Goal: Task Accomplishment & Management: Complete application form

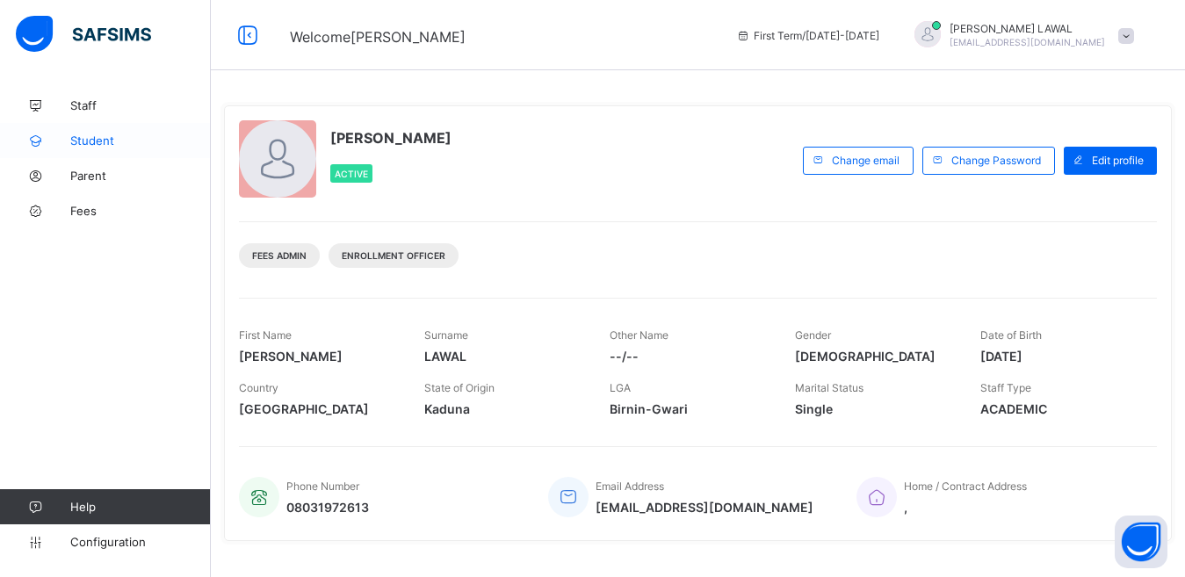
click at [97, 133] on link "Student" at bounding box center [105, 140] width 211 height 35
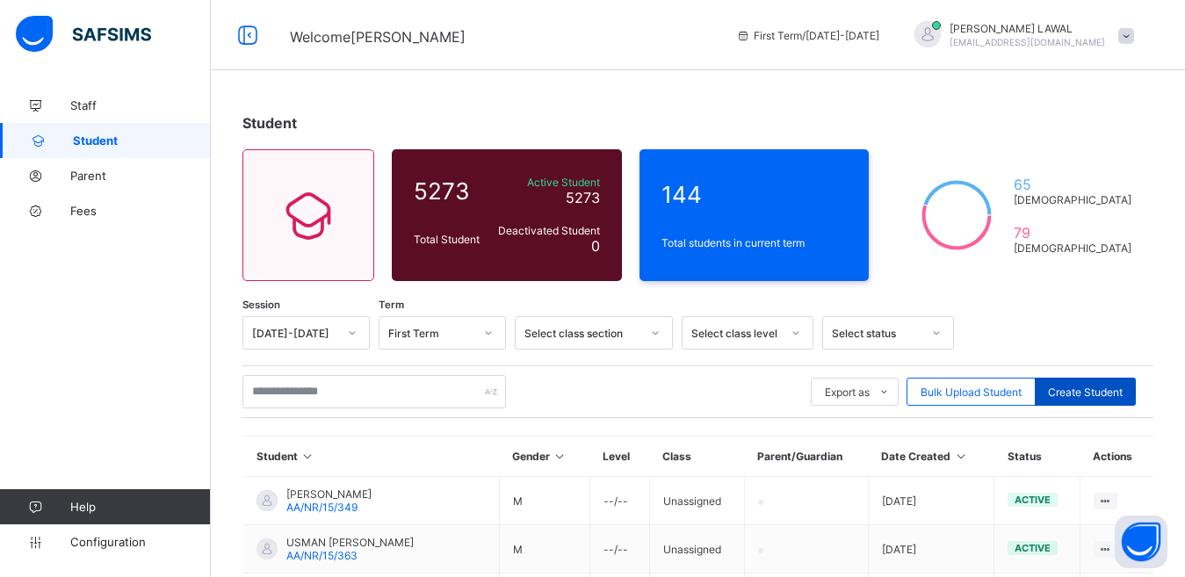
click at [1103, 388] on span "Create Student" at bounding box center [1085, 392] width 75 height 13
select select "**"
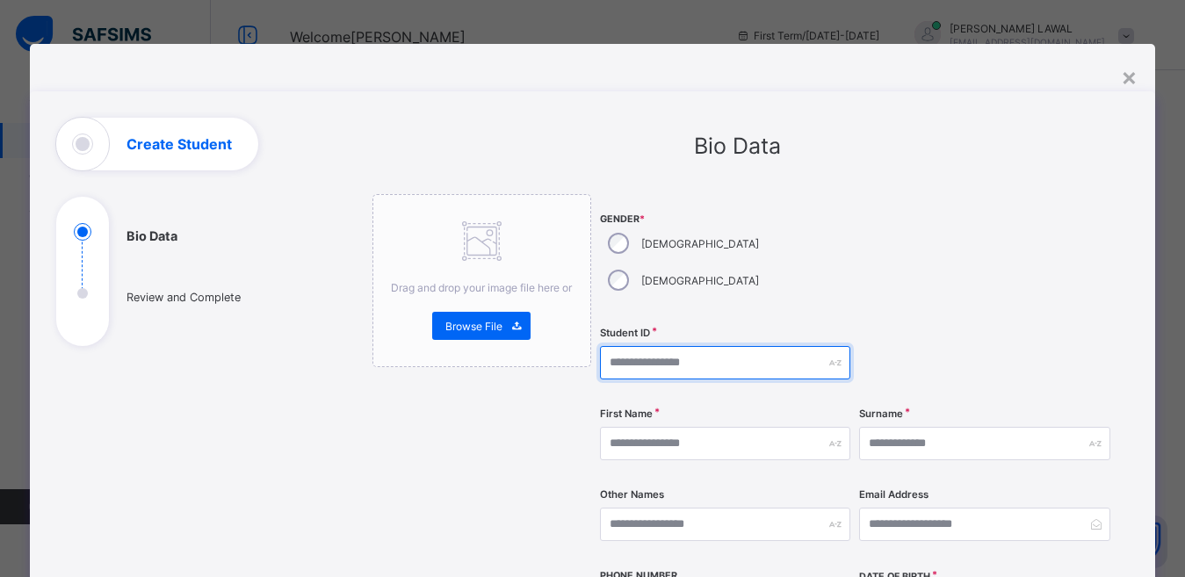
click at [647, 346] on input "text" at bounding box center [725, 362] width 250 height 33
type input "**********"
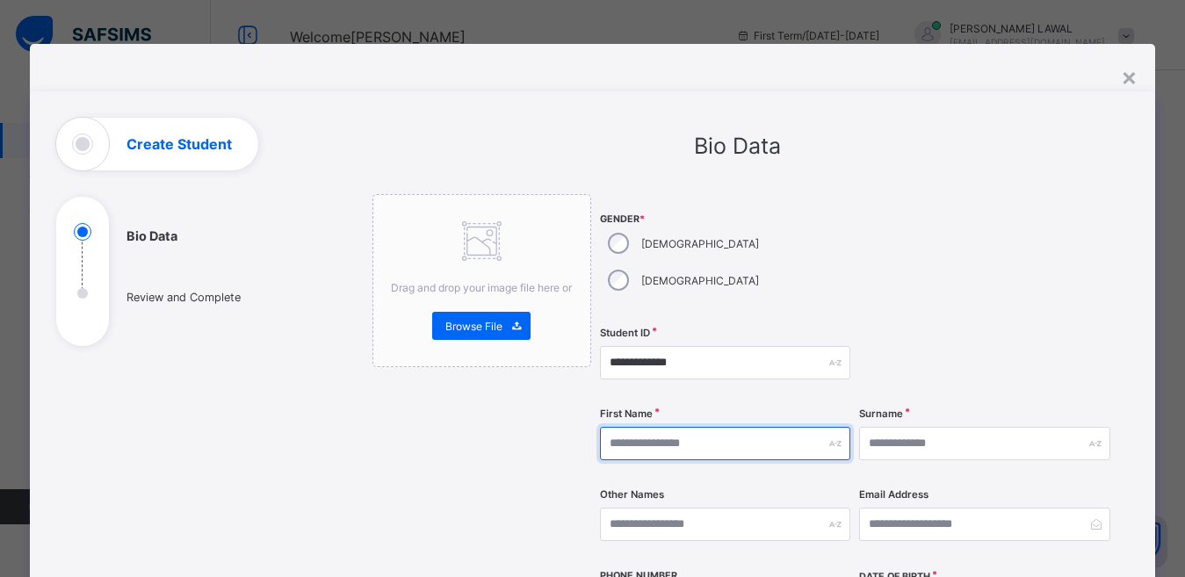
click at [677, 427] on input "text" at bounding box center [725, 443] width 250 height 33
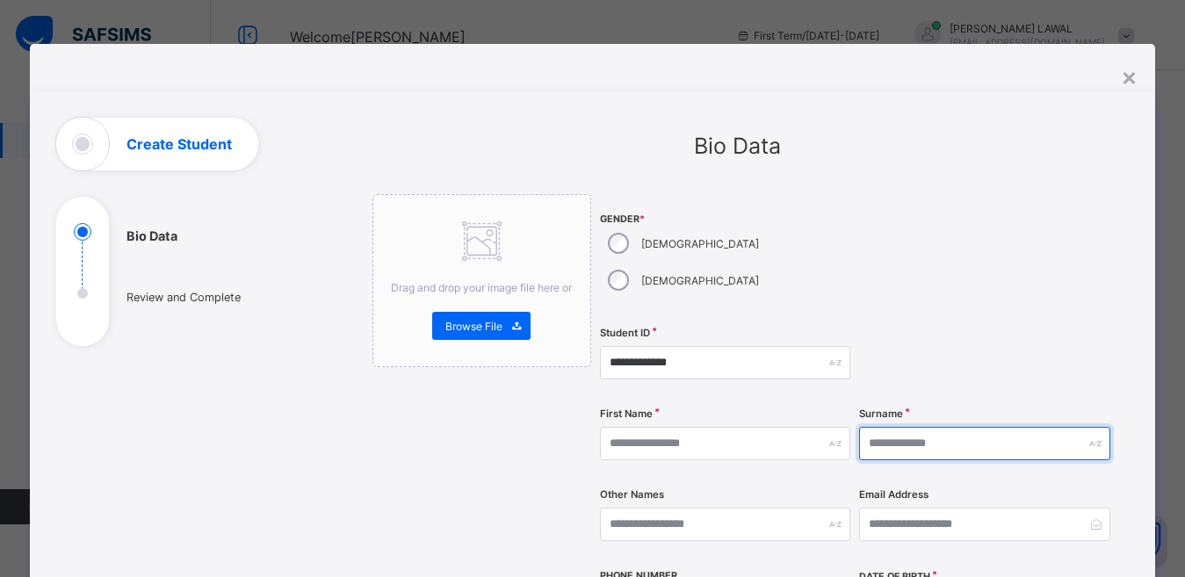
click at [930, 427] on input "text" at bounding box center [984, 443] width 250 height 33
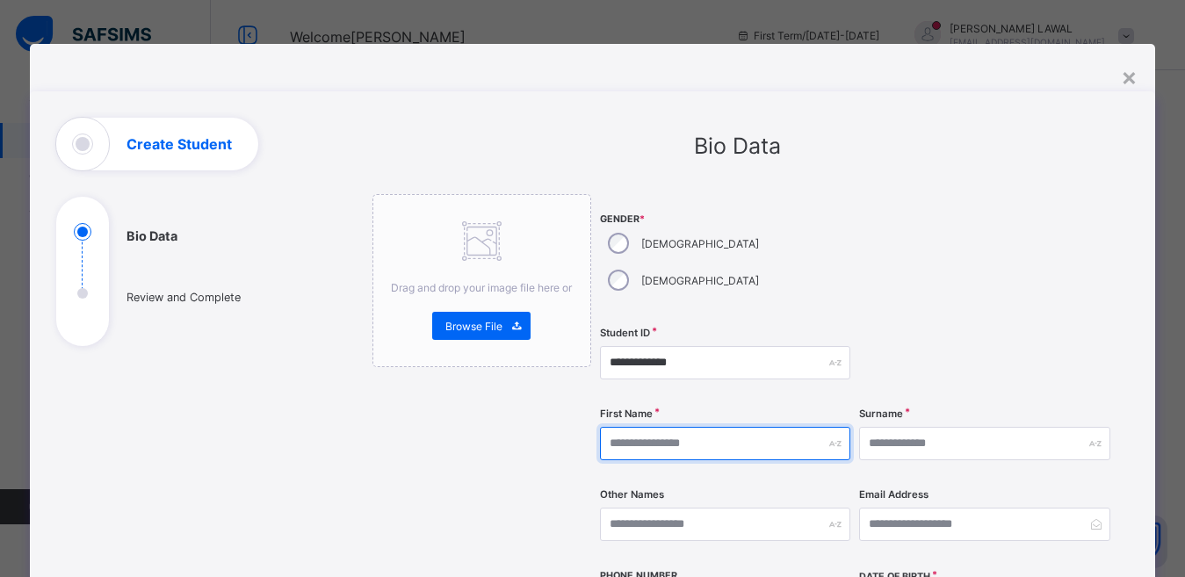
click at [617, 427] on input "text" at bounding box center [725, 443] width 250 height 33
type input "******"
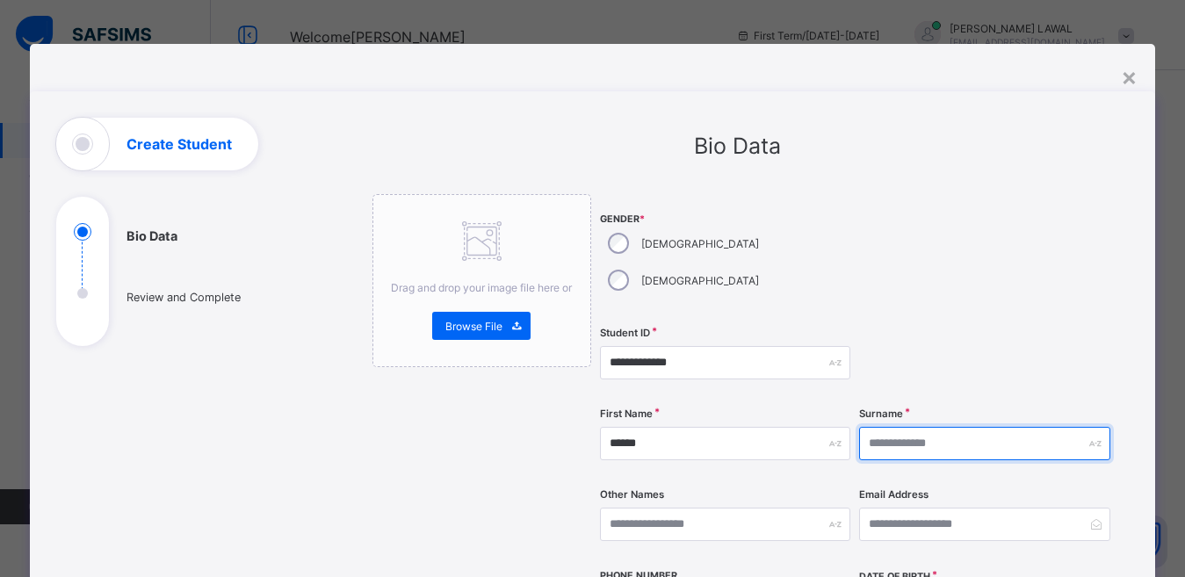
click at [878, 427] on input "text" at bounding box center [984, 443] width 250 height 33
type input "*****"
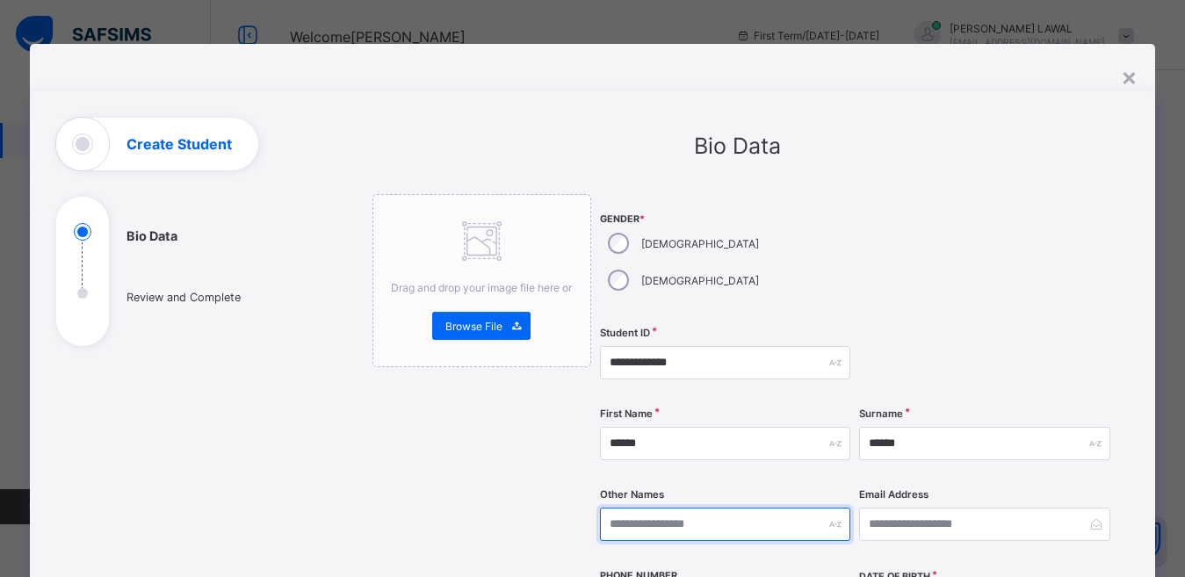
click at [622, 508] on input "text" at bounding box center [725, 524] width 250 height 33
type input "********"
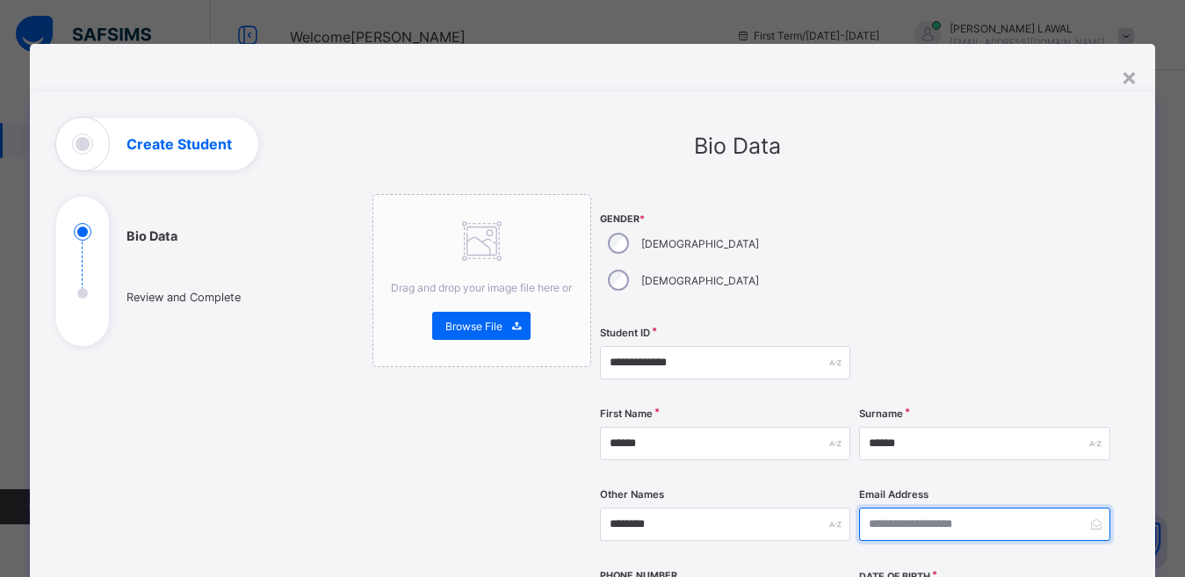
click at [909, 508] on input "email" at bounding box center [984, 524] width 250 height 33
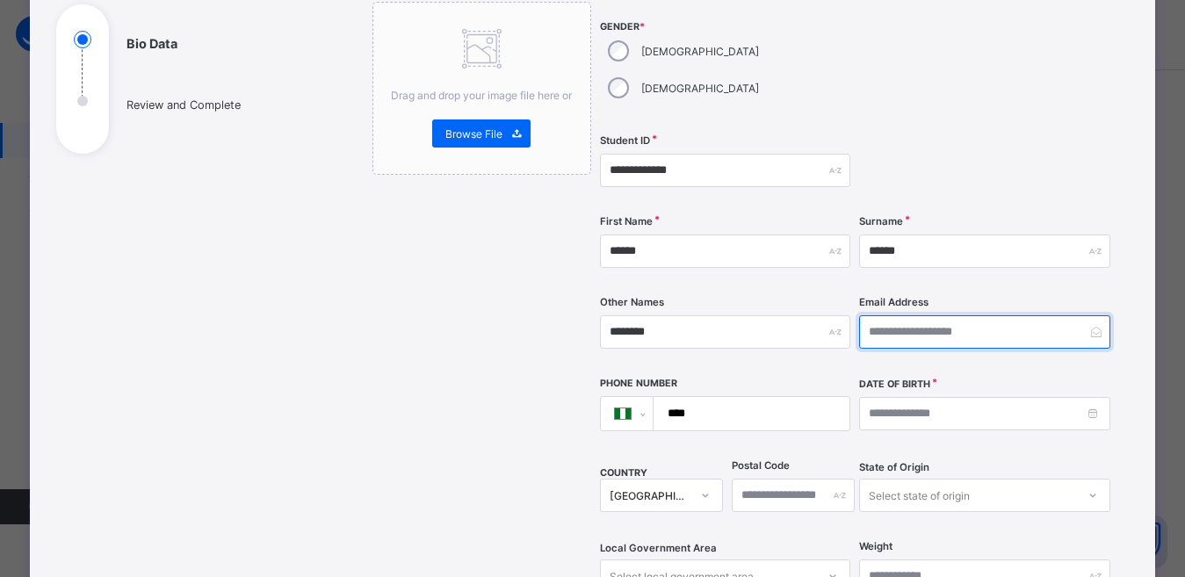
scroll to position [193, 0]
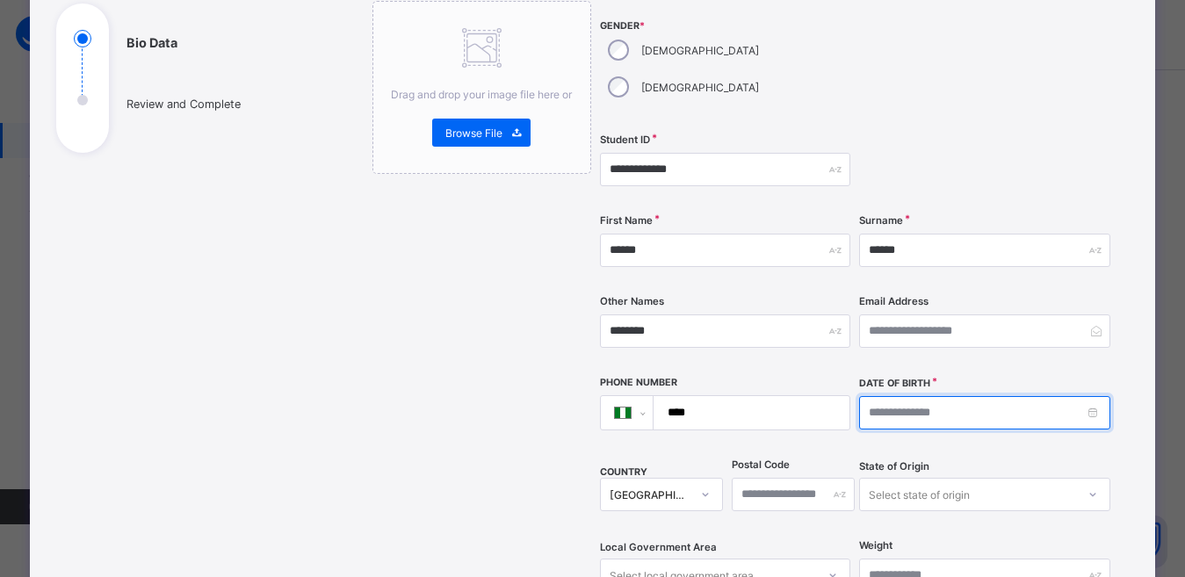
click at [884, 396] on input at bounding box center [984, 412] width 250 height 33
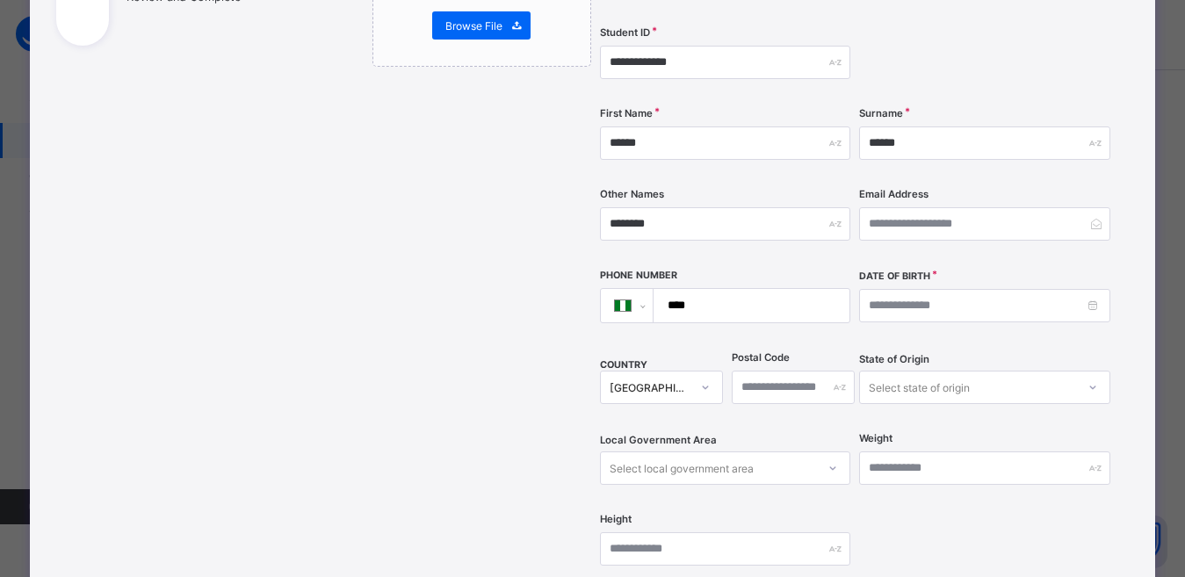
scroll to position [337, 0]
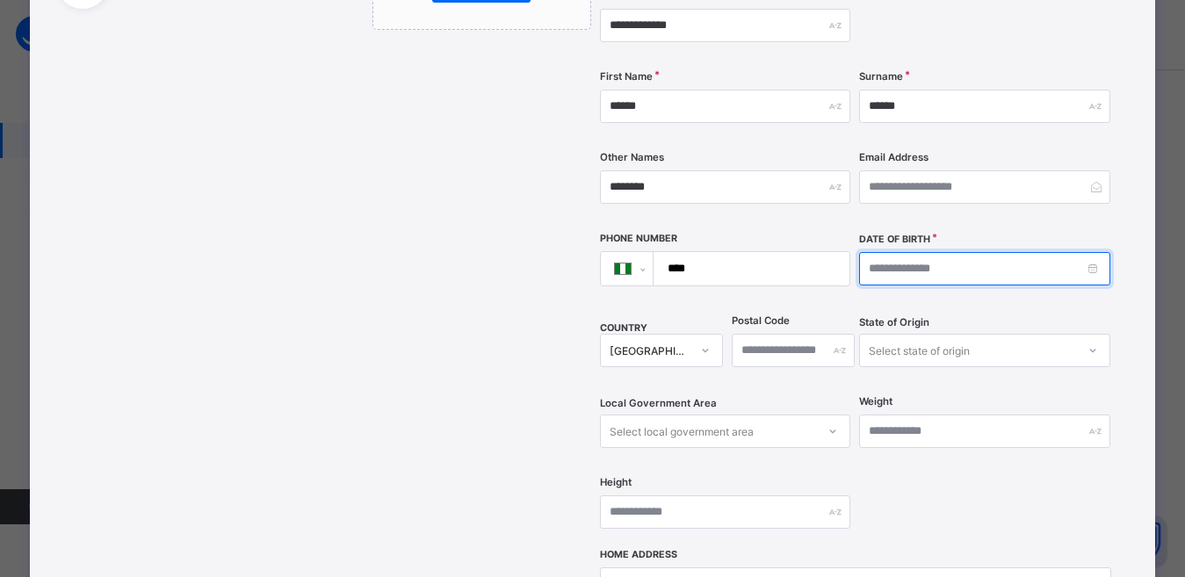
click at [909, 252] on input at bounding box center [984, 268] width 250 height 33
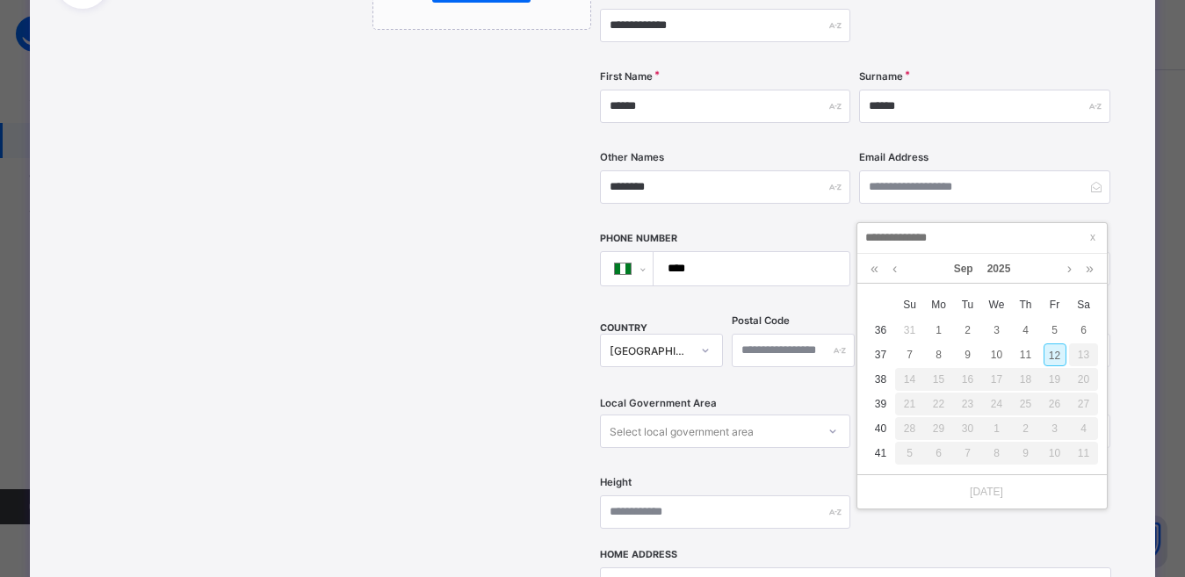
click at [1059, 347] on div "12" at bounding box center [1055, 354] width 23 height 23
type input "**********"
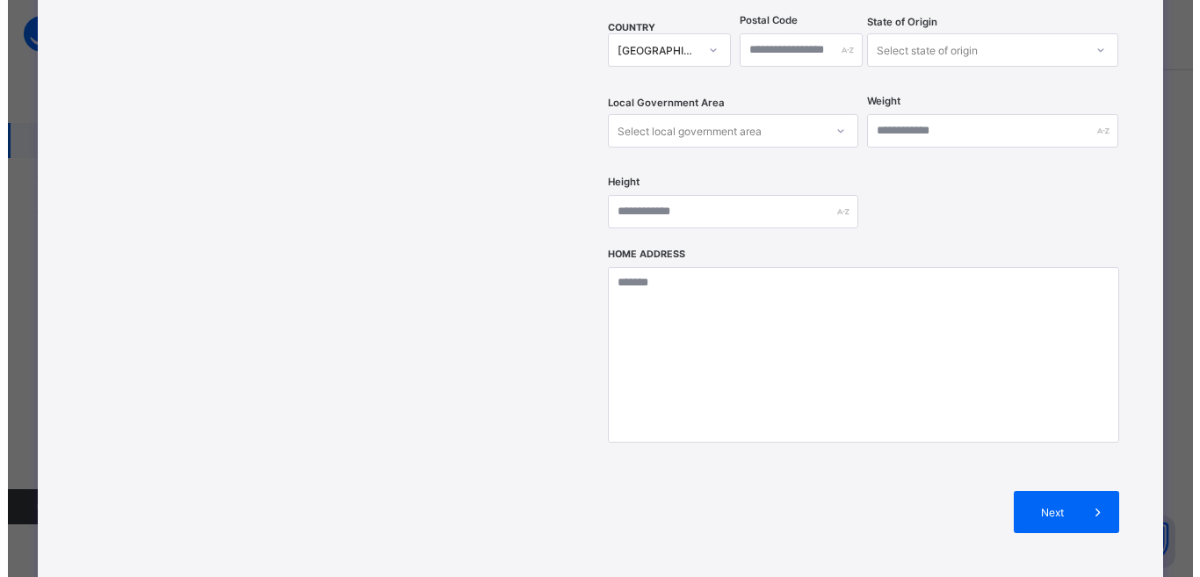
scroll to position [708, 0]
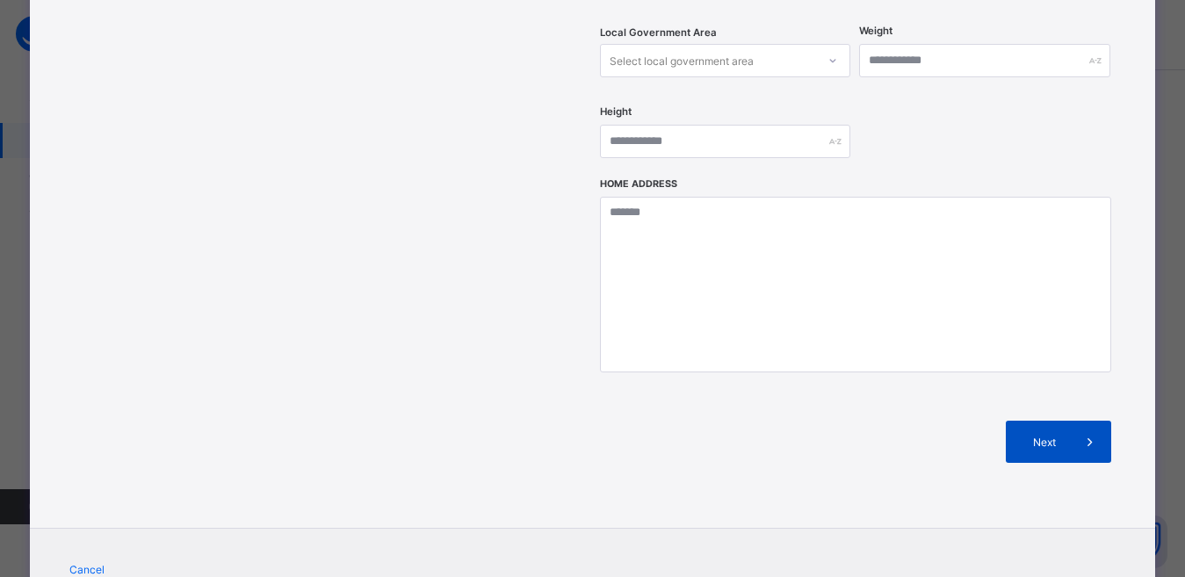
click at [1058, 436] on span "Next" at bounding box center [1044, 442] width 50 height 13
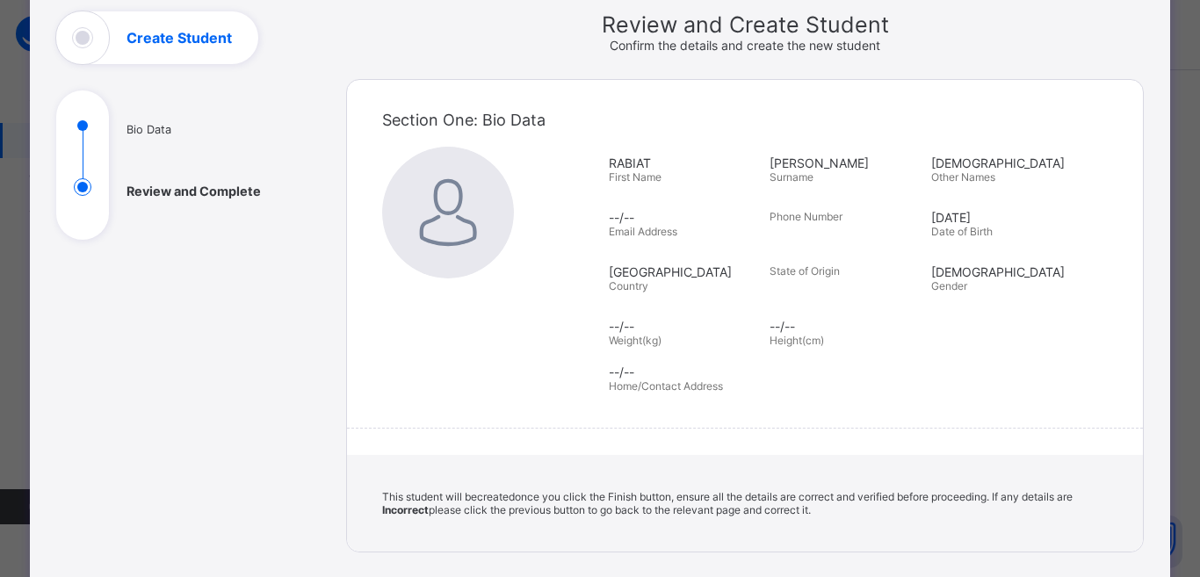
scroll to position [0, 0]
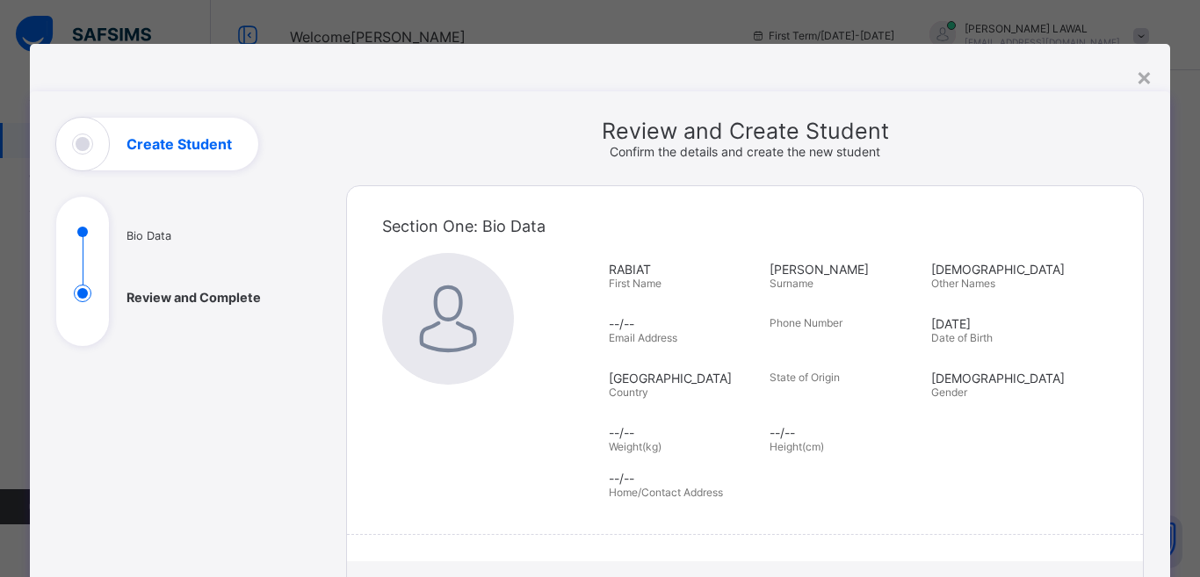
drag, startPoint x: 924, startPoint y: 60, endPoint x: 816, endPoint y: 224, distance: 196.6
click at [816, 224] on div "Section One: Bio Data" at bounding box center [745, 226] width 726 height 54
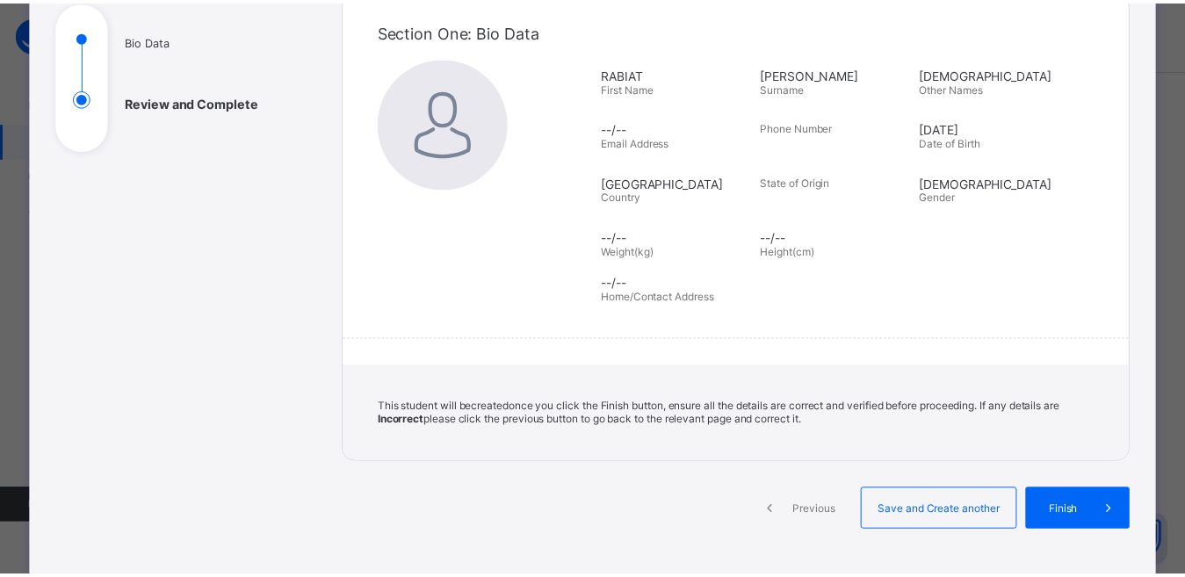
scroll to position [197, 0]
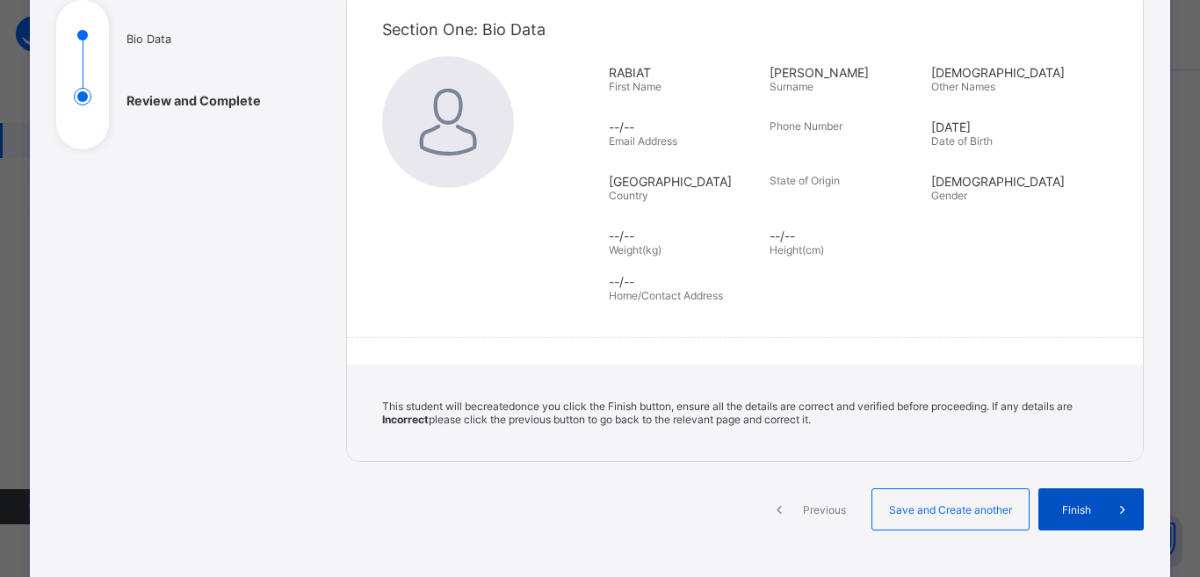
click at [1087, 517] on div "Finish" at bounding box center [1090, 509] width 105 height 42
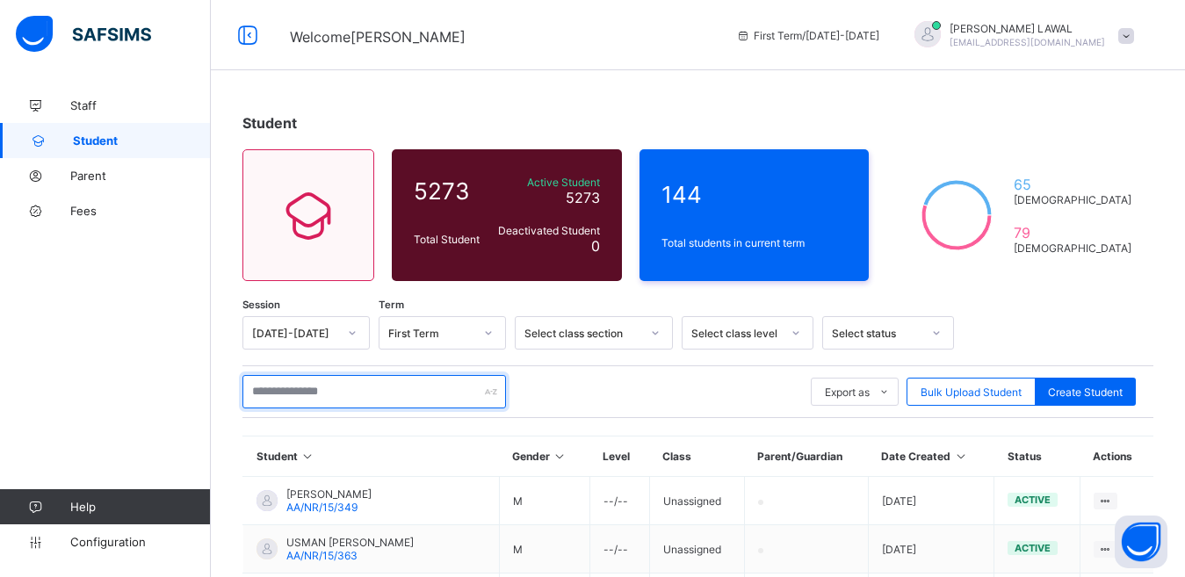
click at [383, 392] on input "text" at bounding box center [374, 391] width 264 height 33
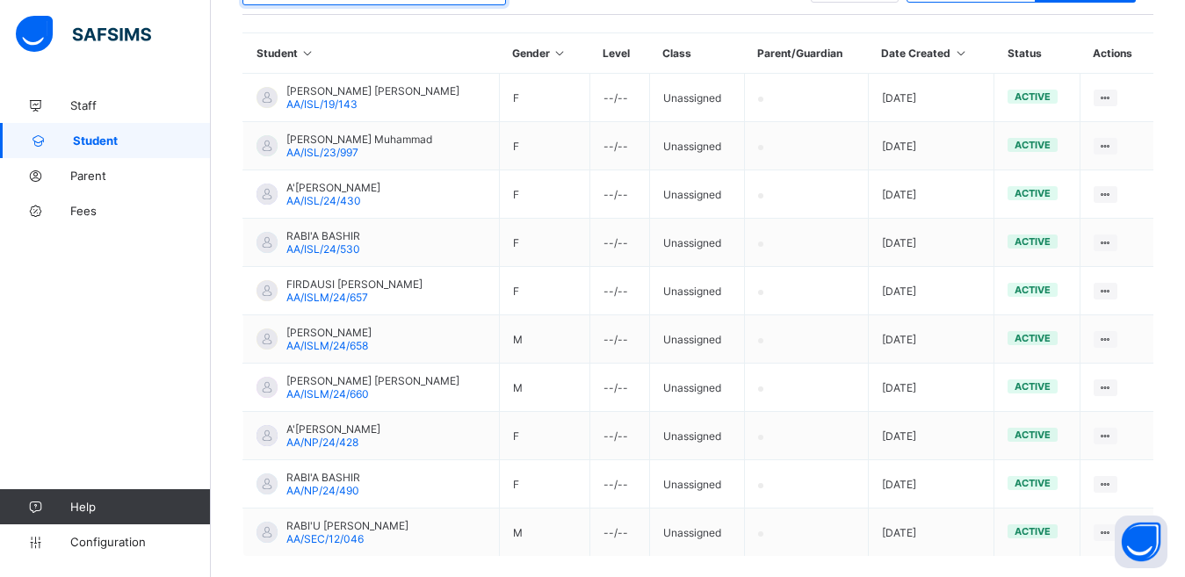
scroll to position [405, 0]
type input "******"
drag, startPoint x: 1182, startPoint y: 387, endPoint x: 1176, endPoint y: 456, distance: 69.7
click at [1176, 456] on div "Student 5273 Total Student Active Student 5273 Deactivated Student 0 144 Total …" at bounding box center [698, 172] width 974 height 978
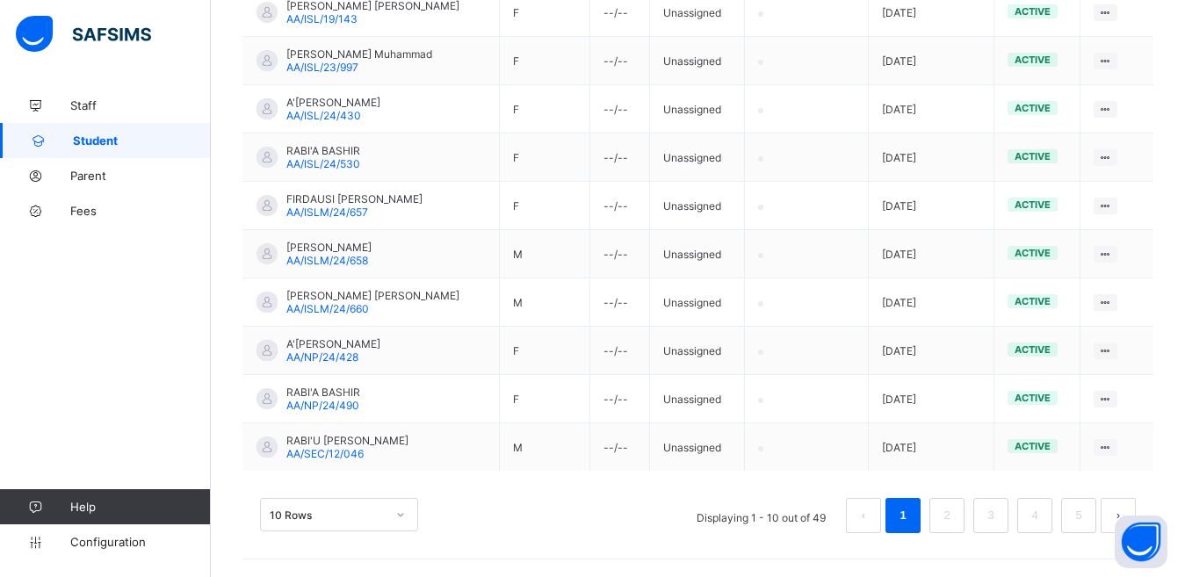
scroll to position [466, 0]
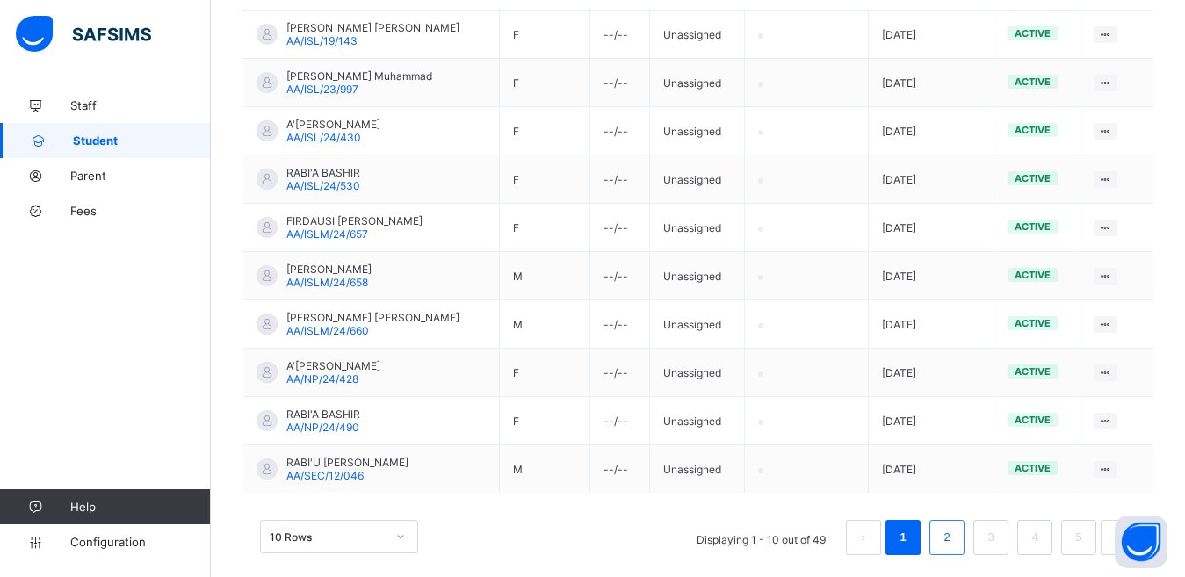
click at [954, 537] on link "2" at bounding box center [946, 537] width 17 height 23
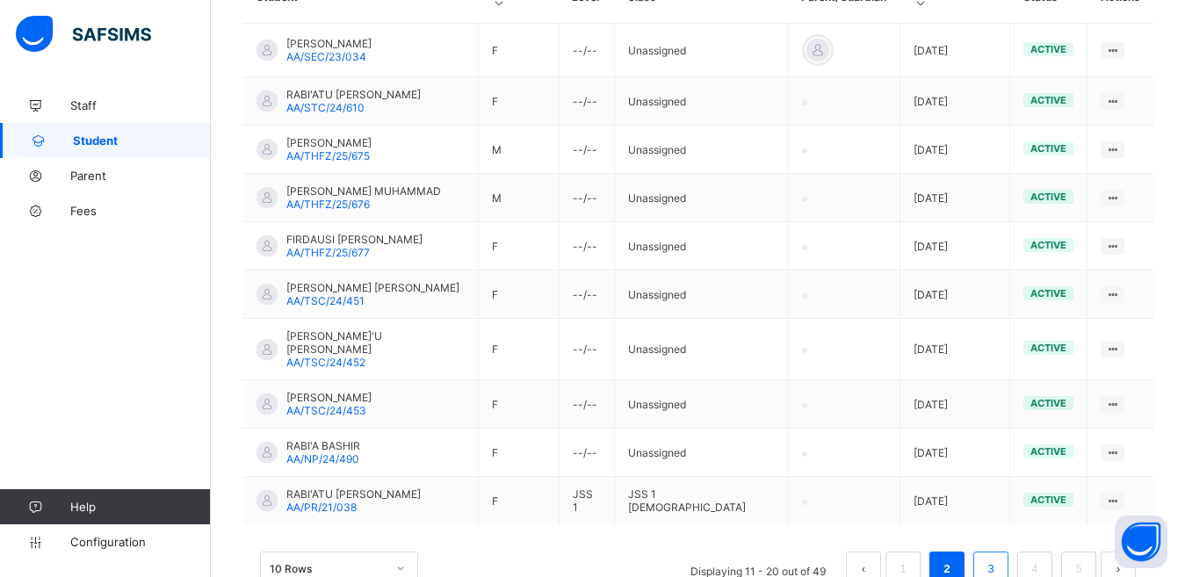
click at [999, 558] on link "3" at bounding box center [990, 569] width 17 height 23
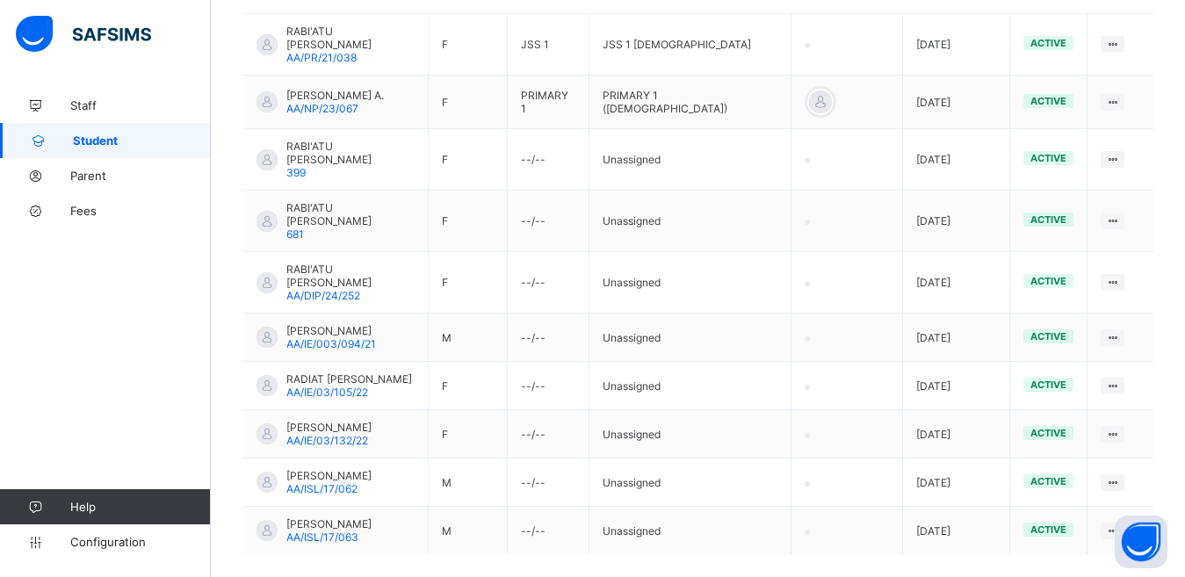
scroll to position [478, 0]
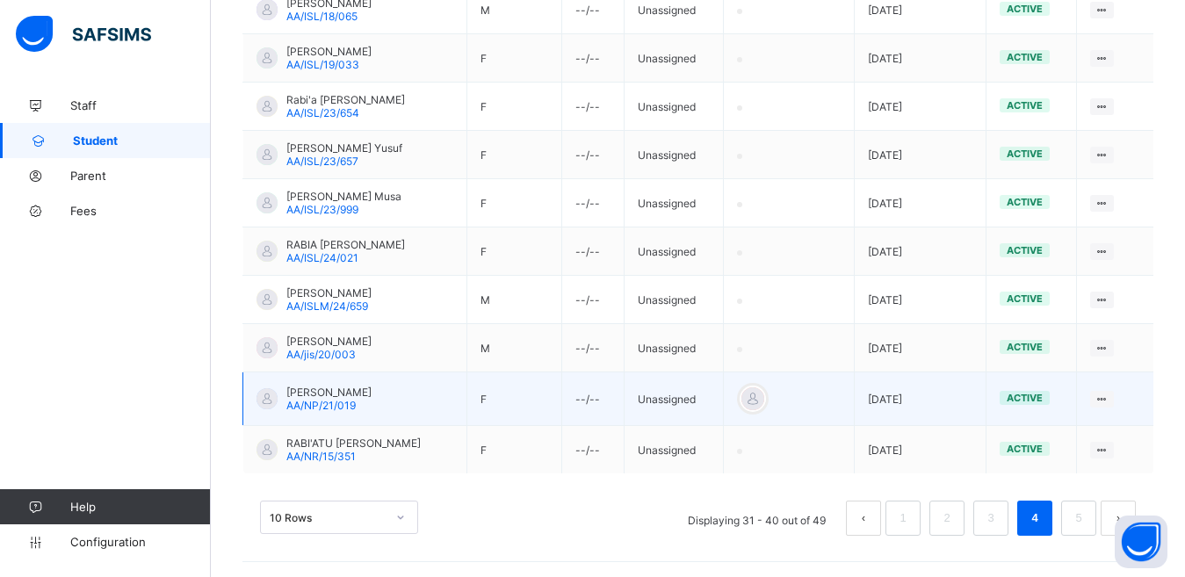
scroll to position [490, 0]
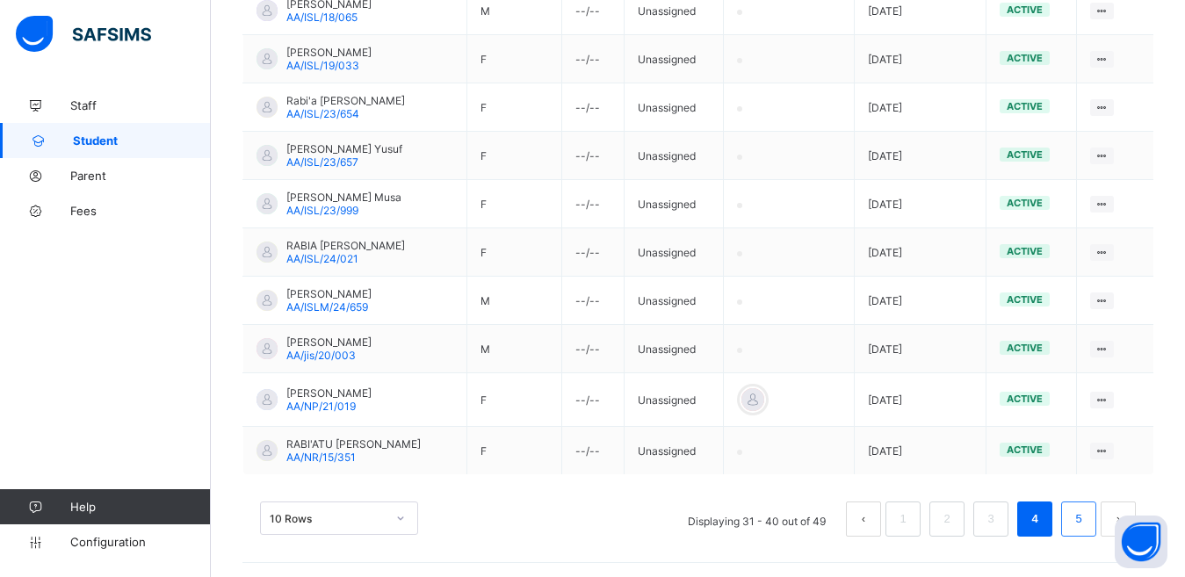
click at [1087, 520] on link "5" at bounding box center [1078, 519] width 17 height 23
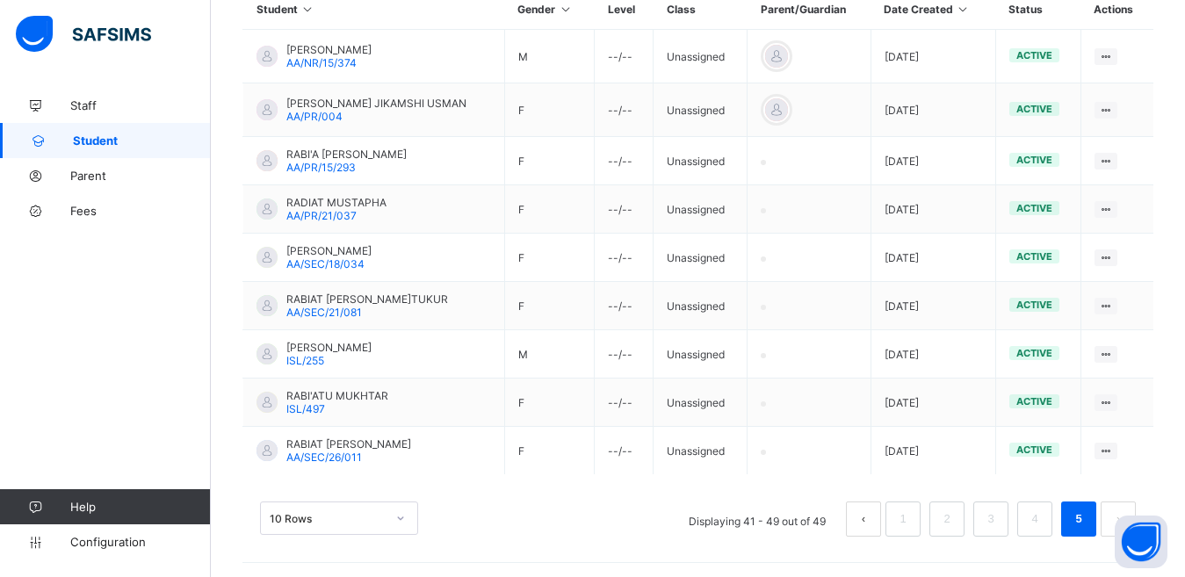
scroll to position [451, 0]
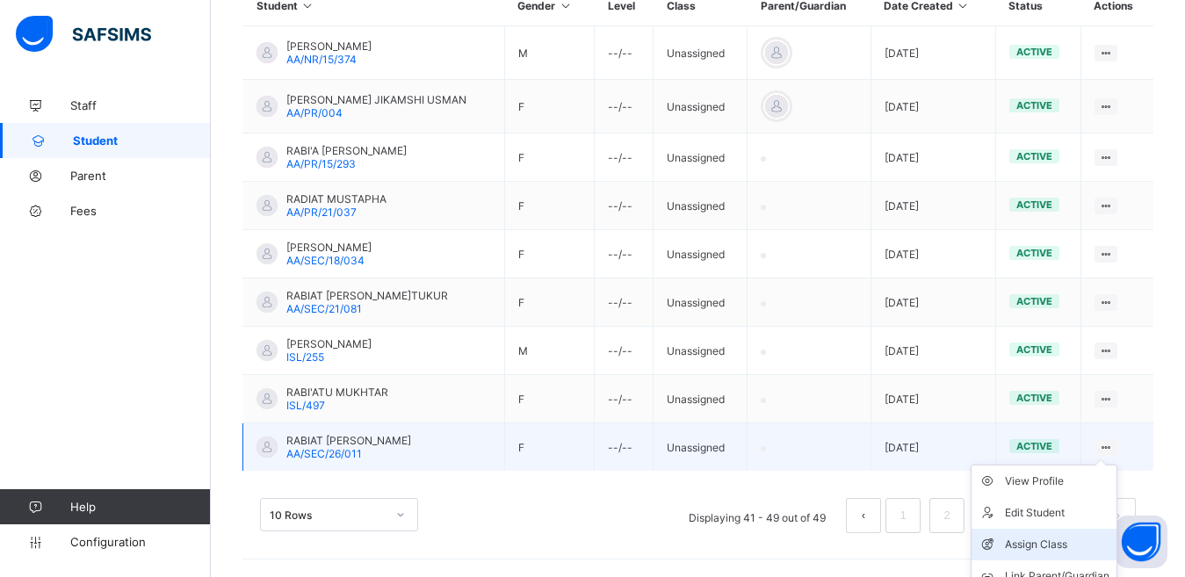
click at [1050, 546] on div "Assign Class" at bounding box center [1057, 545] width 105 height 18
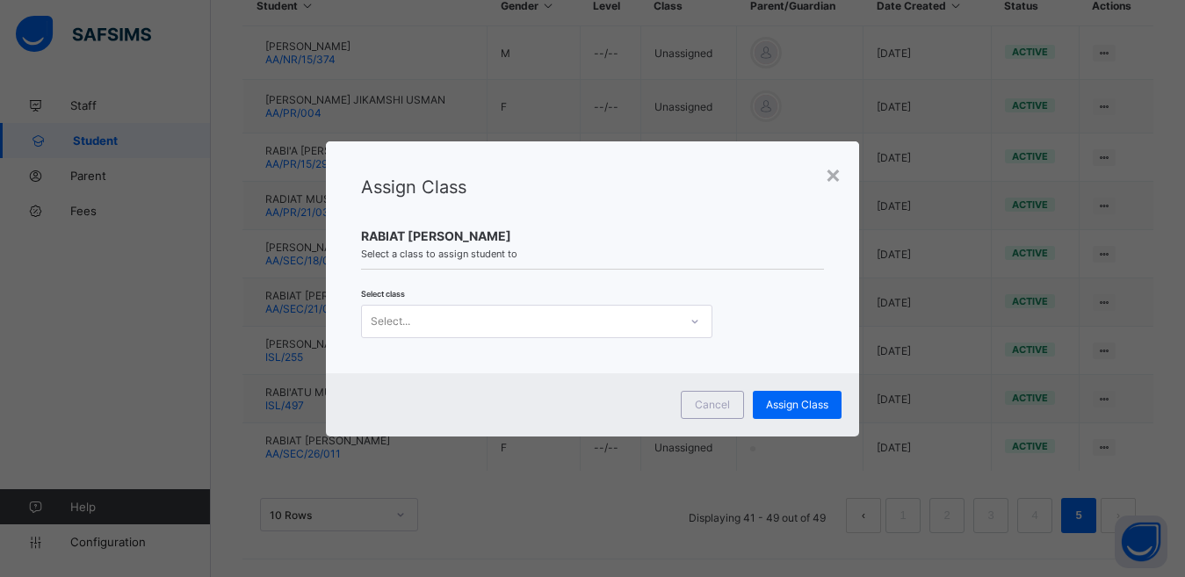
click at [558, 320] on div "Select..." at bounding box center [520, 321] width 316 height 25
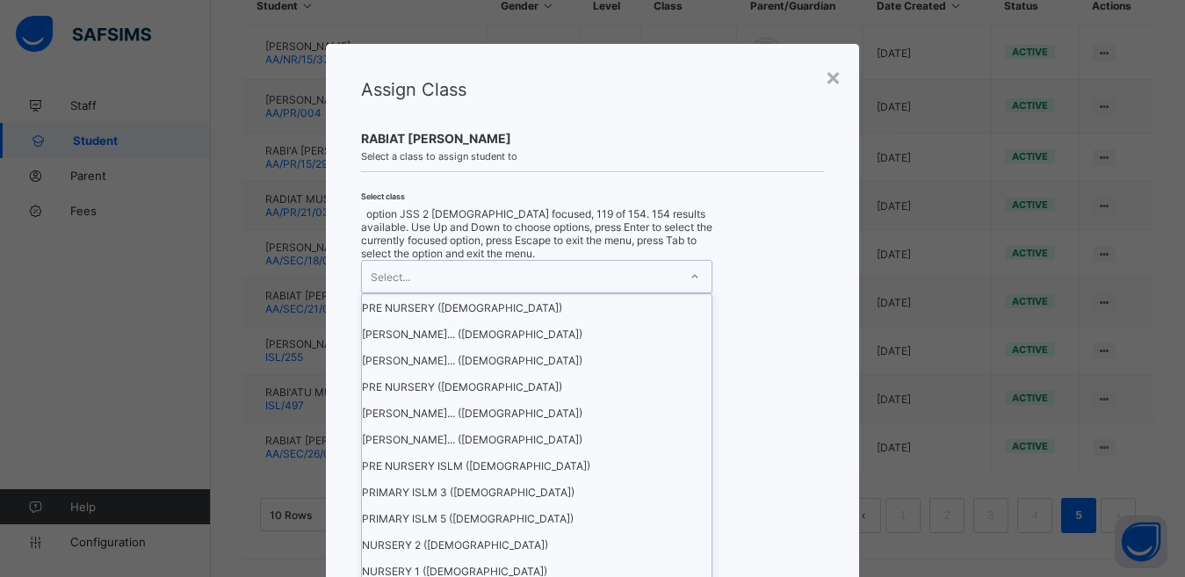
scroll to position [3444, 0]
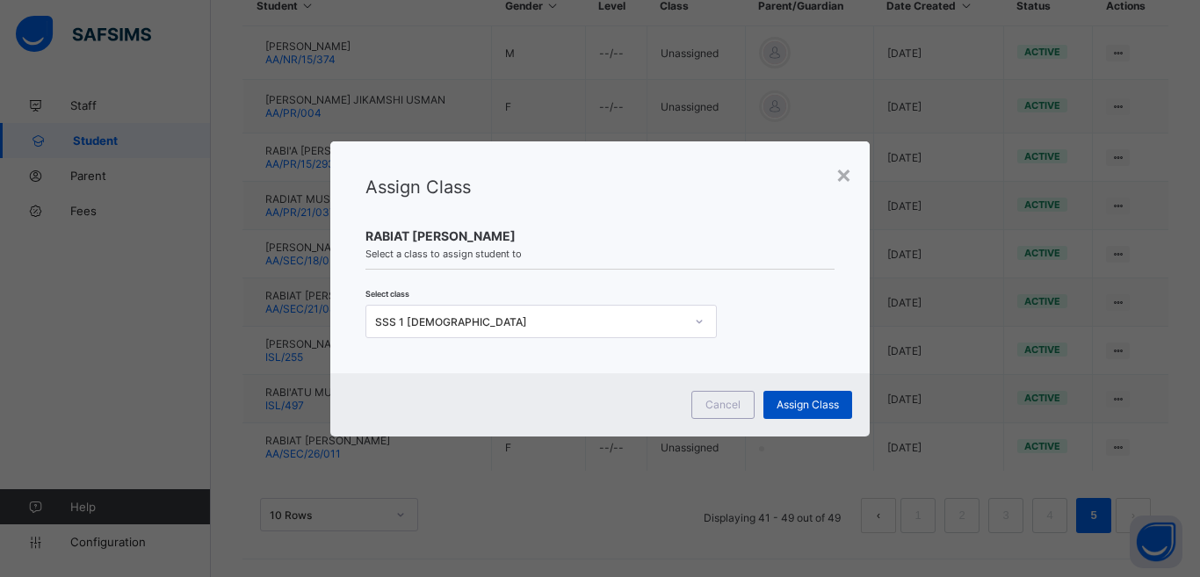
click at [806, 409] on span "Assign Class" at bounding box center [808, 404] width 62 height 13
click at [649, 249] on span "Select a class to assign student to" at bounding box center [600, 254] width 470 height 12
click at [814, 394] on div "Assign Class" at bounding box center [807, 405] width 89 height 28
click at [821, 394] on div "Assign Class" at bounding box center [807, 405] width 89 height 28
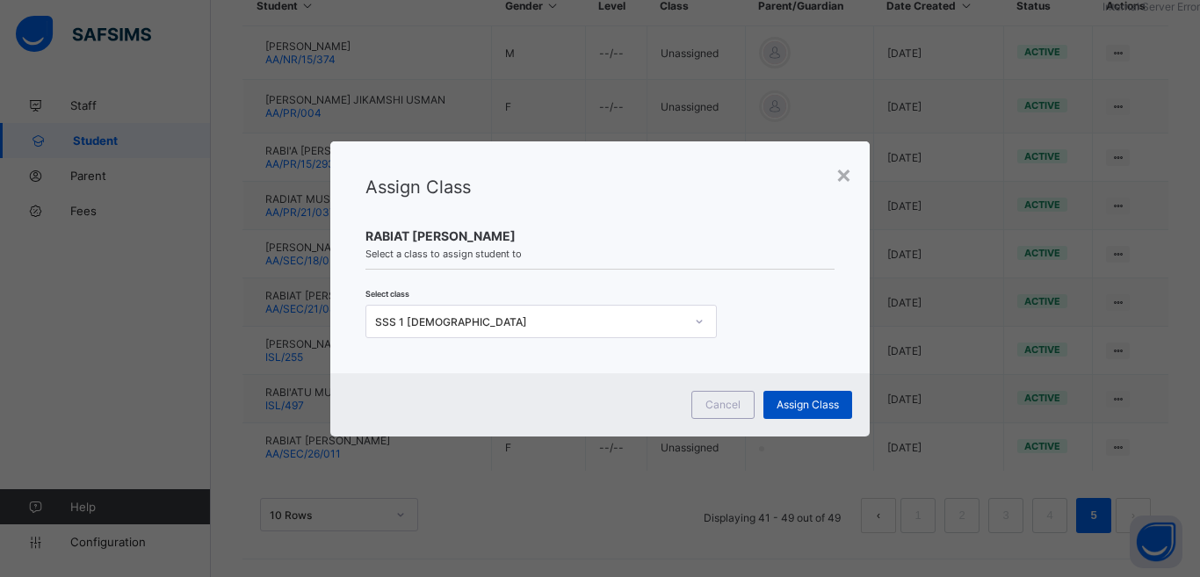
click at [821, 394] on div "Assign Class" at bounding box center [807, 405] width 89 height 28
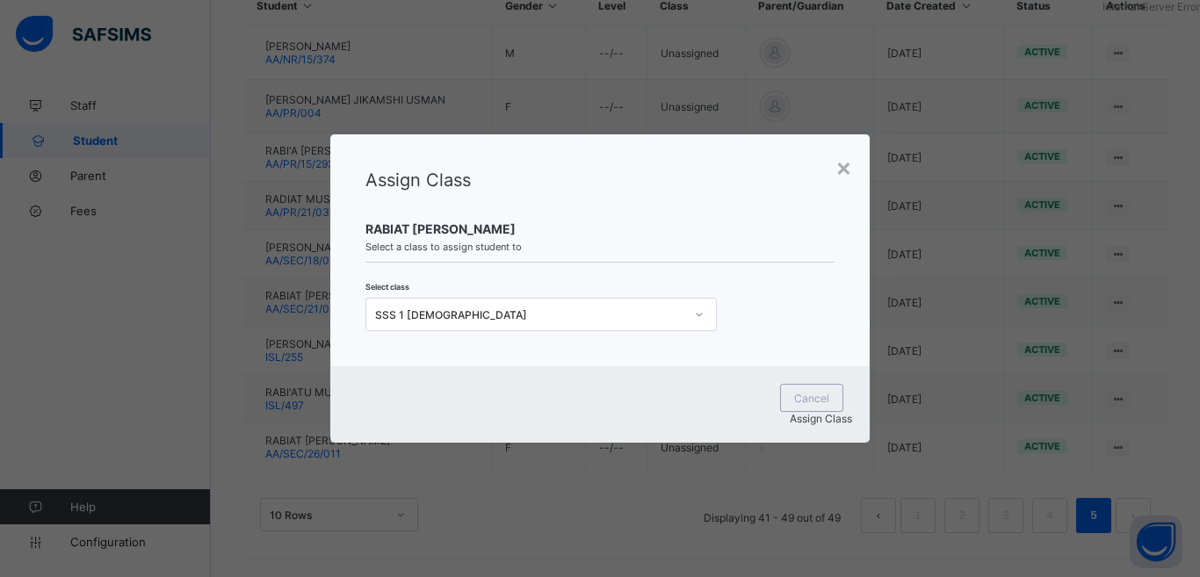
click at [821, 412] on div "Assign Class" at bounding box center [600, 418] width 505 height 13
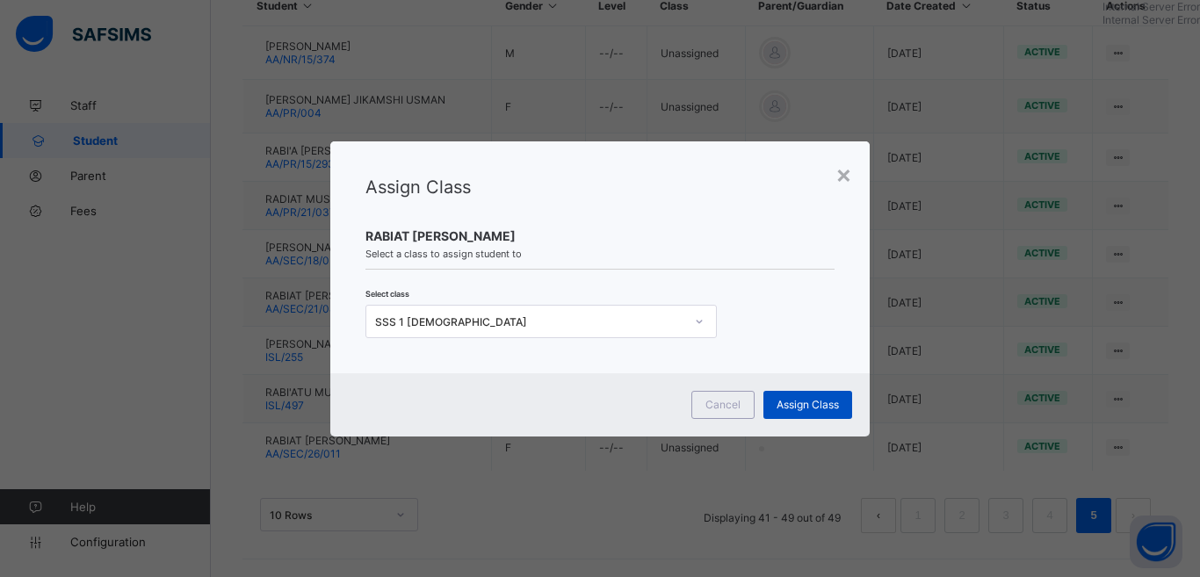
click at [821, 394] on div "Assign Class" at bounding box center [807, 405] width 89 height 28
click at [728, 400] on span "Cancel" at bounding box center [722, 404] width 35 height 13
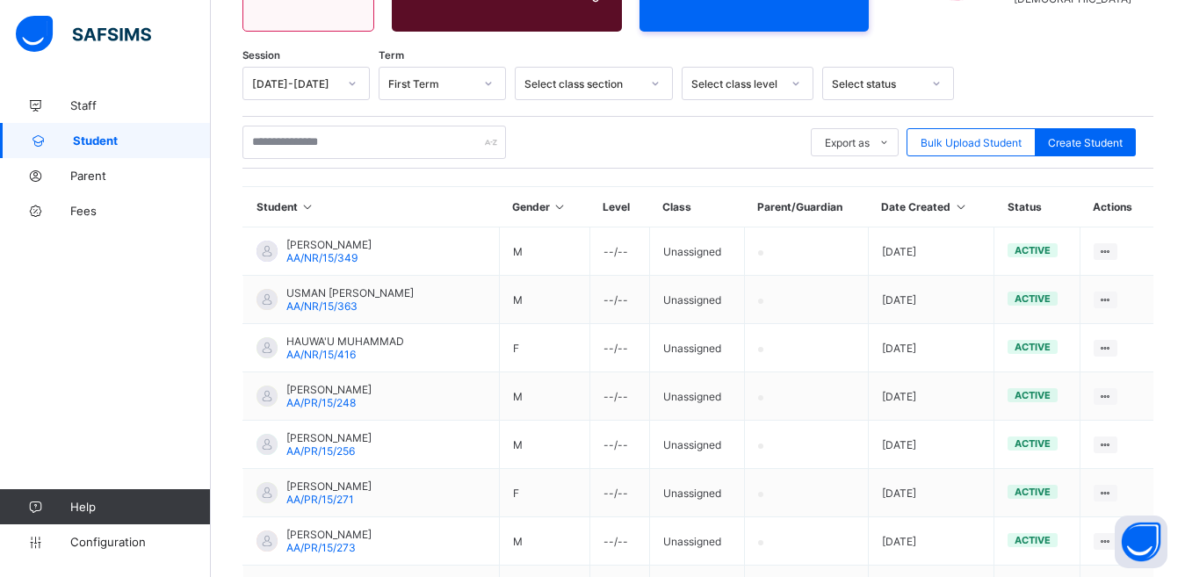
scroll to position [251, 0]
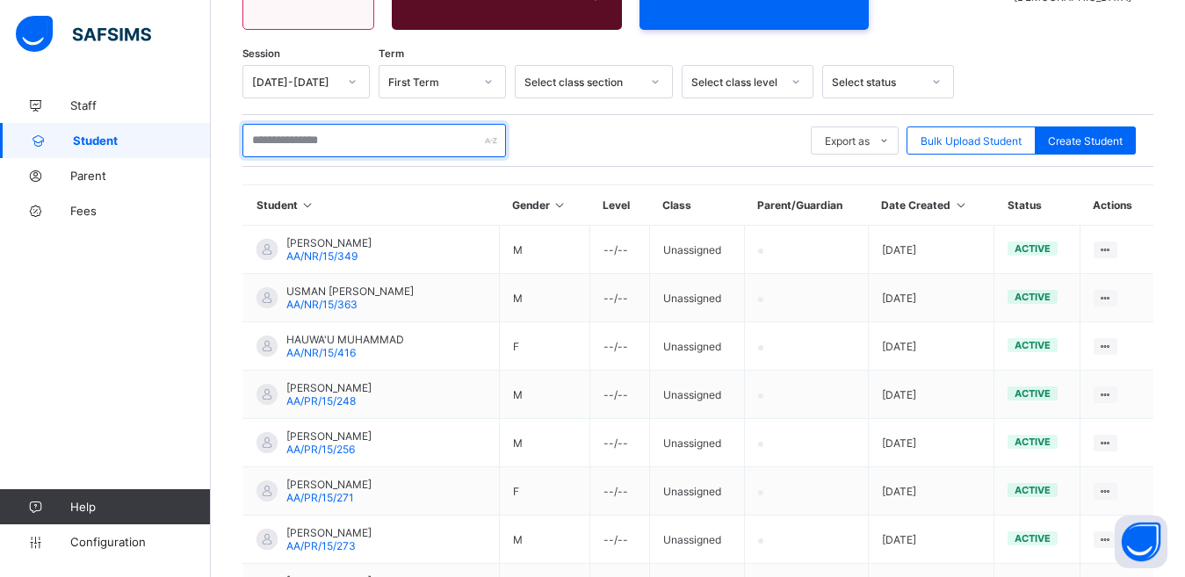
click at [386, 135] on input "text" at bounding box center [374, 140] width 264 height 33
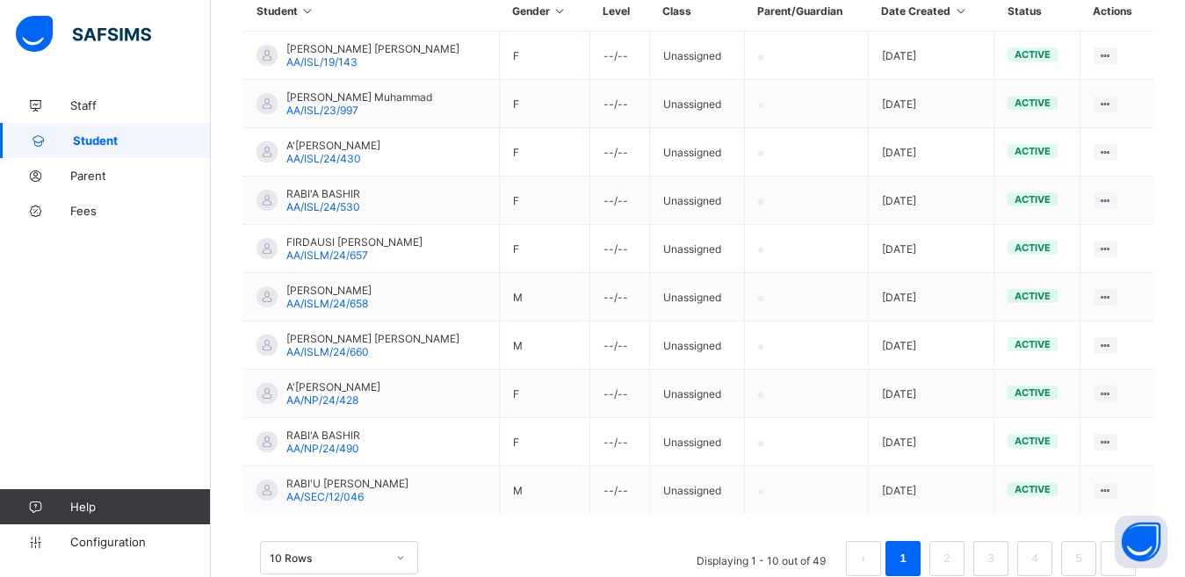
scroll to position [447, 0]
type input "******"
click at [1087, 560] on link "5" at bounding box center [1078, 557] width 17 height 23
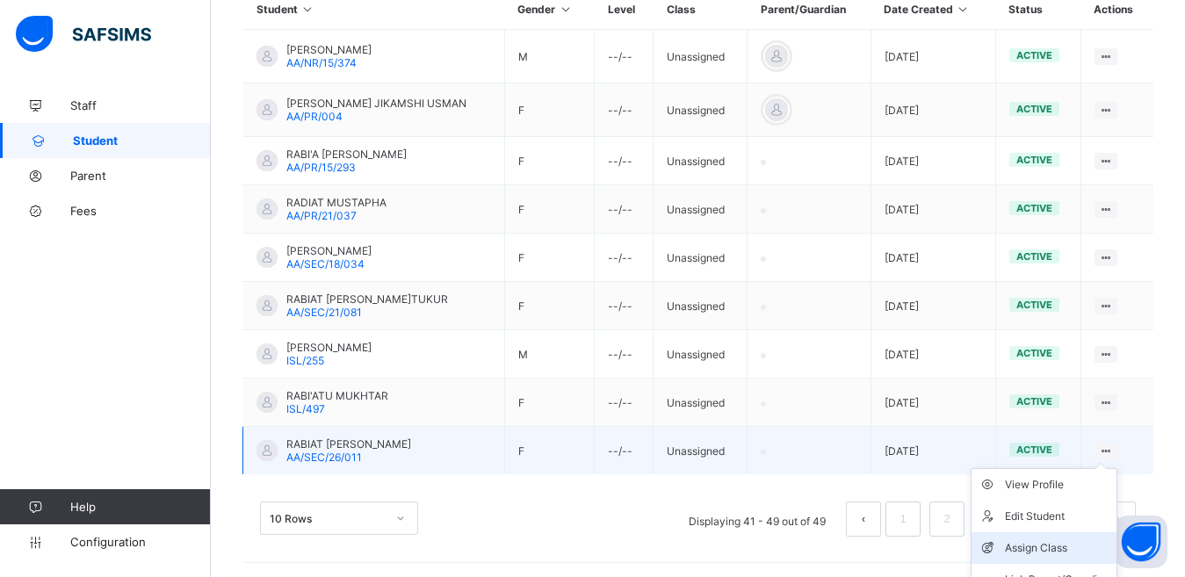
click at [1059, 550] on div "Assign Class" at bounding box center [1057, 548] width 105 height 18
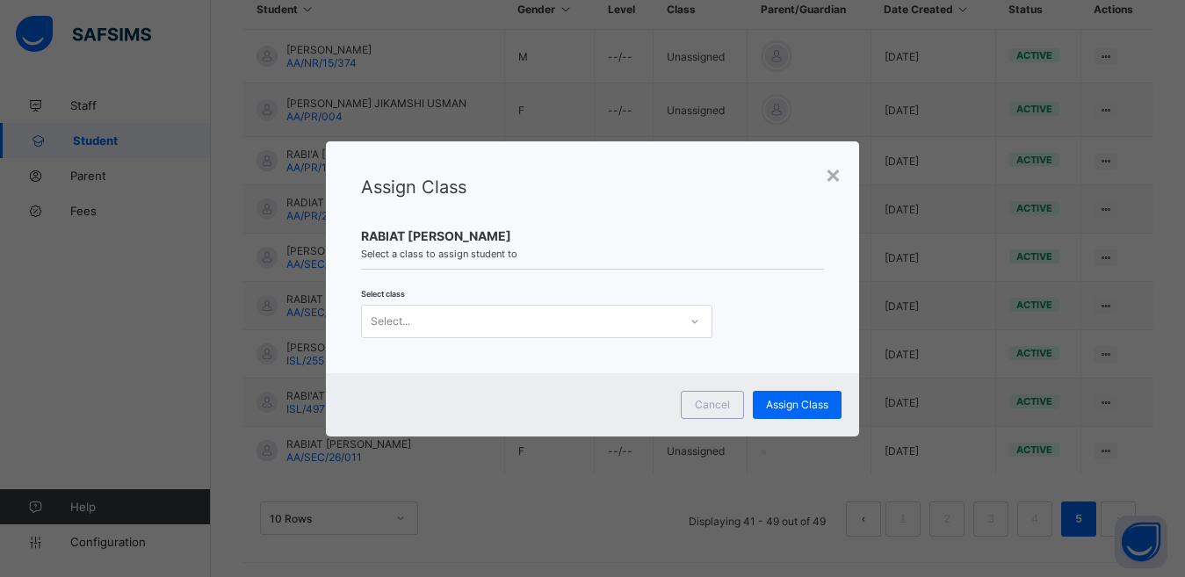
click at [690, 321] on icon at bounding box center [695, 322] width 11 height 18
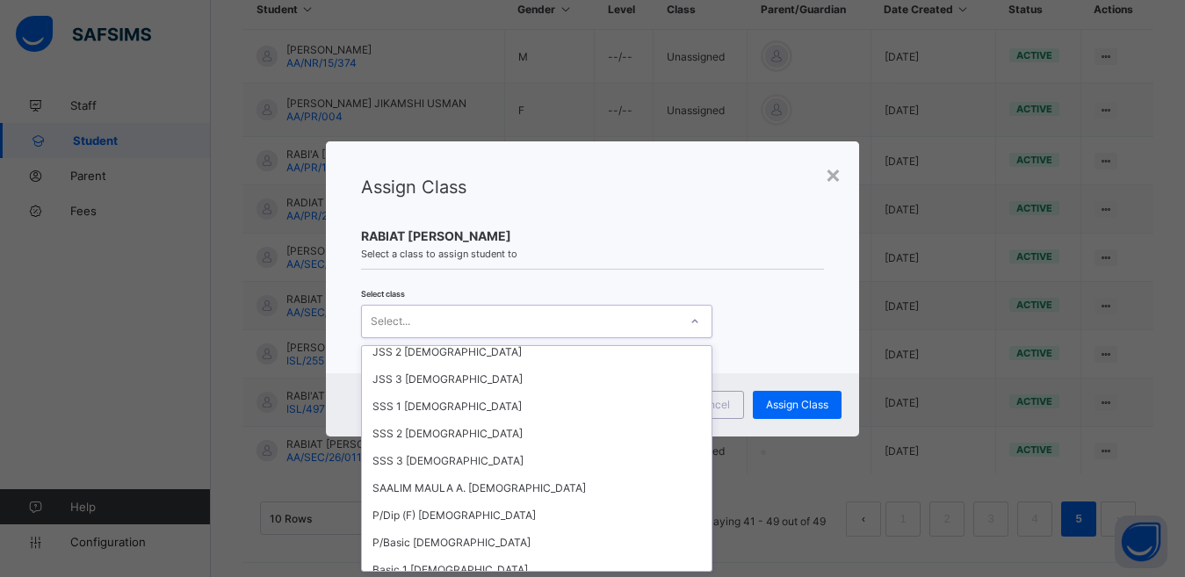
scroll to position [1262, 0]
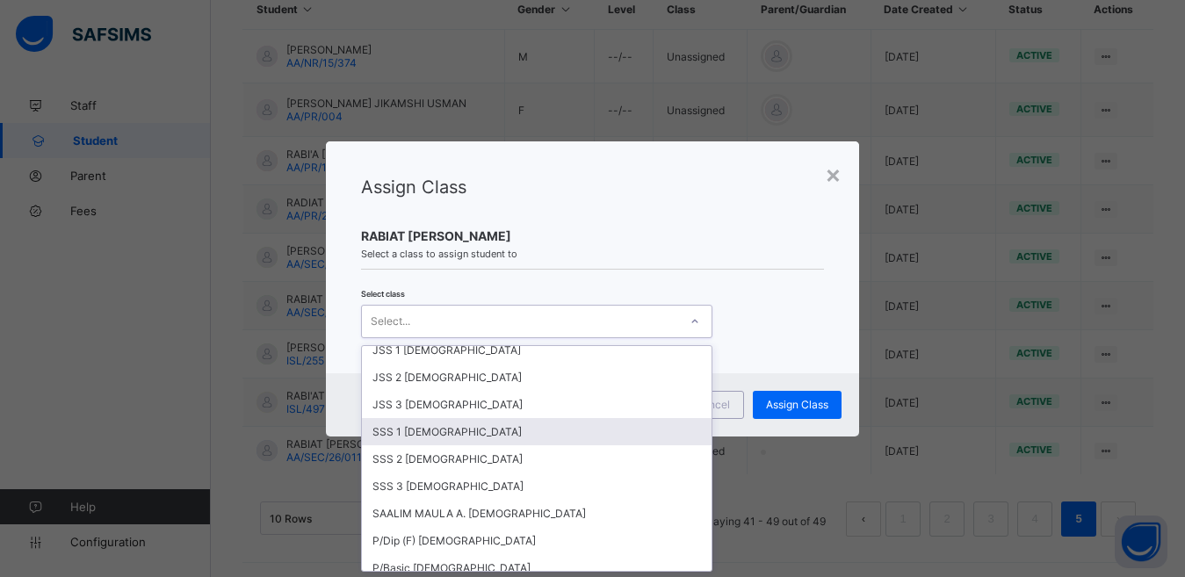
click at [445, 436] on div "SSS 1 Female" at bounding box center [537, 431] width 350 height 27
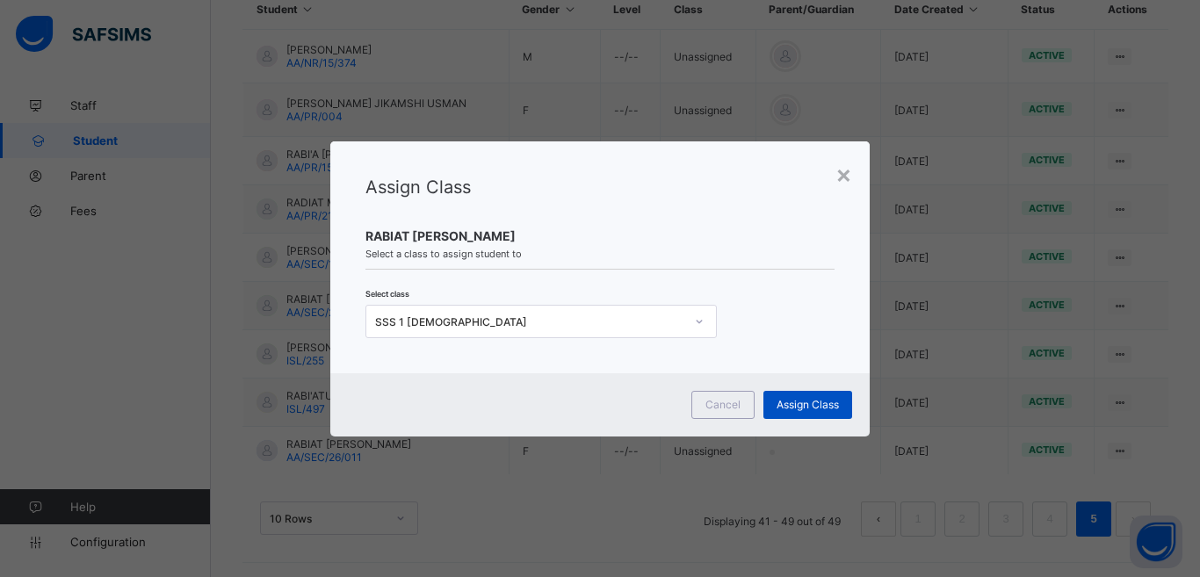
click at [821, 406] on span "Assign Class" at bounding box center [808, 404] width 62 height 13
click at [727, 398] on span "Cancel" at bounding box center [722, 404] width 35 height 13
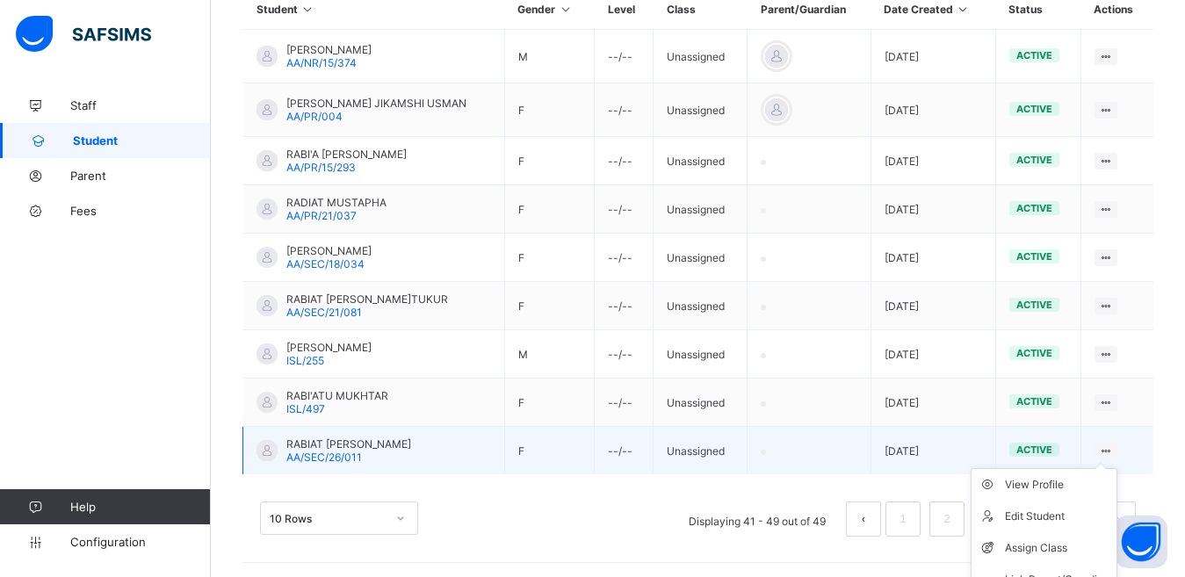
click at [1117, 468] on ul "View Profile Edit Student Assign Class Link Parent/Guardian Delete Student" at bounding box center [1044, 548] width 147 height 160
click at [1036, 514] on div "Edit Student" at bounding box center [1057, 517] width 105 height 18
select select "**"
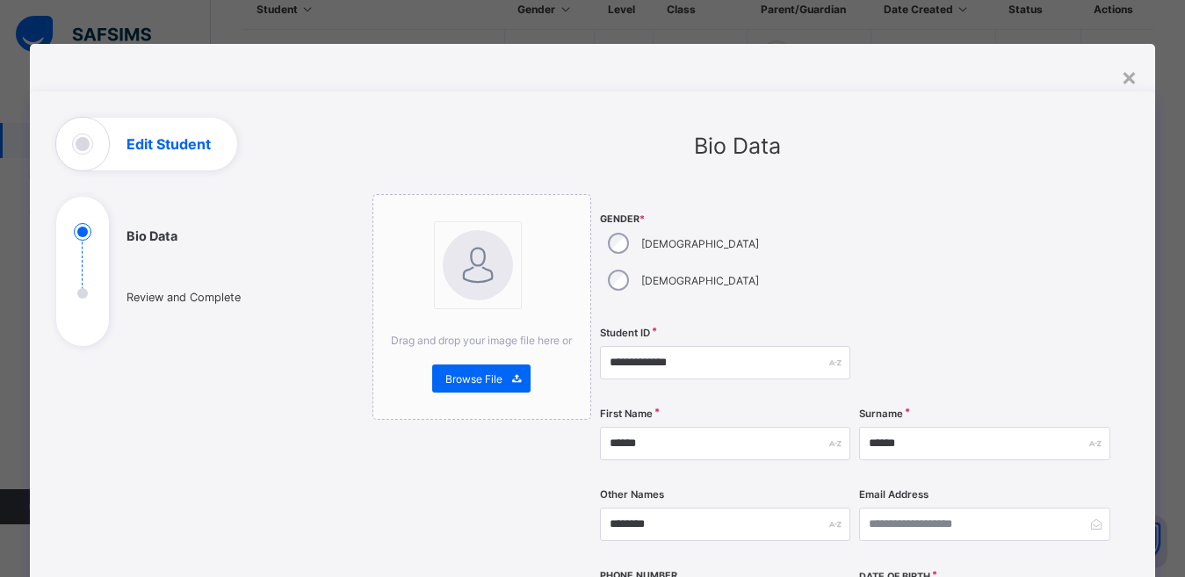
click at [1038, 514] on div "Email Address" at bounding box center [984, 524] width 250 height 72
click at [628, 427] on input "******" at bounding box center [725, 443] width 250 height 33
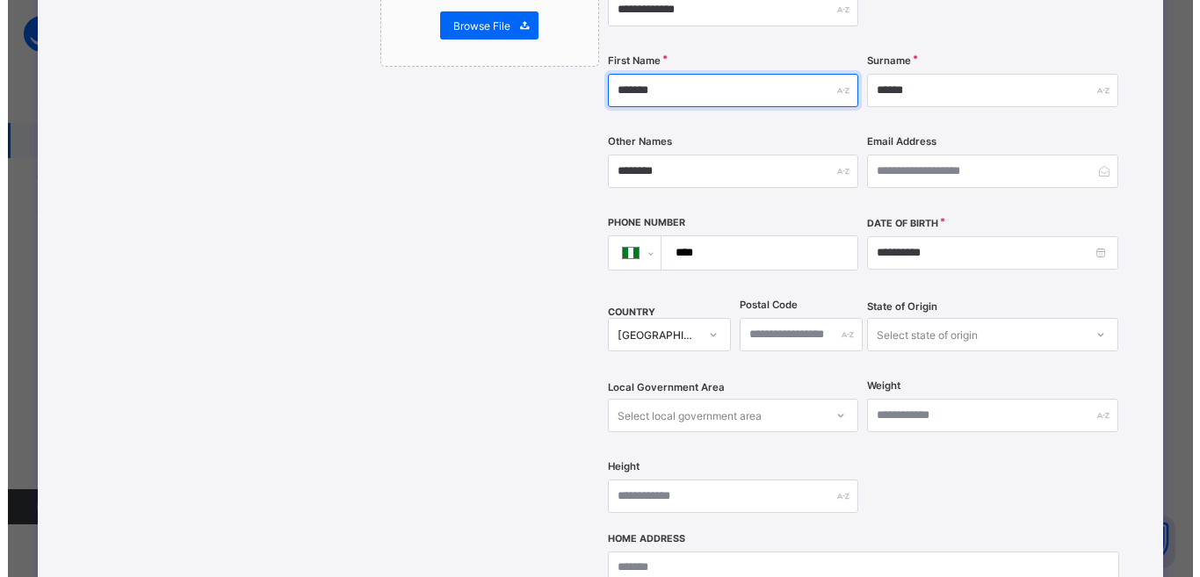
scroll to position [748, 0]
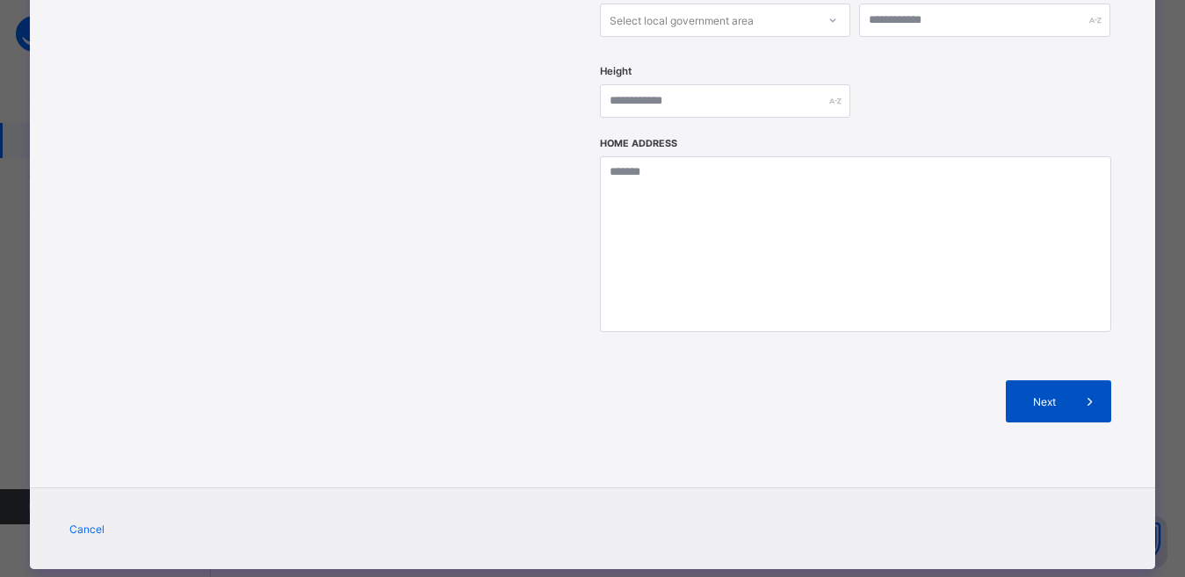
type input "*******"
click at [1051, 395] on span "Next" at bounding box center [1044, 401] width 50 height 13
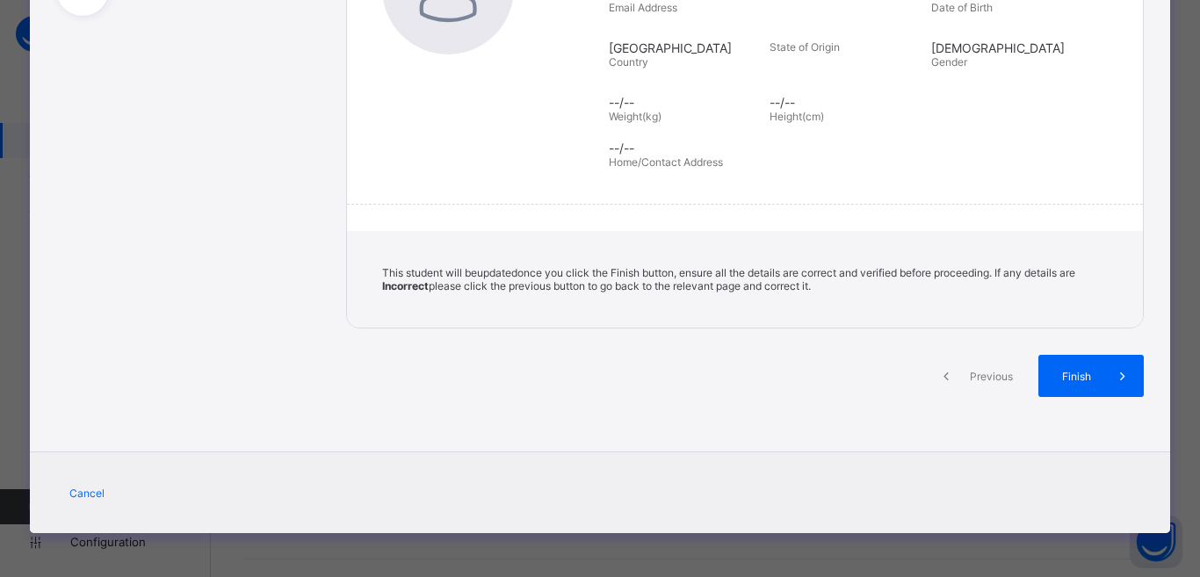
scroll to position [330, 0]
click at [997, 376] on span "Previous" at bounding box center [991, 376] width 48 height 13
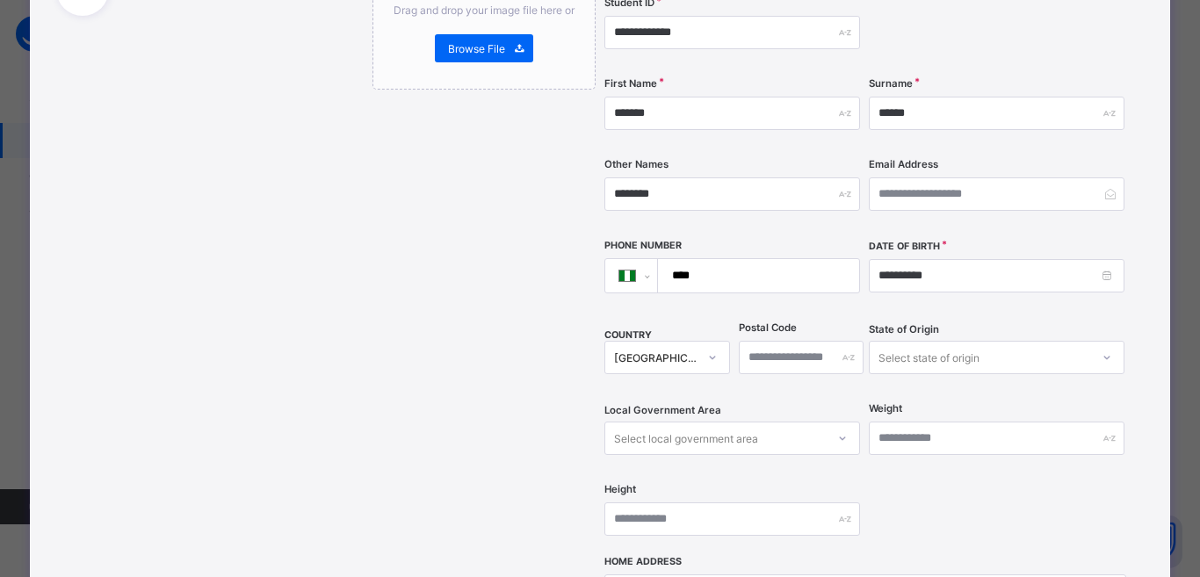
scroll to position [748, 0]
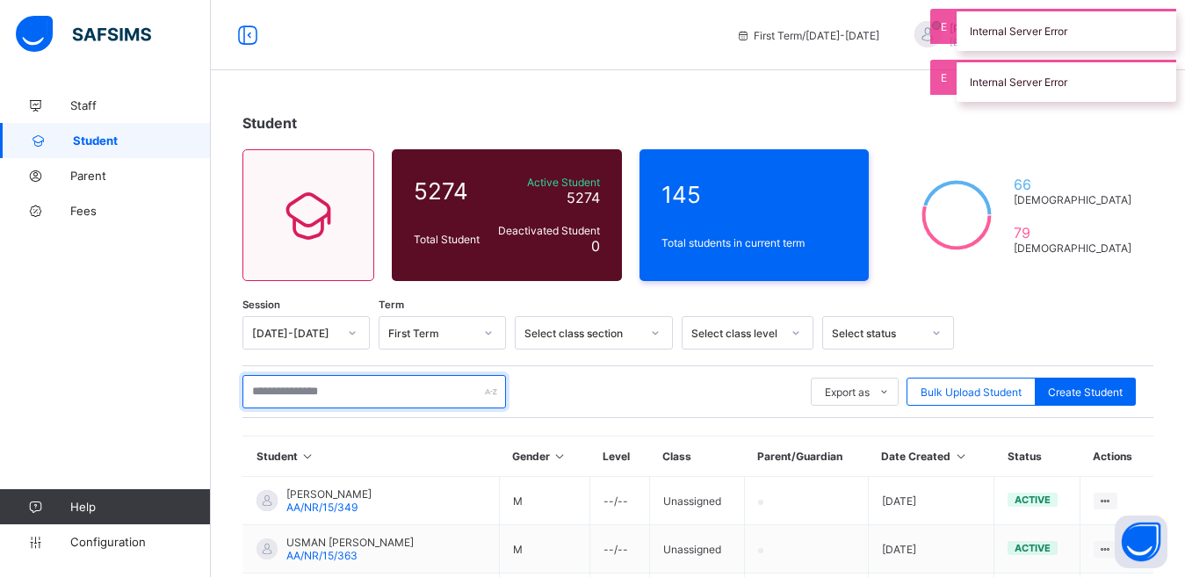
click at [329, 394] on input "text" at bounding box center [374, 391] width 264 height 33
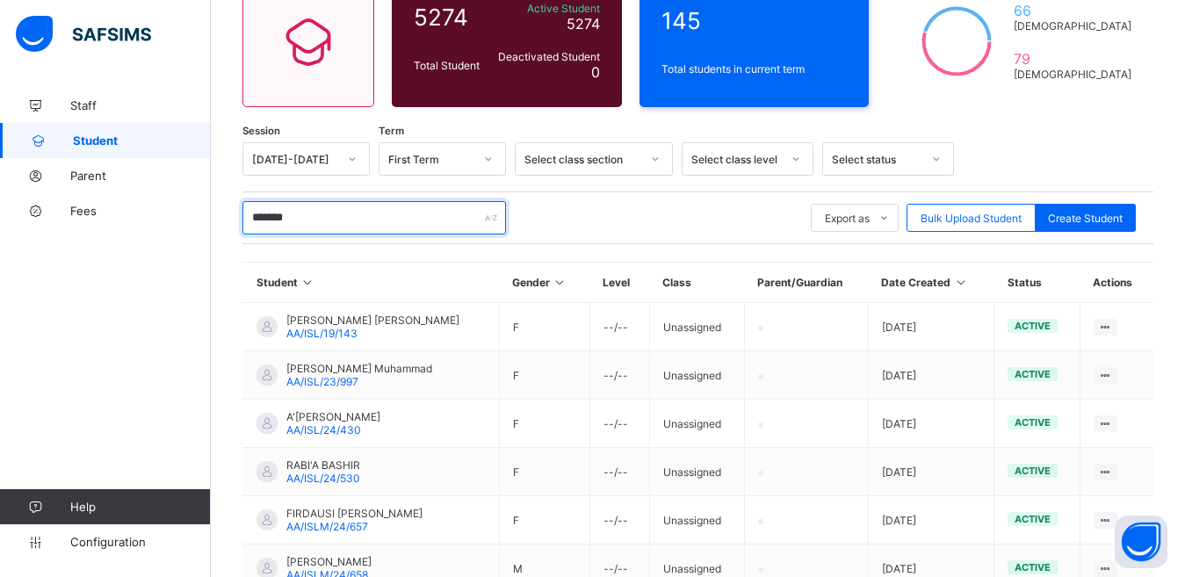
scroll to position [488, 0]
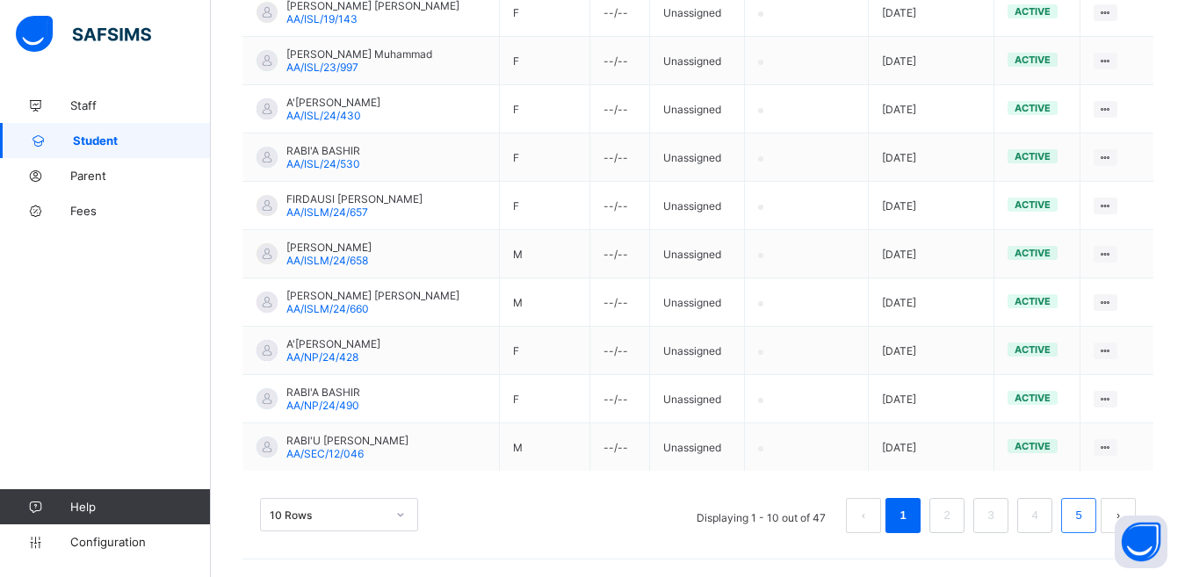
type input "*******"
click at [1087, 515] on link "5" at bounding box center [1078, 515] width 17 height 23
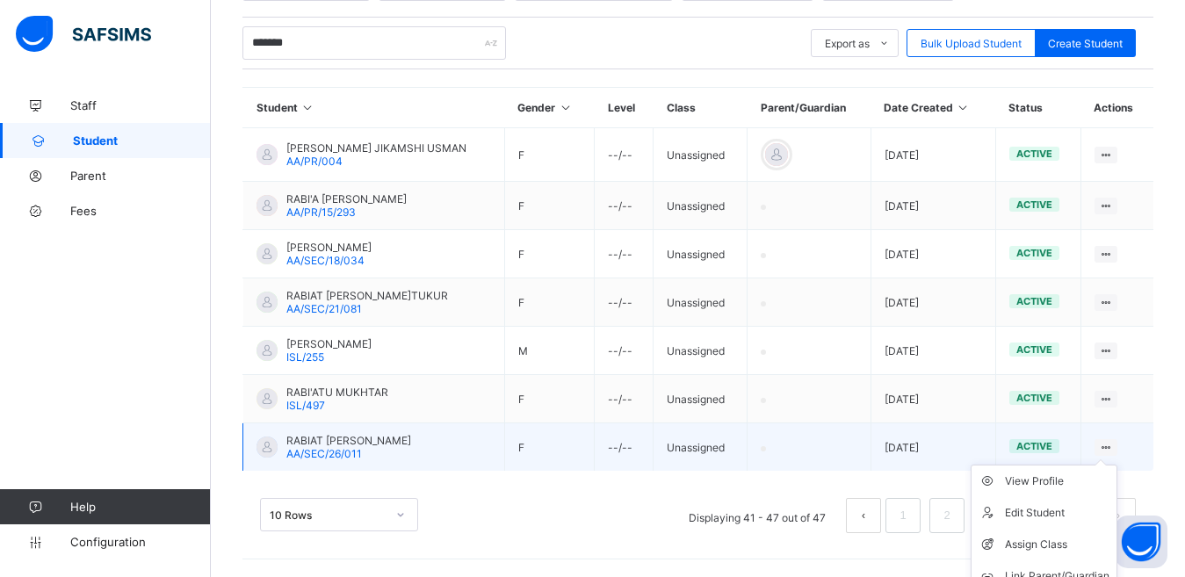
scroll to position [396, 0]
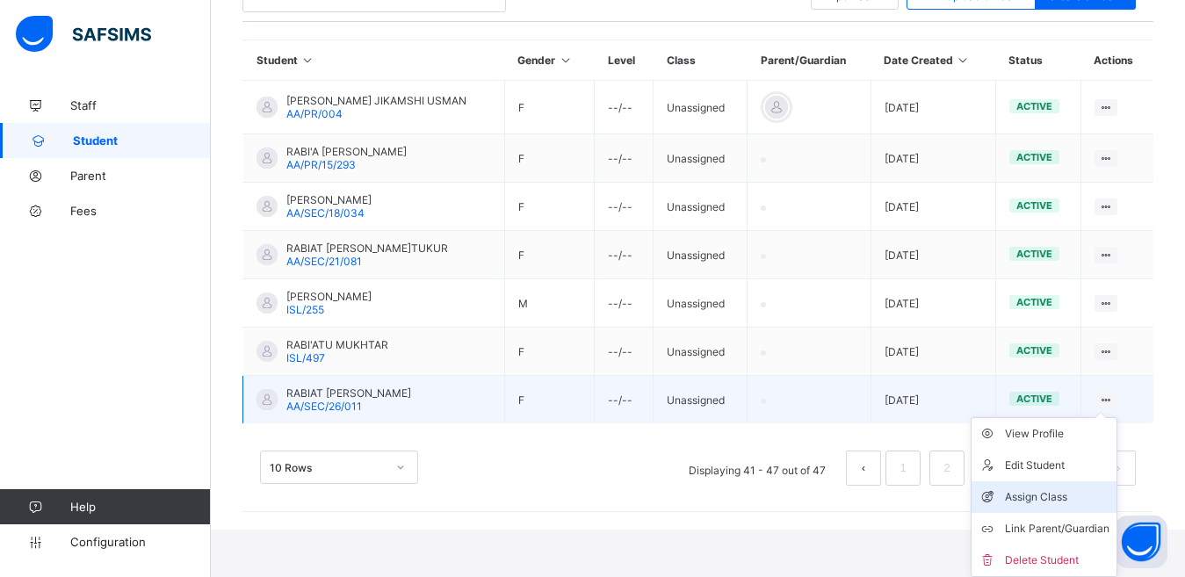
click at [1092, 497] on div "Assign Class" at bounding box center [1057, 497] width 105 height 18
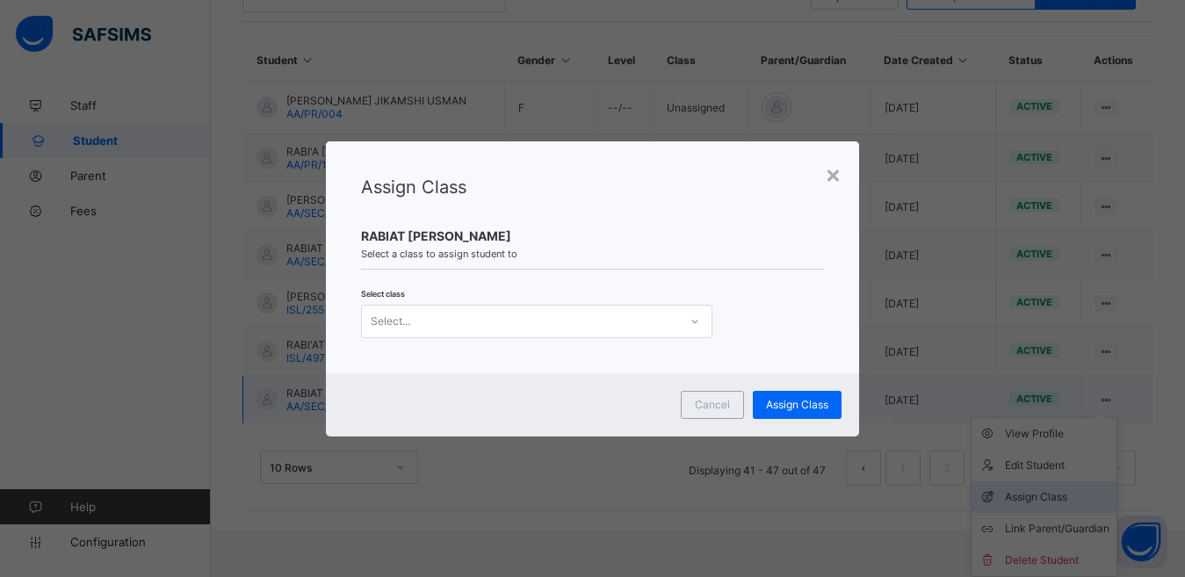
scroll to position [349, 0]
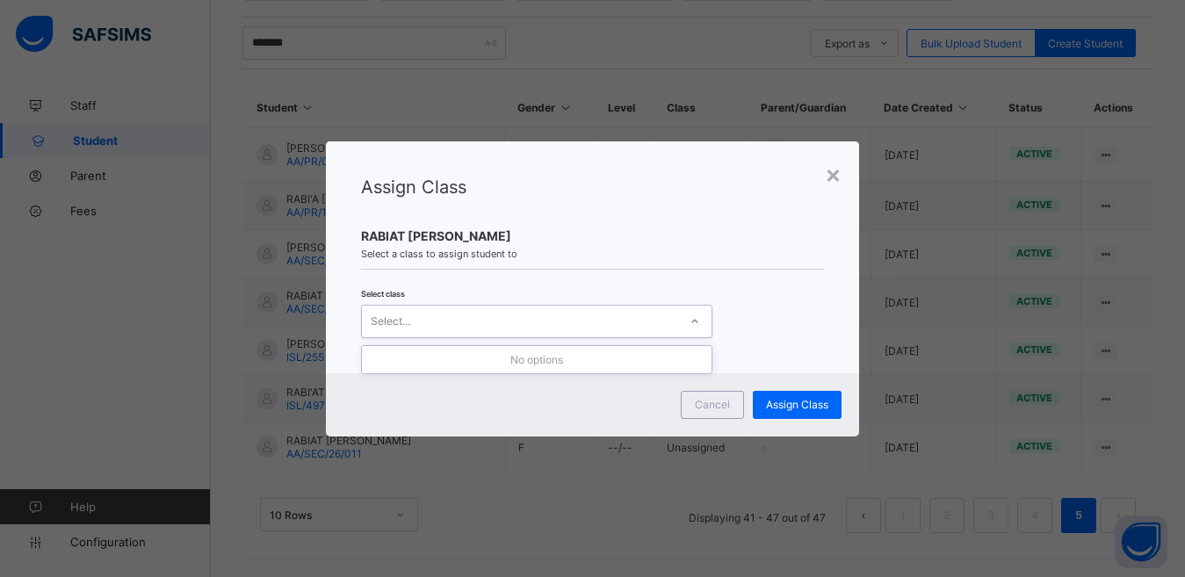
click at [692, 322] on icon at bounding box center [695, 322] width 11 height 18
click at [656, 317] on div "Select..." at bounding box center [520, 321] width 316 height 25
click at [784, 404] on span "Assign Class" at bounding box center [797, 404] width 62 height 13
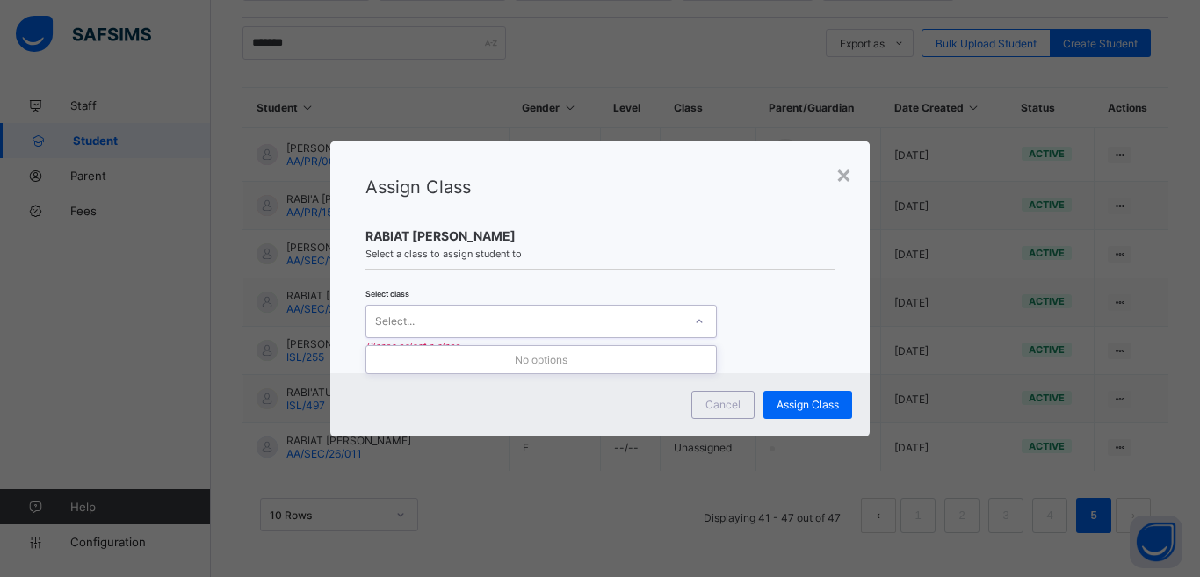
click at [698, 322] on icon at bounding box center [699, 322] width 11 height 18
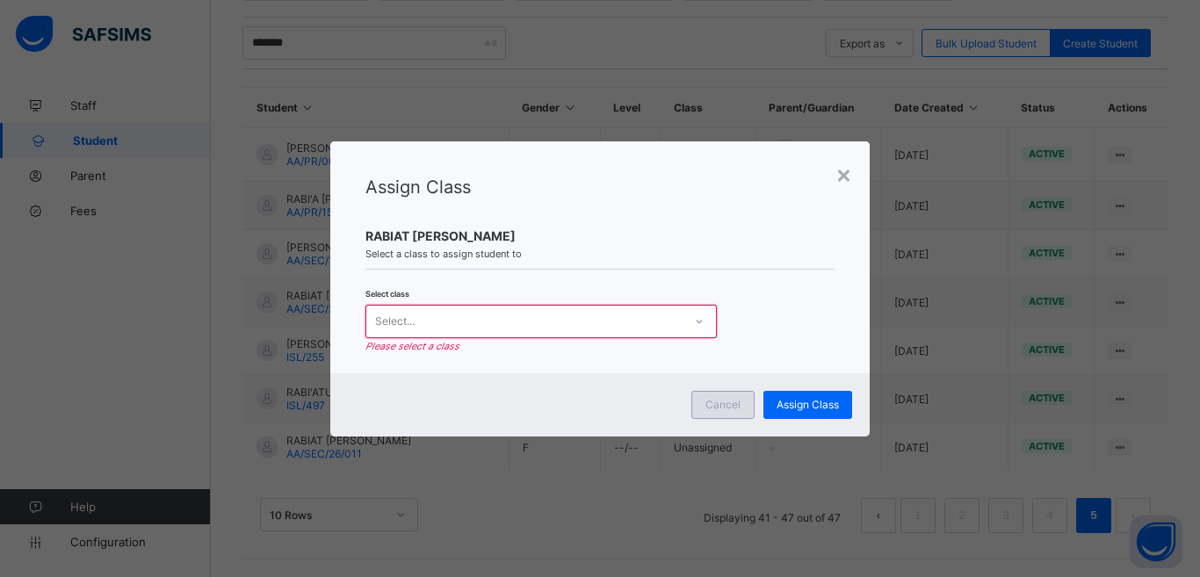
click at [741, 396] on div "Cancel" at bounding box center [722, 405] width 63 height 28
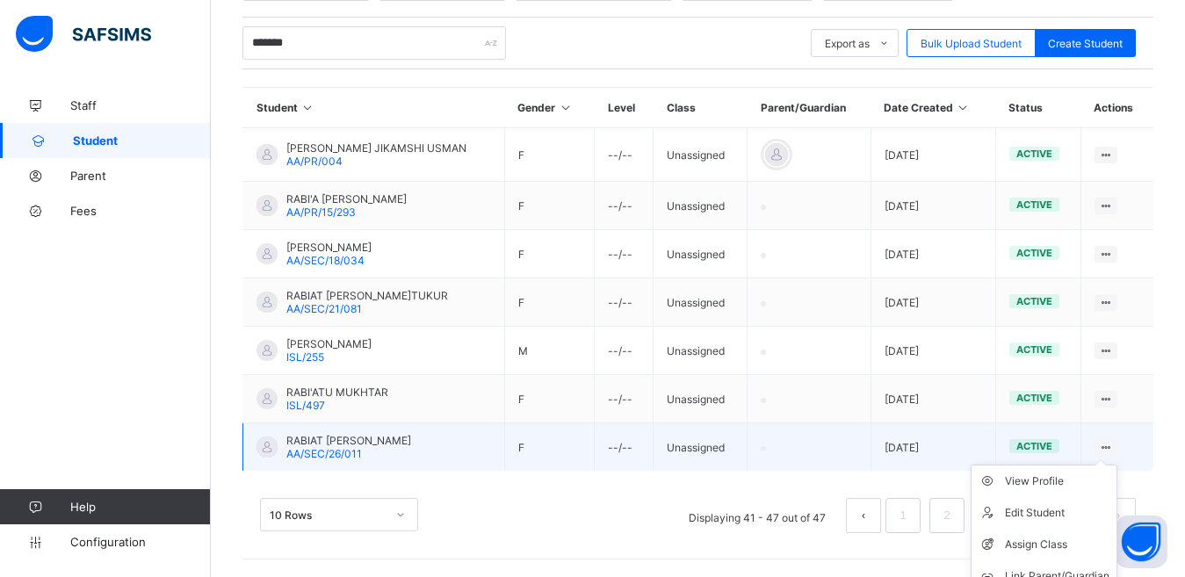
click at [1117, 465] on ul "View Profile Edit Student Assign Class Link Parent/Guardian Delete Student" at bounding box center [1044, 545] width 147 height 160
click at [1062, 544] on div "Assign Class" at bounding box center [1057, 545] width 105 height 18
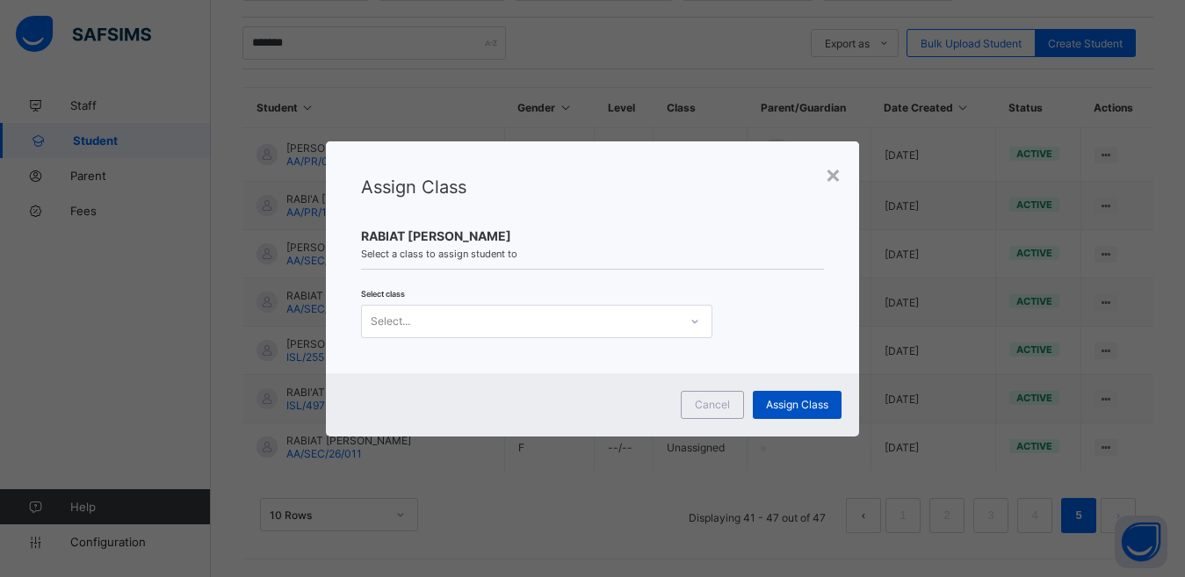
click at [816, 405] on span "Assign Class" at bounding box center [797, 404] width 62 height 13
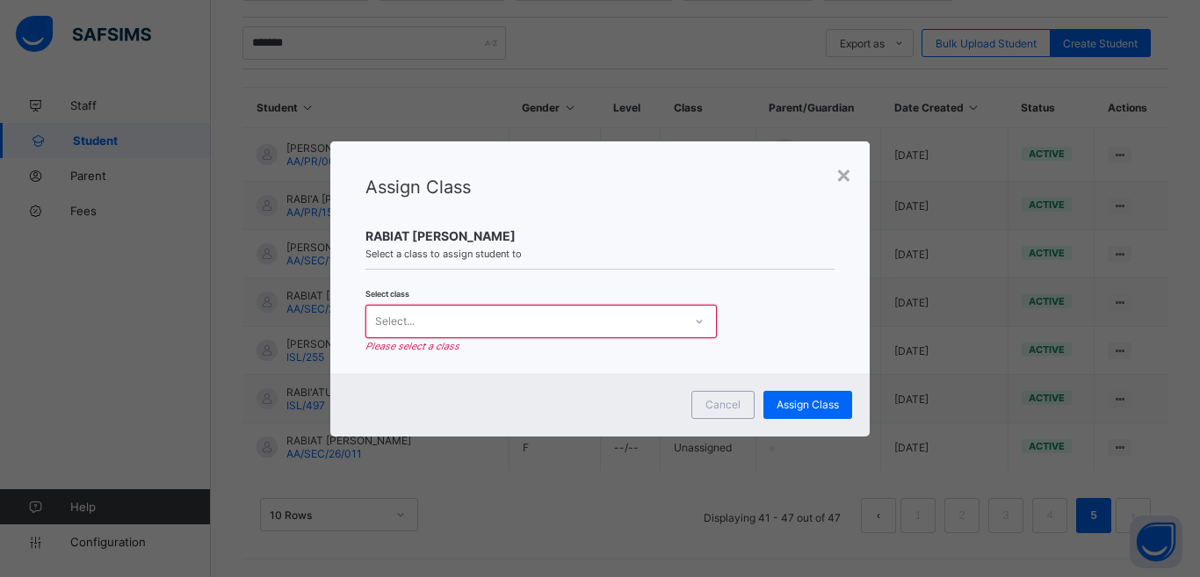
click at [422, 322] on div "Select..." at bounding box center [524, 321] width 316 height 25
click at [841, 178] on div "×" at bounding box center [843, 174] width 17 height 30
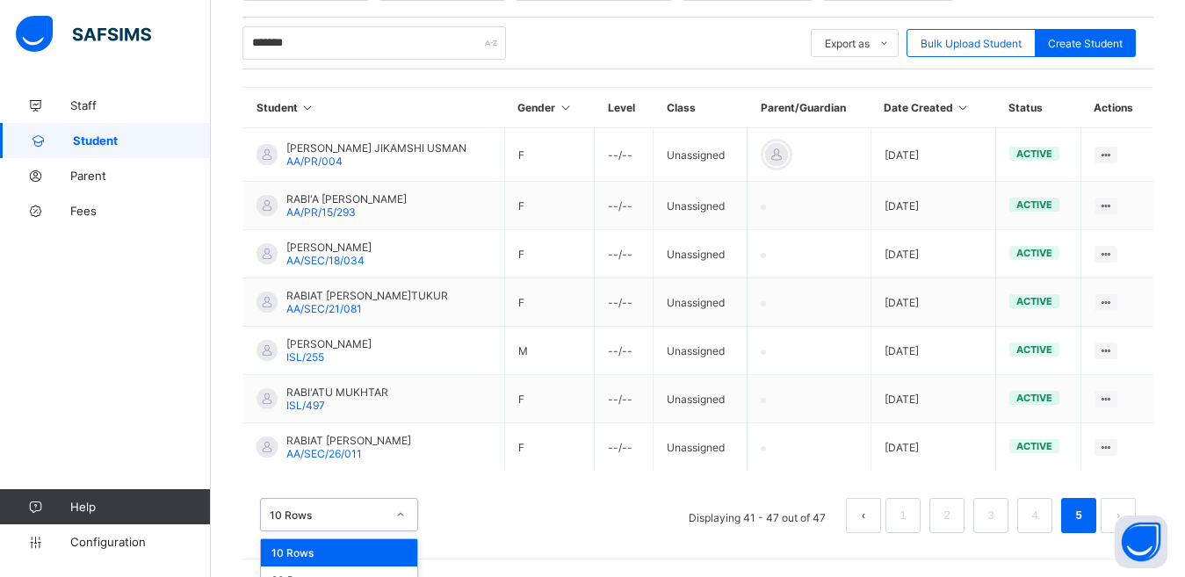
scroll to position [394, 0]
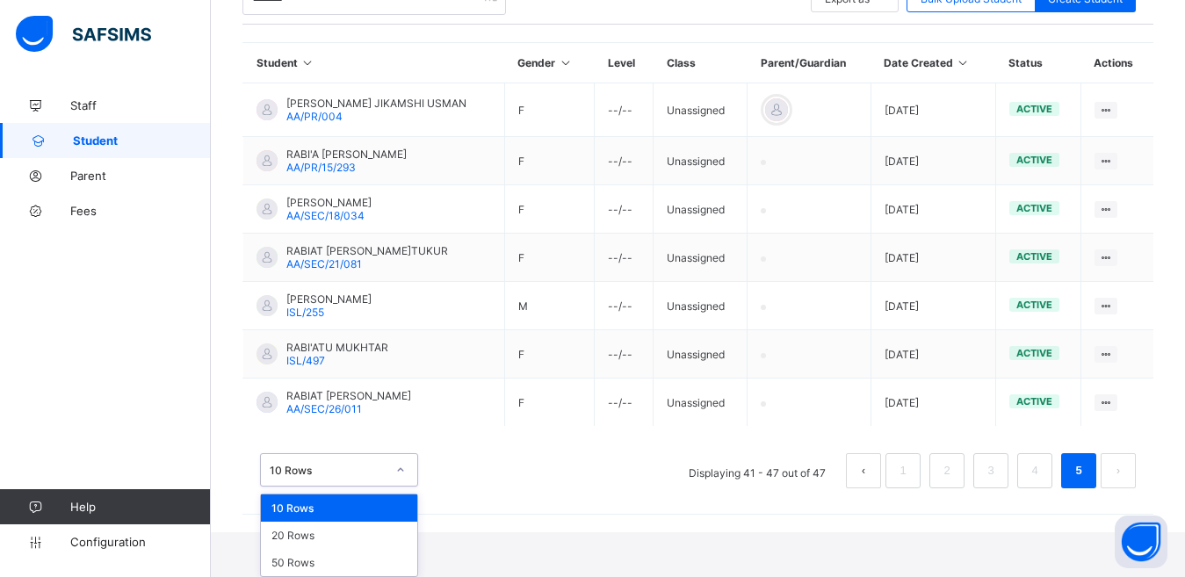
click at [401, 487] on div "option 10 Rows focused, 1 of 3. 3 results available. Use Up and Down to choose …" at bounding box center [339, 469] width 158 height 33
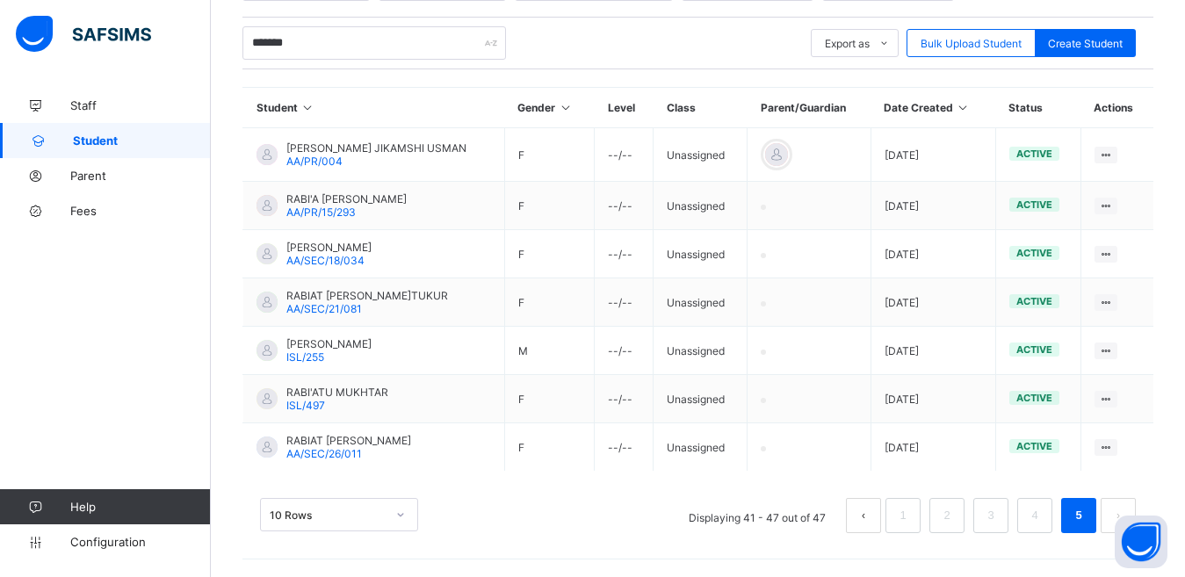
scroll to position [349, 0]
click at [514, 450] on div "Session 2025-2026 Term First Term Select class section Select class level Selec…" at bounding box center [697, 258] width 911 height 583
click at [1087, 507] on link "5" at bounding box center [1078, 515] width 17 height 23
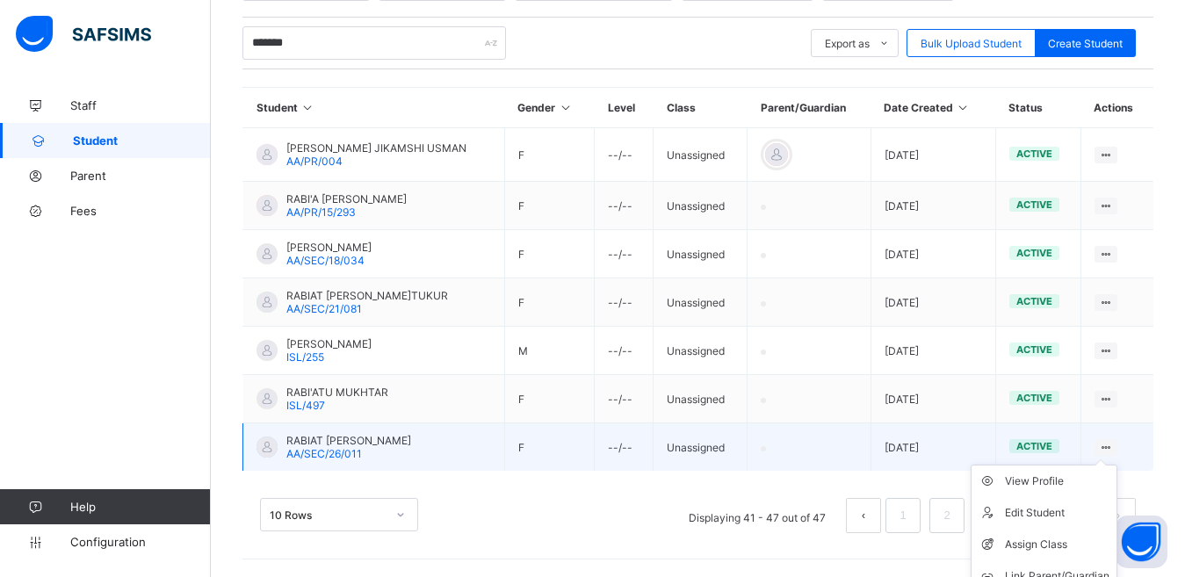
click at [1114, 446] on icon at bounding box center [1106, 447] width 15 height 13
click at [1060, 539] on div "Assign Class" at bounding box center [1057, 545] width 105 height 18
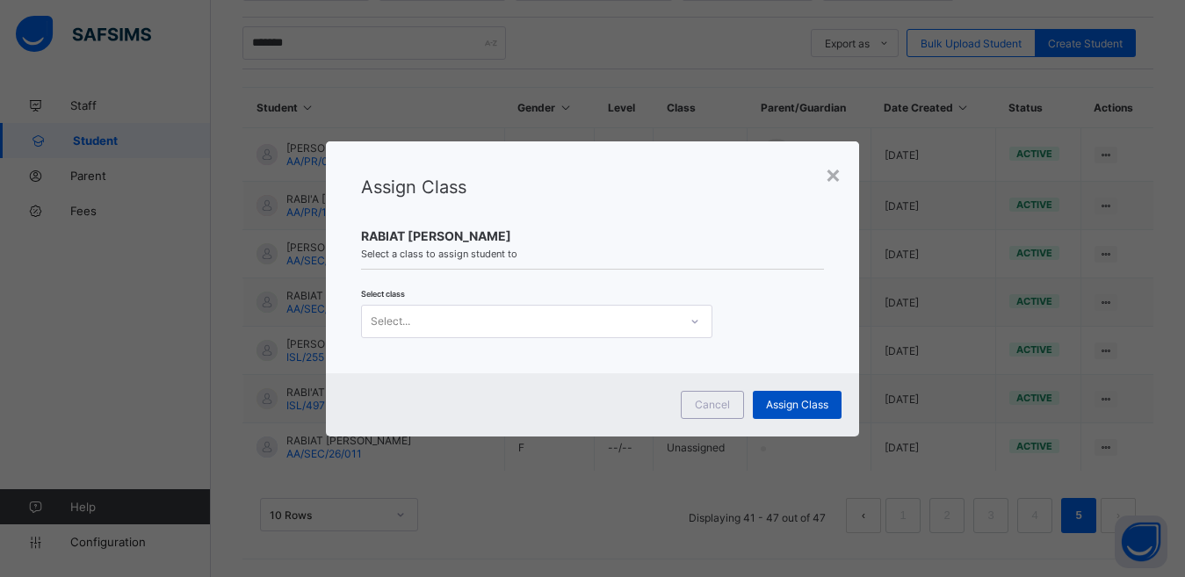
click at [819, 407] on span "Assign Class" at bounding box center [797, 404] width 62 height 13
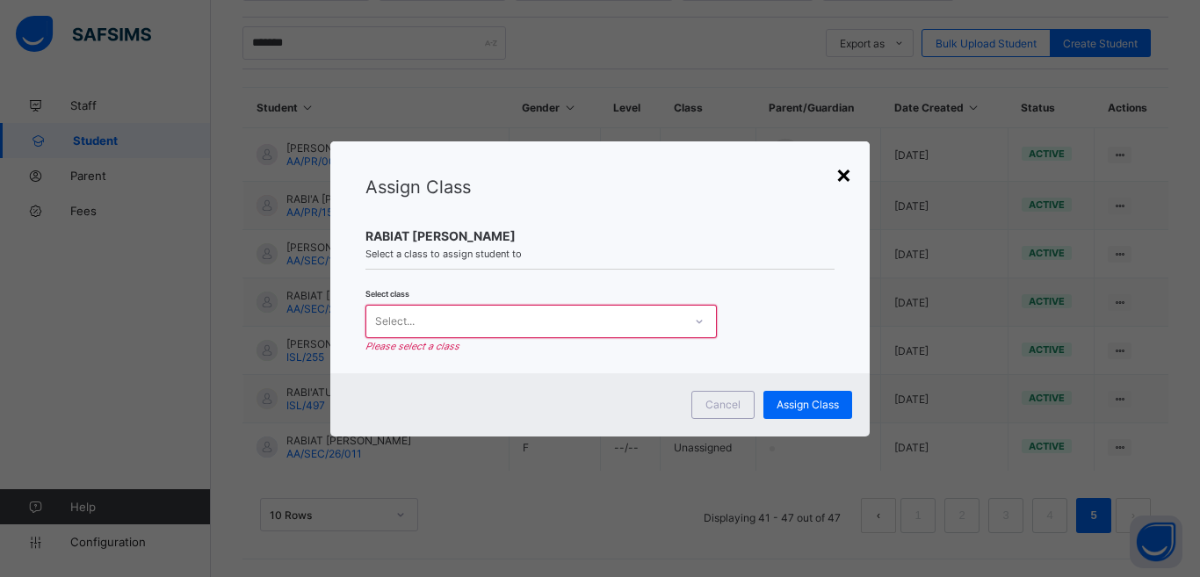
click at [844, 174] on div "×" at bounding box center [843, 174] width 17 height 30
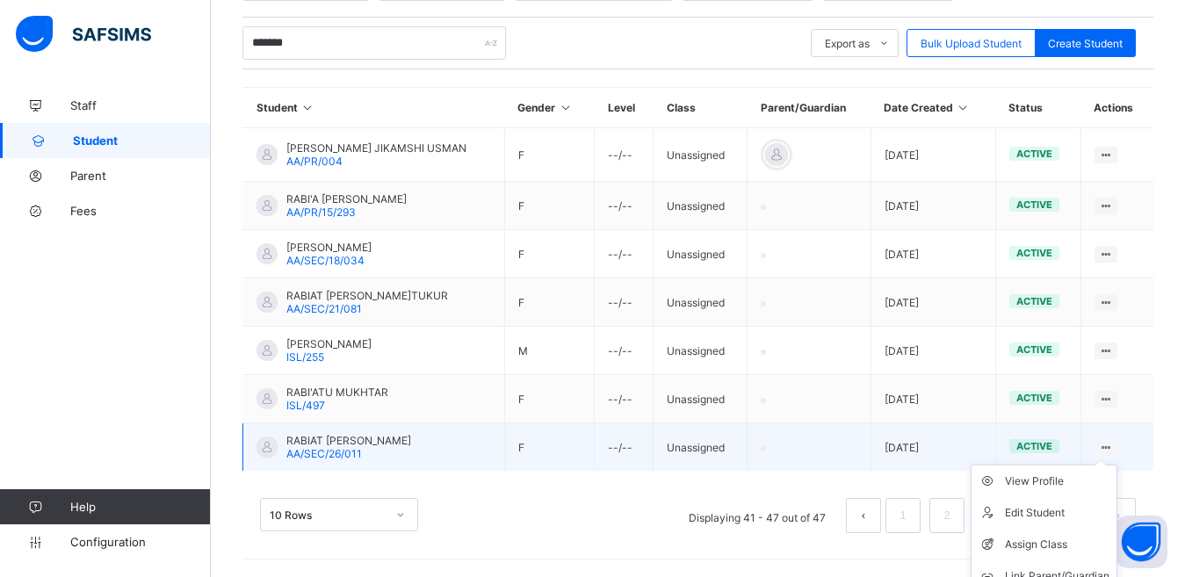
click at [1116, 465] on ul "View Profile Edit Student Assign Class Link Parent/Guardian Delete Student" at bounding box center [1044, 545] width 147 height 160
click at [1026, 539] on div "Assign Class" at bounding box center [1057, 545] width 105 height 18
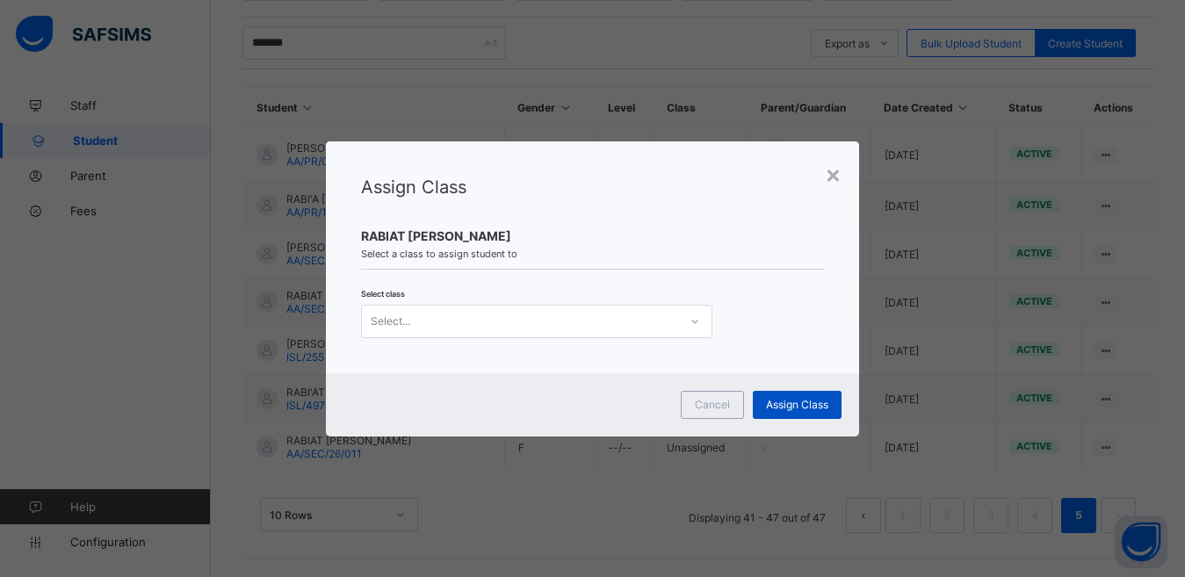
click at [828, 402] on span "Assign Class" at bounding box center [797, 404] width 62 height 13
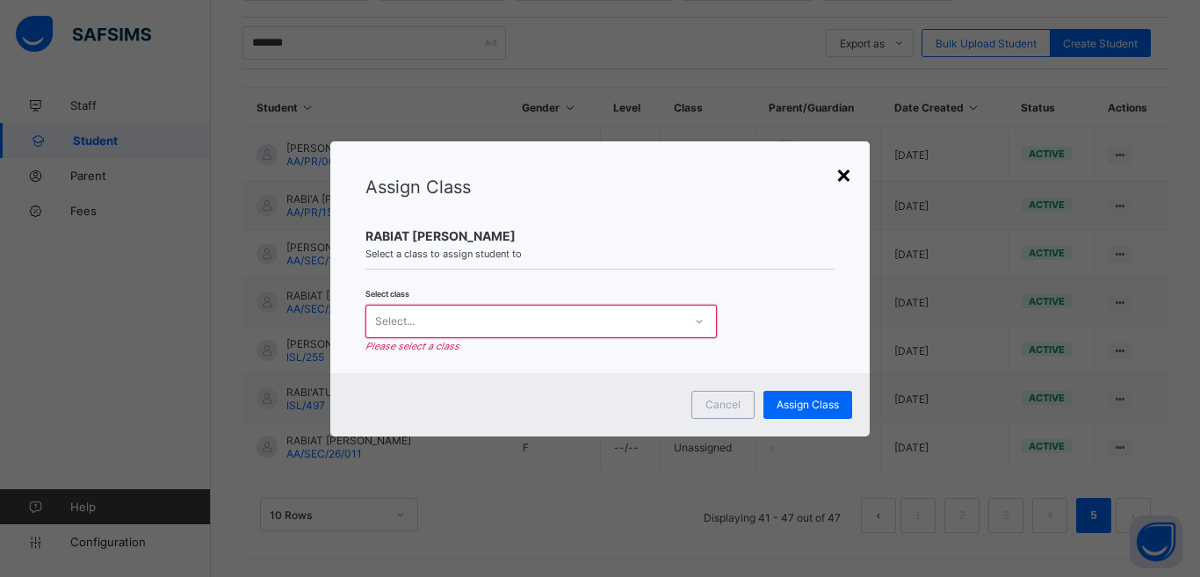
click at [847, 170] on div "×" at bounding box center [843, 174] width 17 height 30
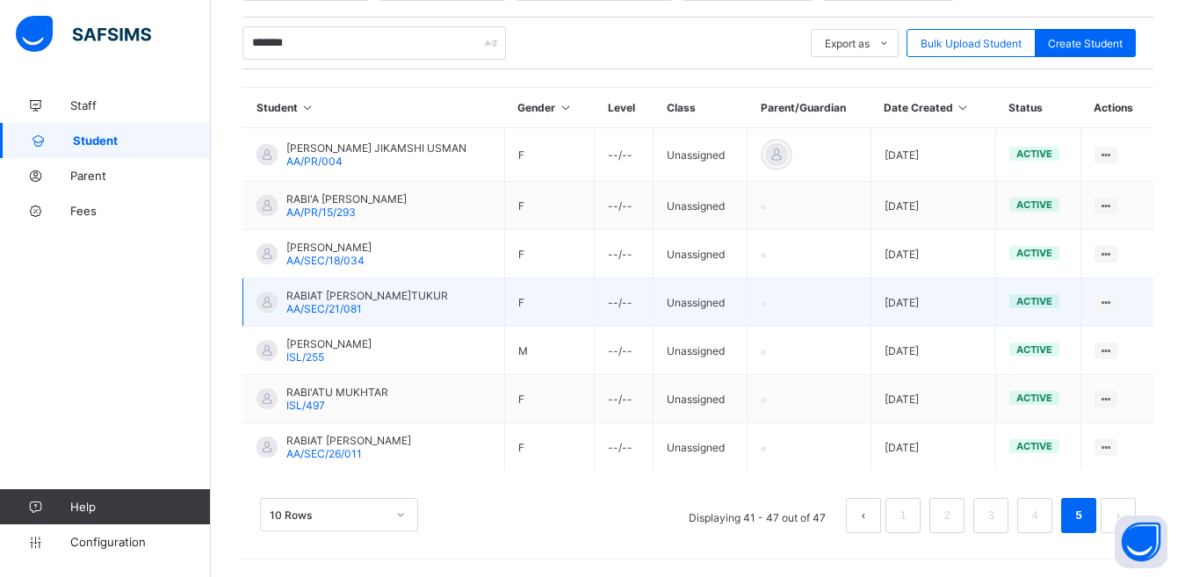
click at [698, 297] on td "Unassigned" at bounding box center [701, 302] width 94 height 48
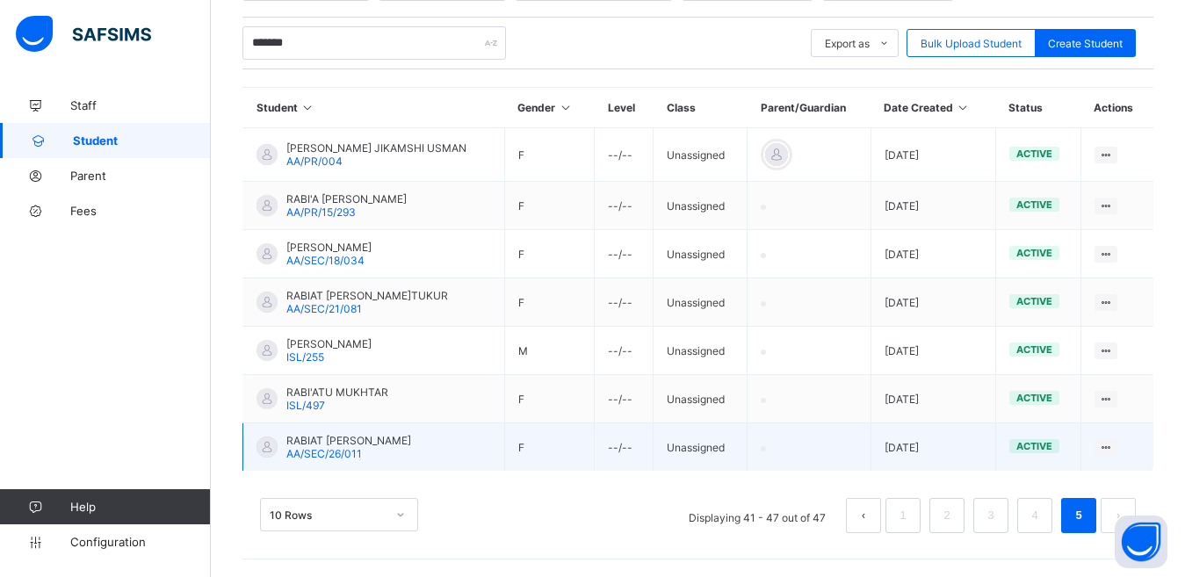
click at [367, 448] on div "RABIAT MUHAMMAD IDRIS AA/SEC/26/011" at bounding box center [348, 447] width 125 height 26
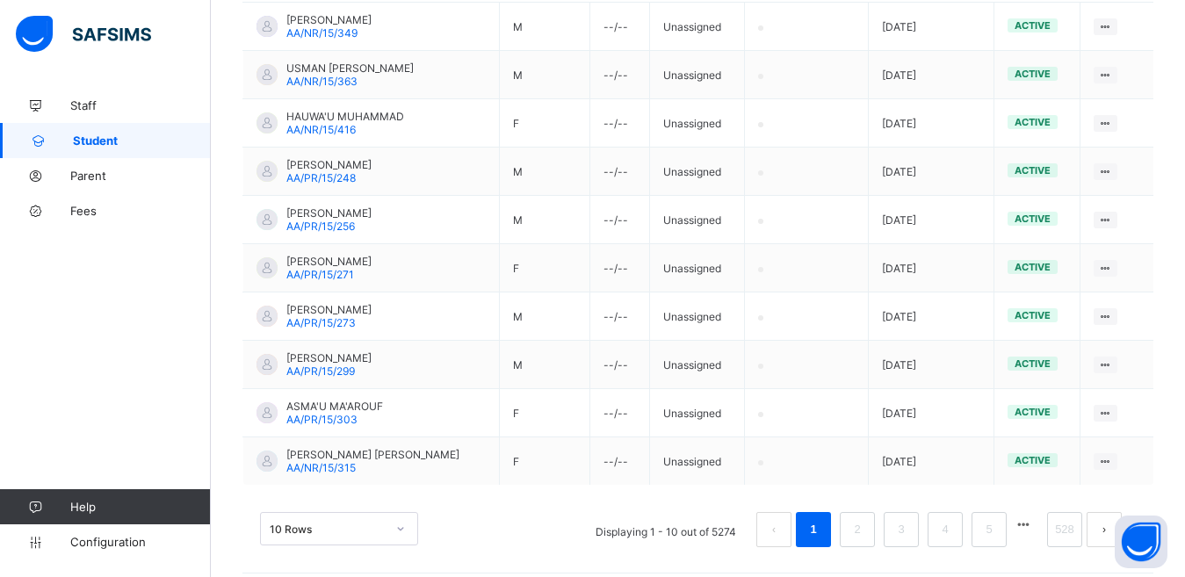
scroll to position [488, 0]
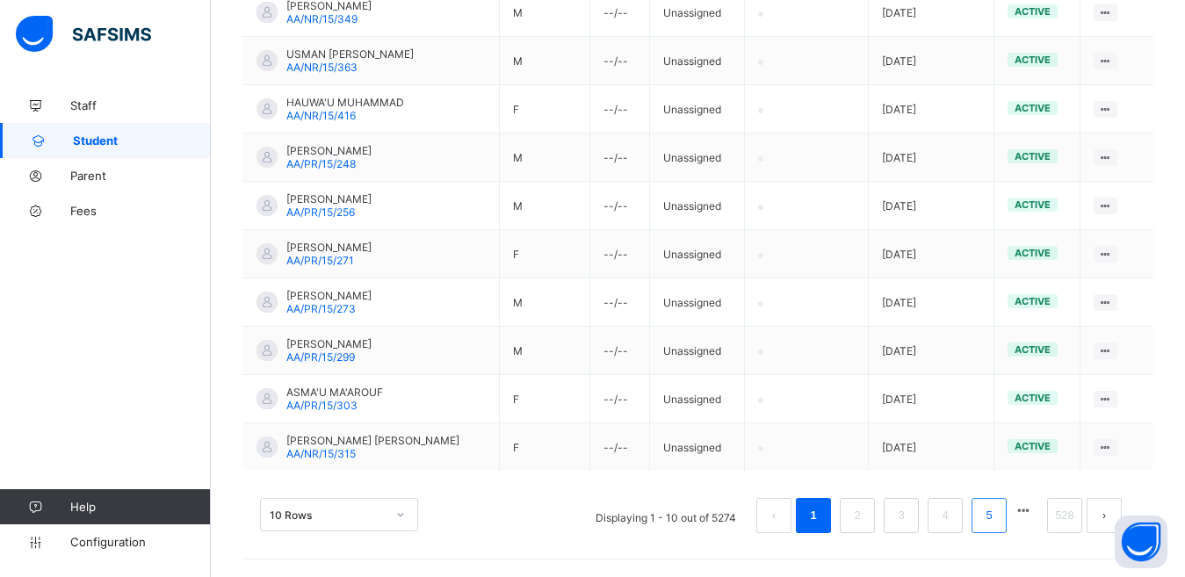
click at [997, 517] on link "5" at bounding box center [988, 515] width 17 height 23
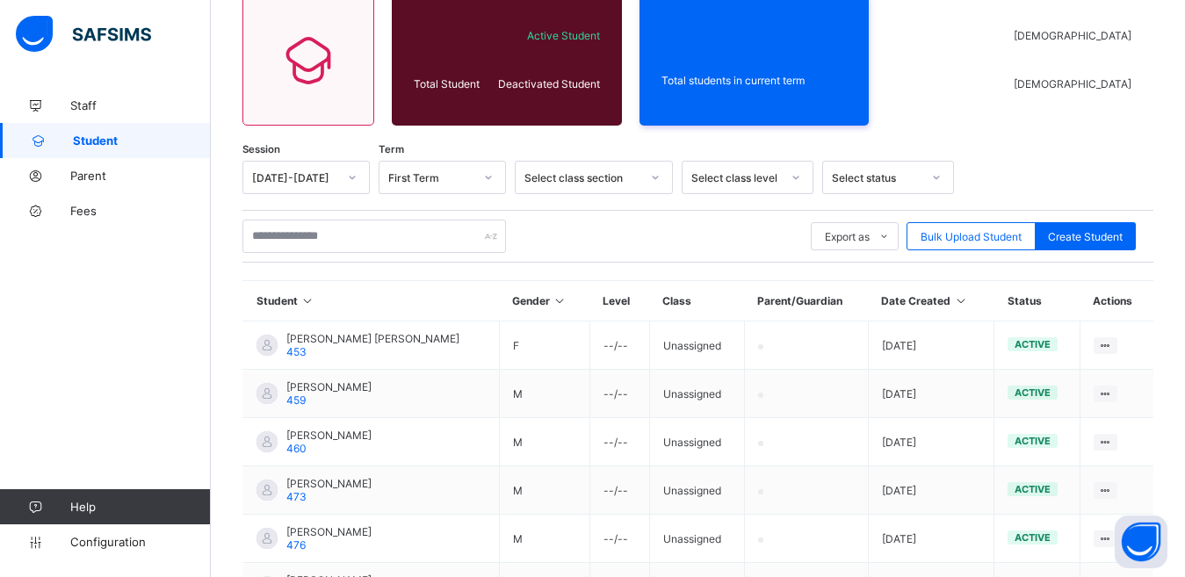
scroll to position [9, 0]
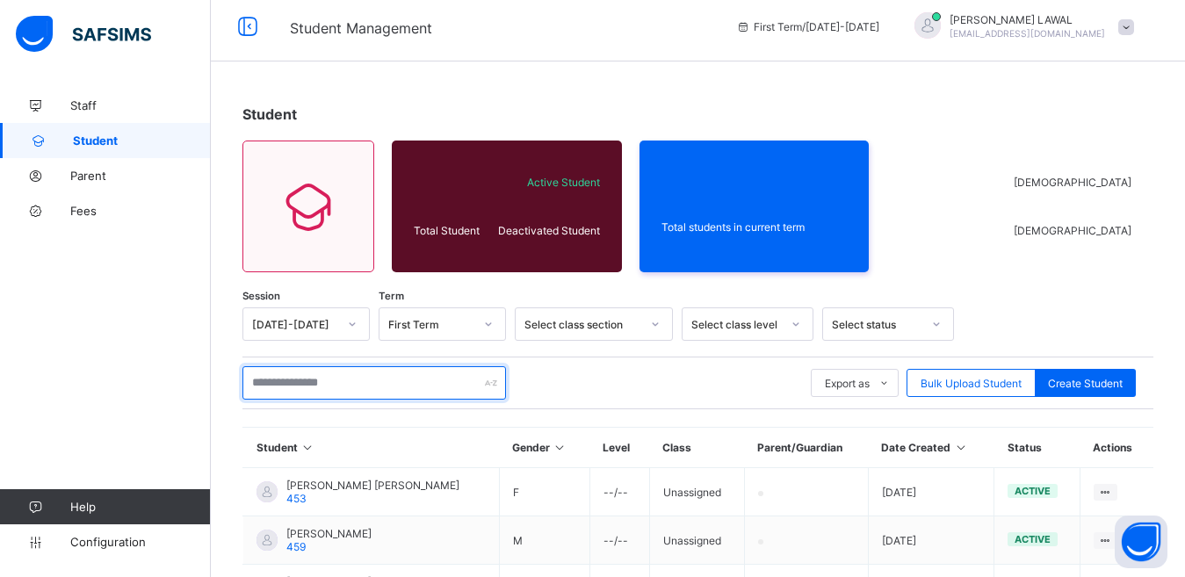
click at [300, 381] on input "text" at bounding box center [374, 382] width 264 height 33
type input "******"
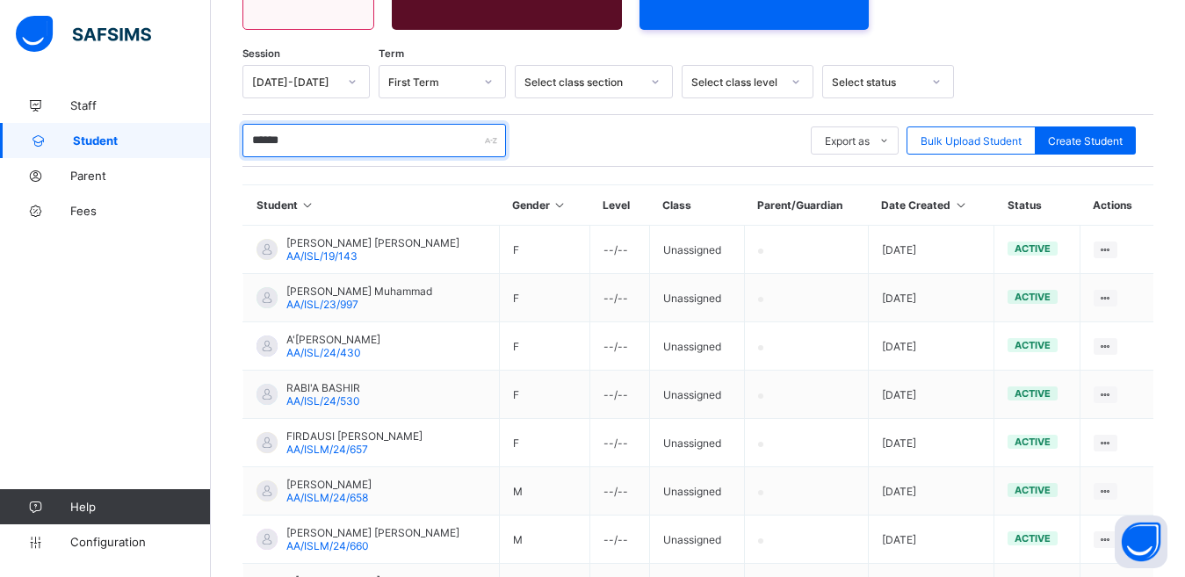
scroll to position [466, 0]
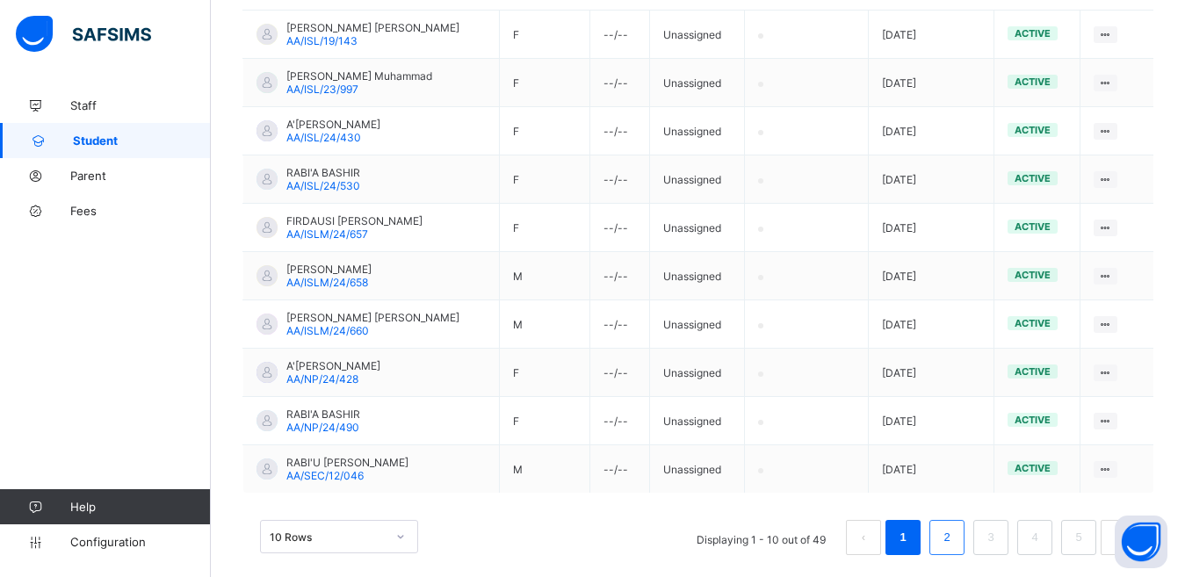
click at [955, 534] on link "2" at bounding box center [946, 537] width 17 height 23
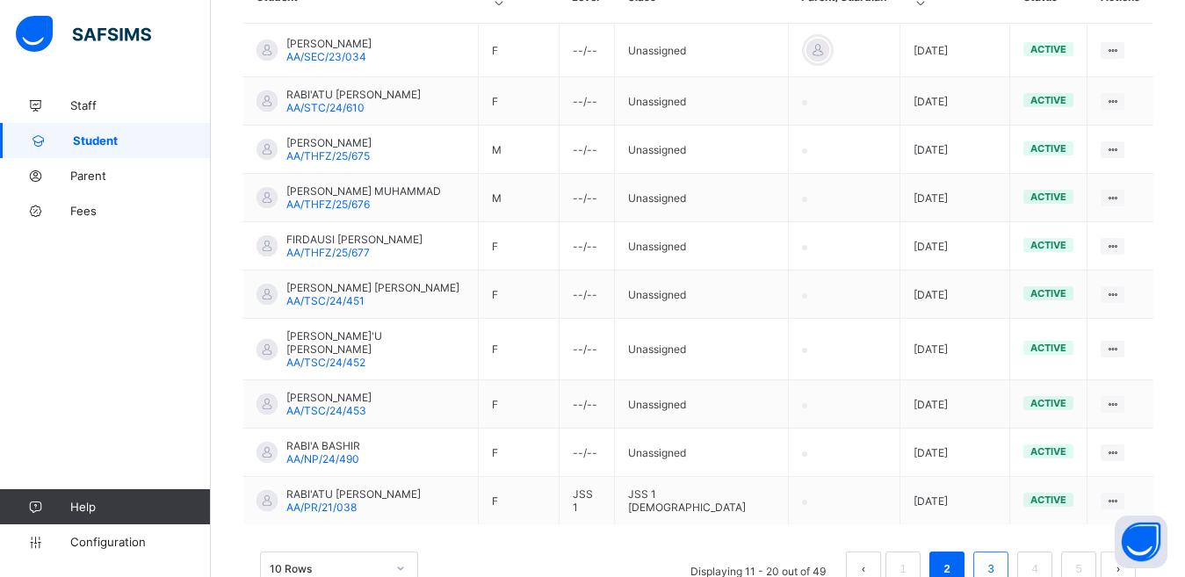
click at [998, 558] on link "3" at bounding box center [990, 569] width 17 height 23
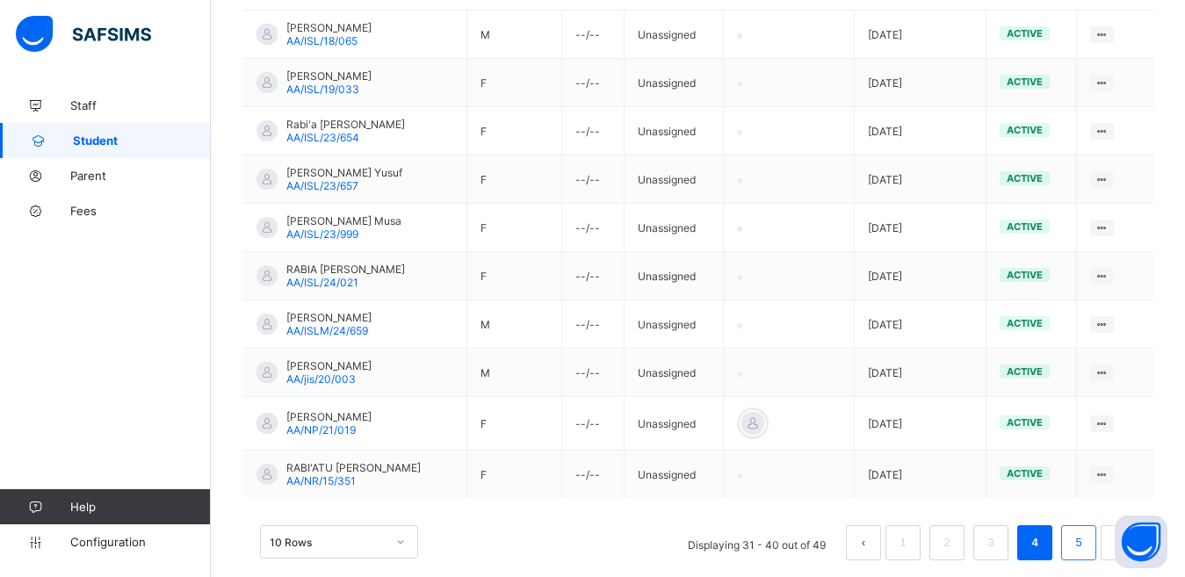
click at [1087, 541] on link "5" at bounding box center [1078, 543] width 17 height 23
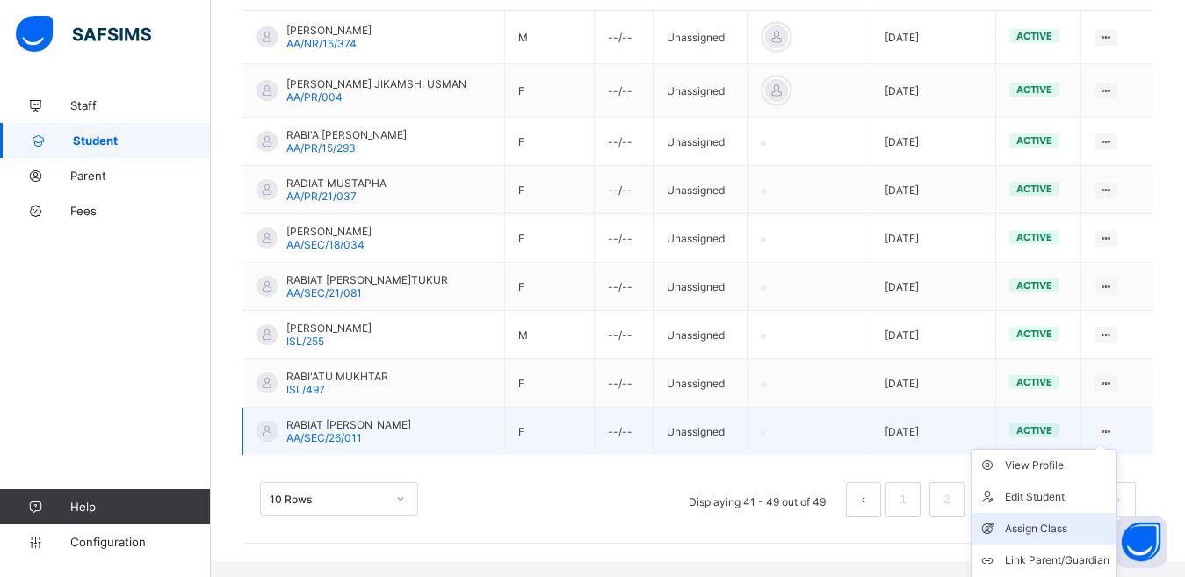
click at [1065, 532] on div "Assign Class" at bounding box center [1057, 529] width 105 height 18
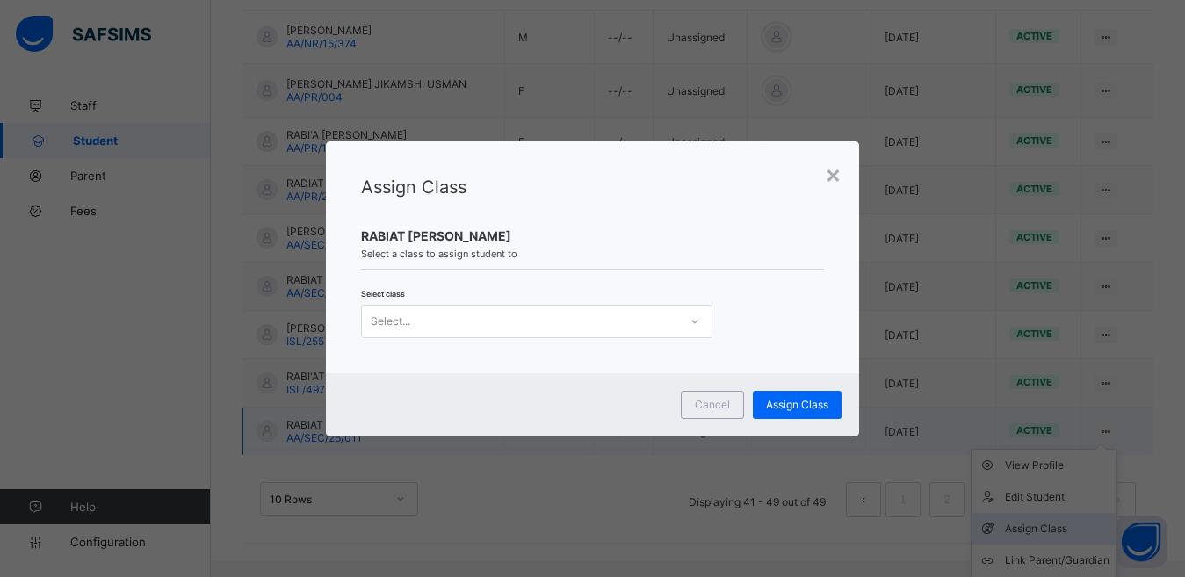
scroll to position [451, 0]
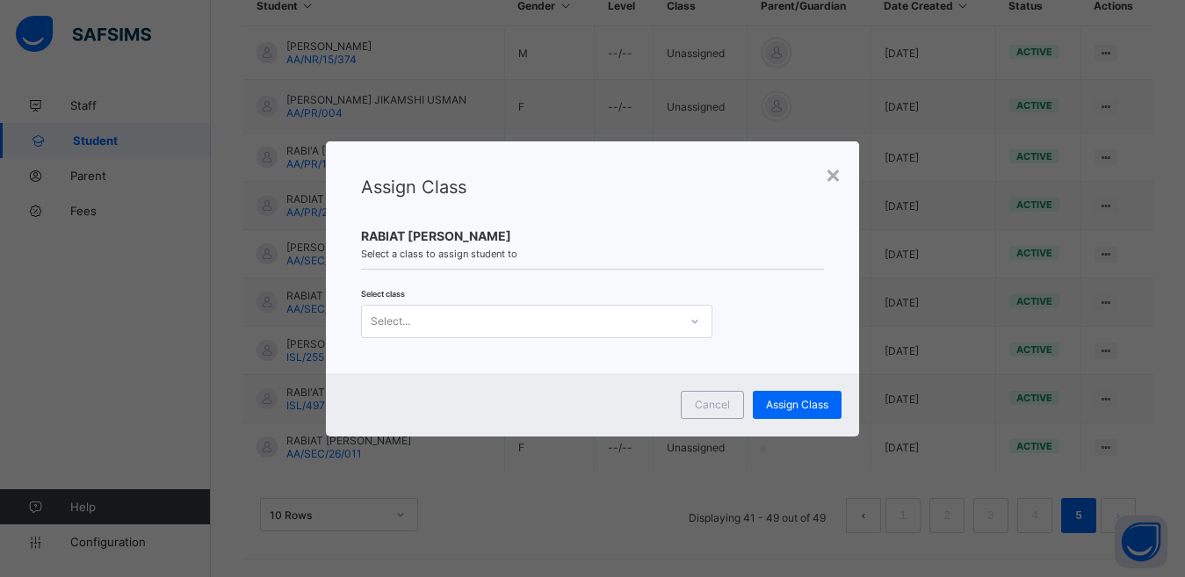
click at [693, 322] on icon at bounding box center [695, 322] width 11 height 18
click at [798, 401] on span "Assign Class" at bounding box center [797, 404] width 62 height 13
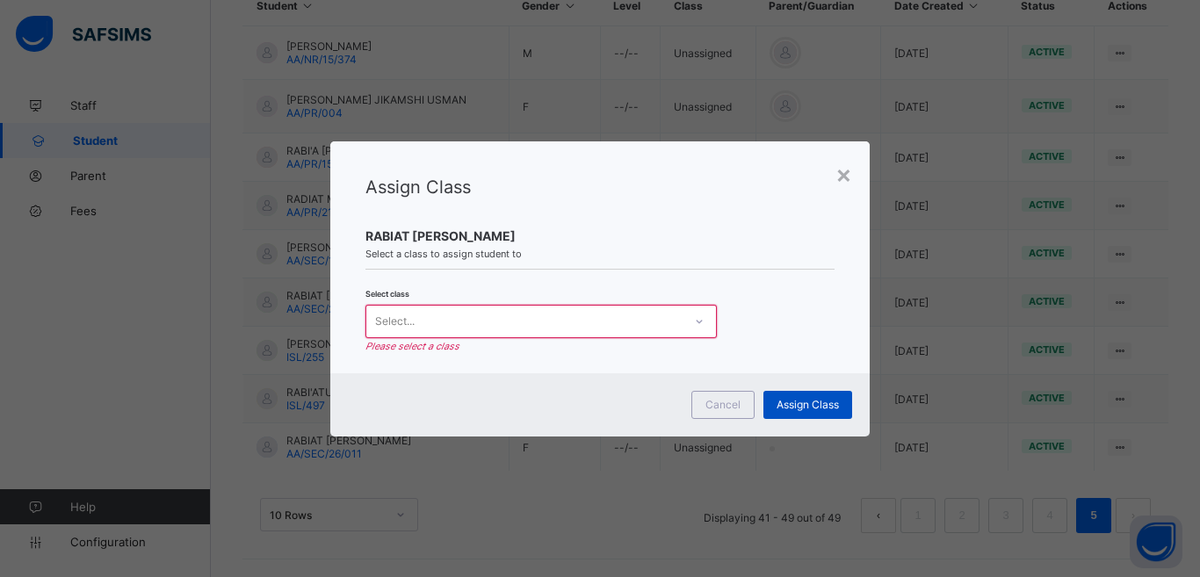
click at [798, 401] on span "Assign Class" at bounding box center [808, 404] width 62 height 13
click at [840, 183] on div "×" at bounding box center [843, 174] width 17 height 30
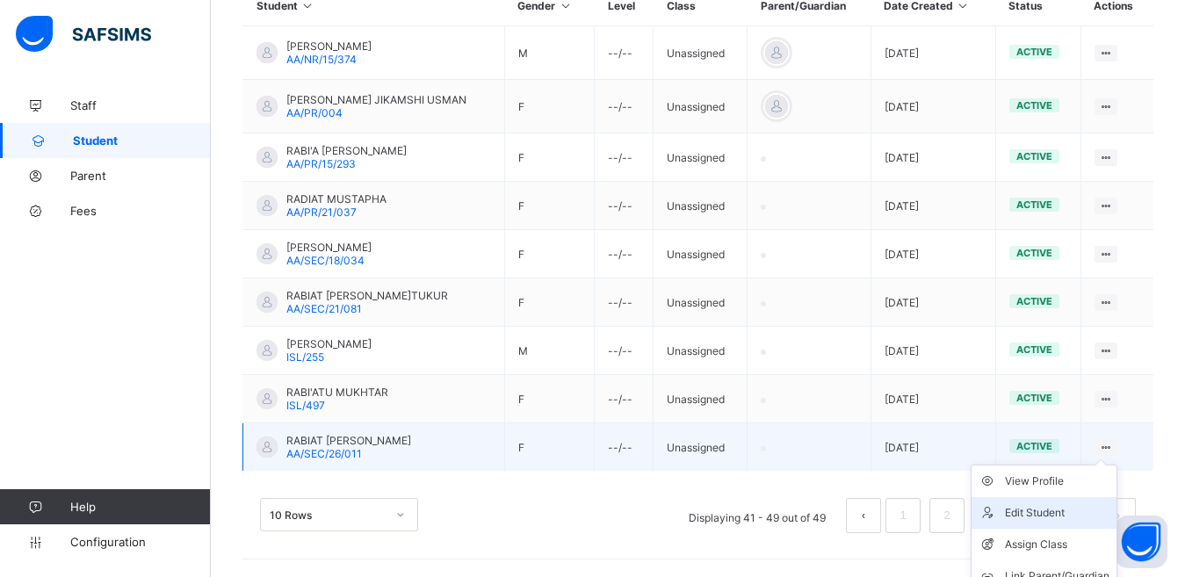
click at [1066, 514] on div "Edit Student" at bounding box center [1057, 513] width 105 height 18
select select "**"
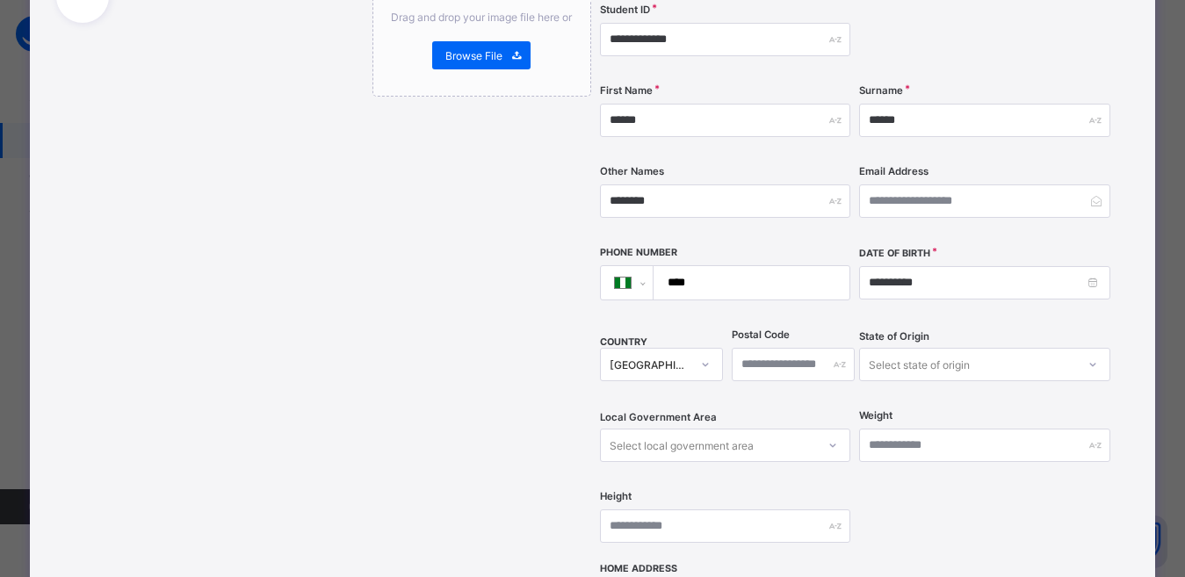
scroll to position [278, 0]
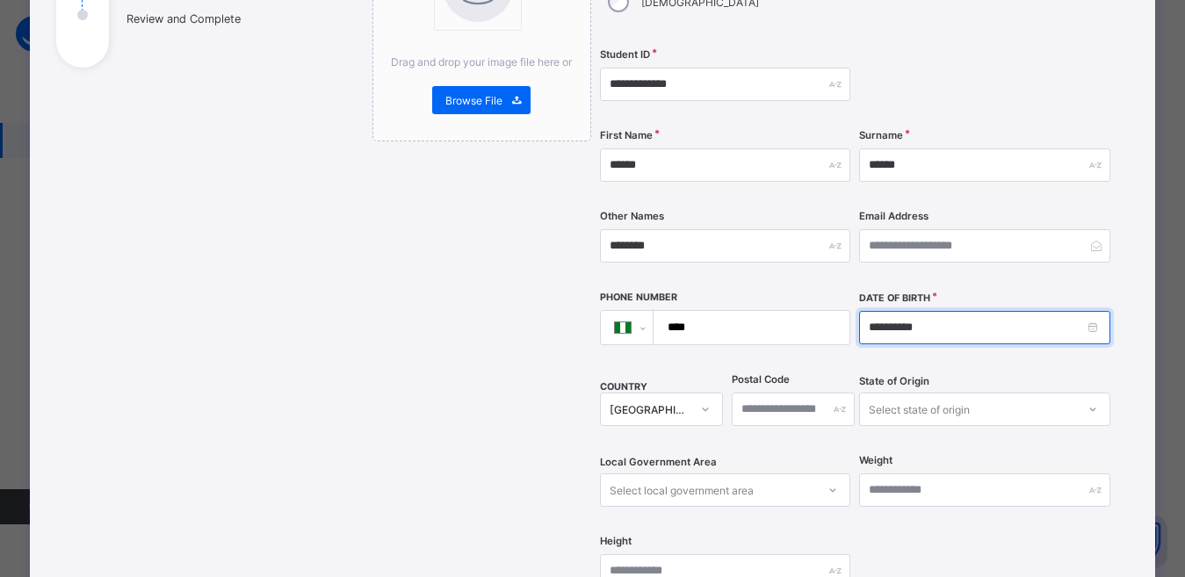
click at [922, 311] on input "**********" at bounding box center [984, 327] width 250 height 33
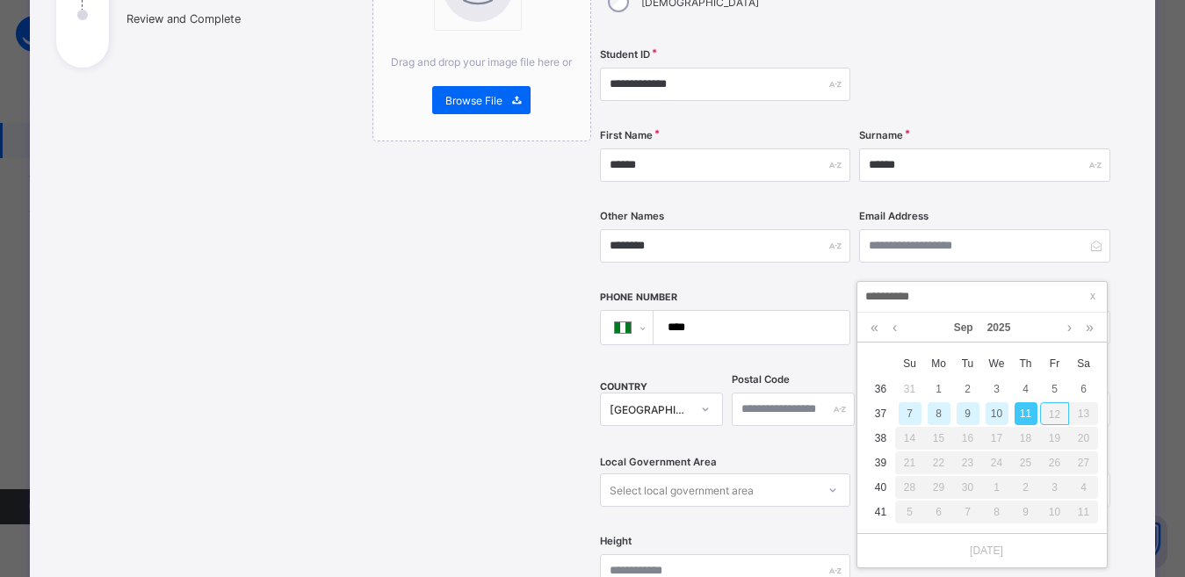
type input "**********"
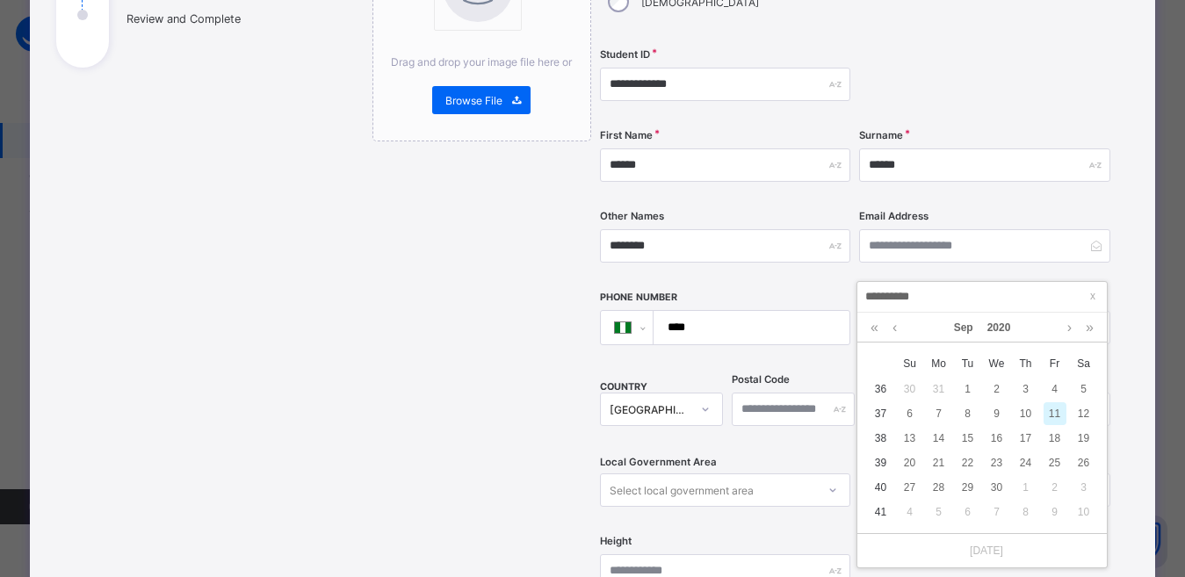
type input "**********"
click at [1110, 239] on div "Email Address" at bounding box center [984, 246] width 250 height 72
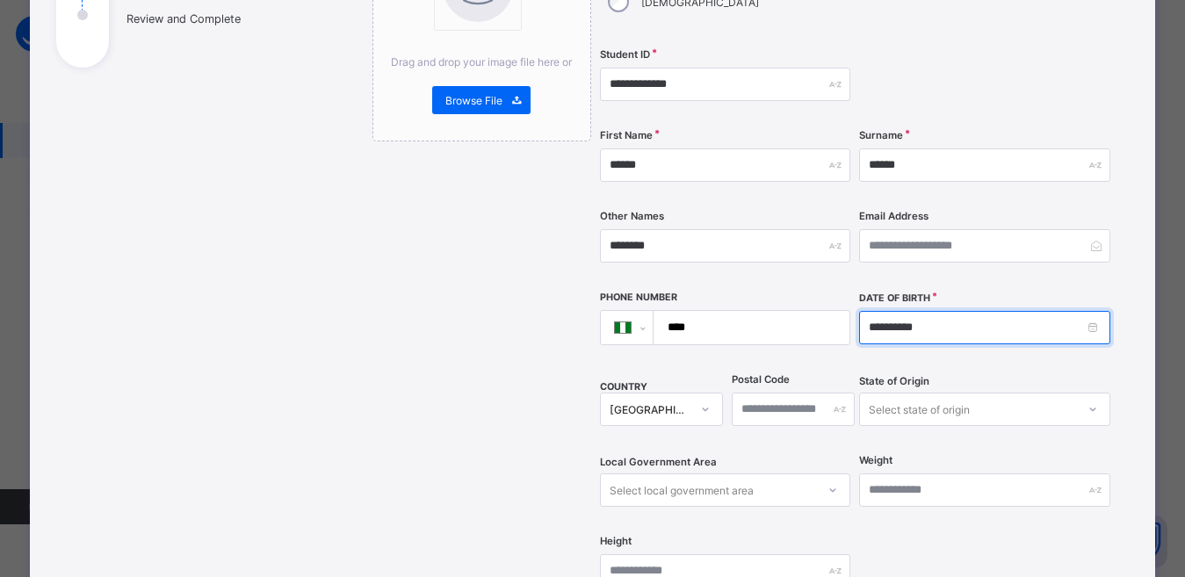
click at [927, 311] on input "**********" at bounding box center [984, 327] width 250 height 33
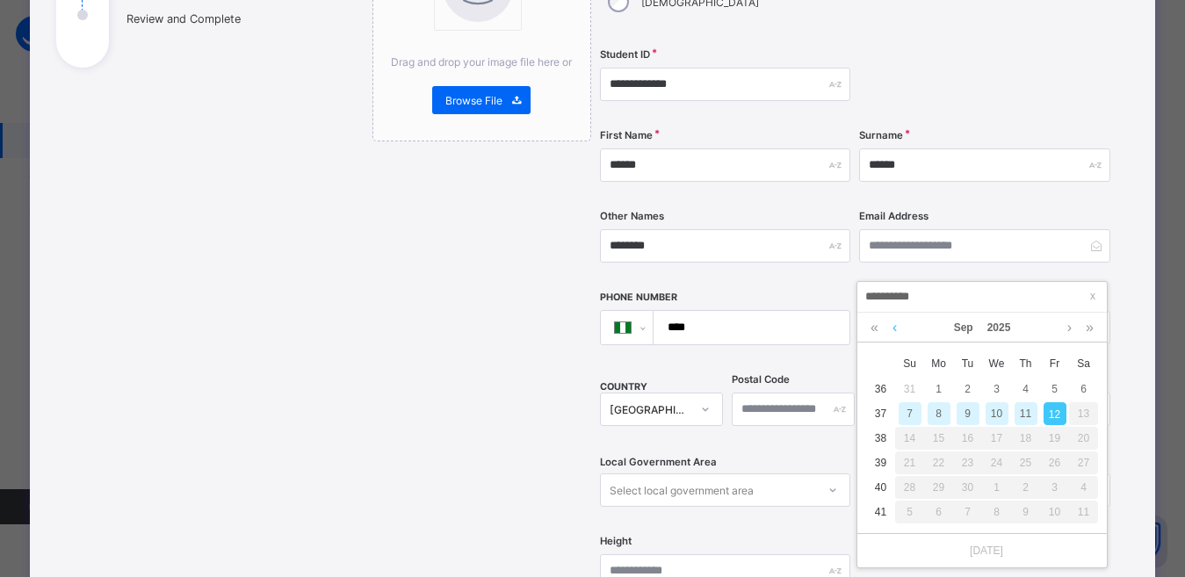
click at [892, 327] on link at bounding box center [894, 328] width 13 height 30
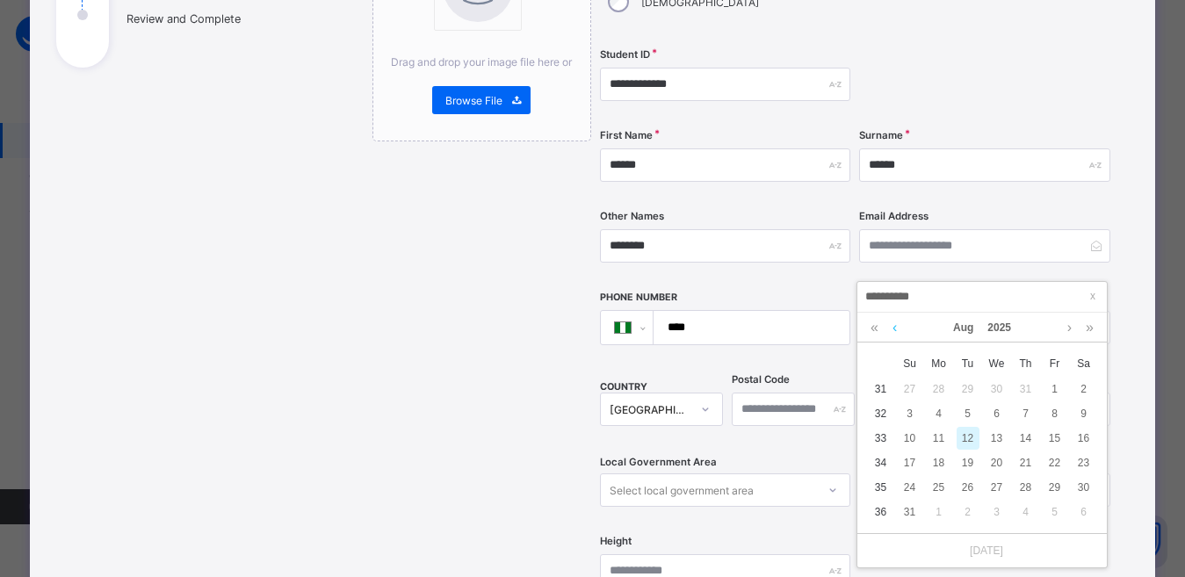
click at [892, 327] on link at bounding box center [894, 328] width 13 height 30
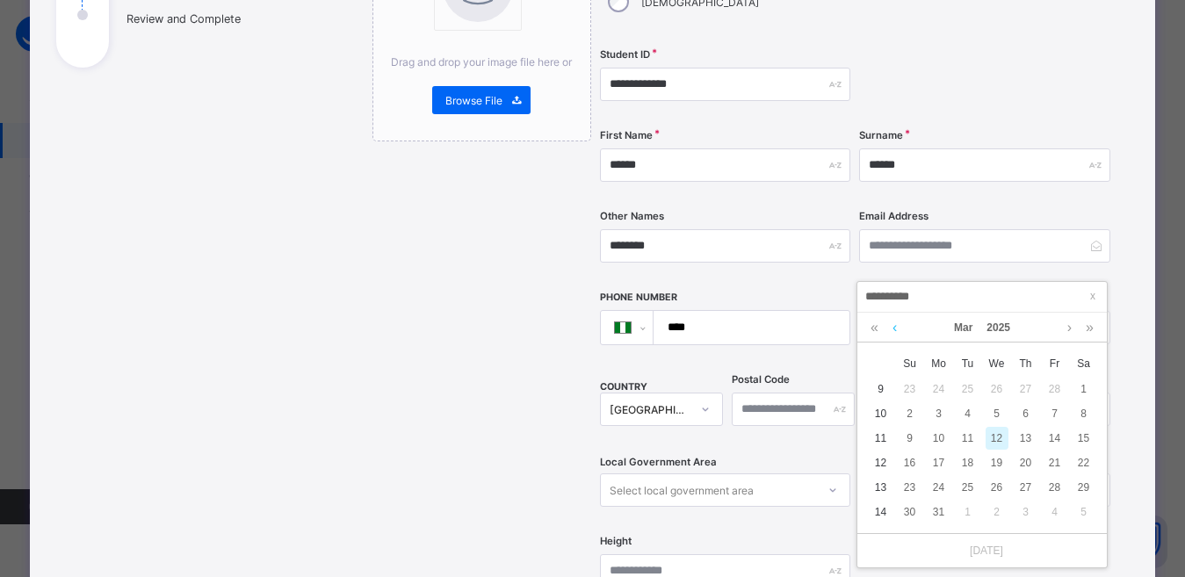
click at [892, 327] on link at bounding box center [894, 328] width 13 height 30
click at [892, 326] on link at bounding box center [894, 328] width 13 height 30
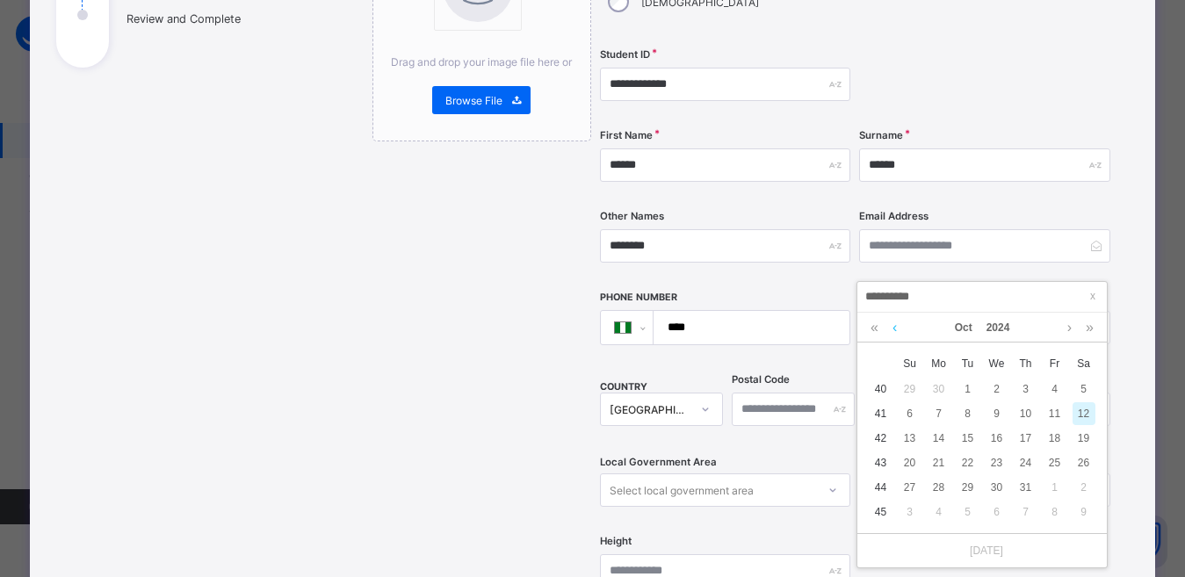
click at [892, 326] on link at bounding box center [894, 328] width 13 height 30
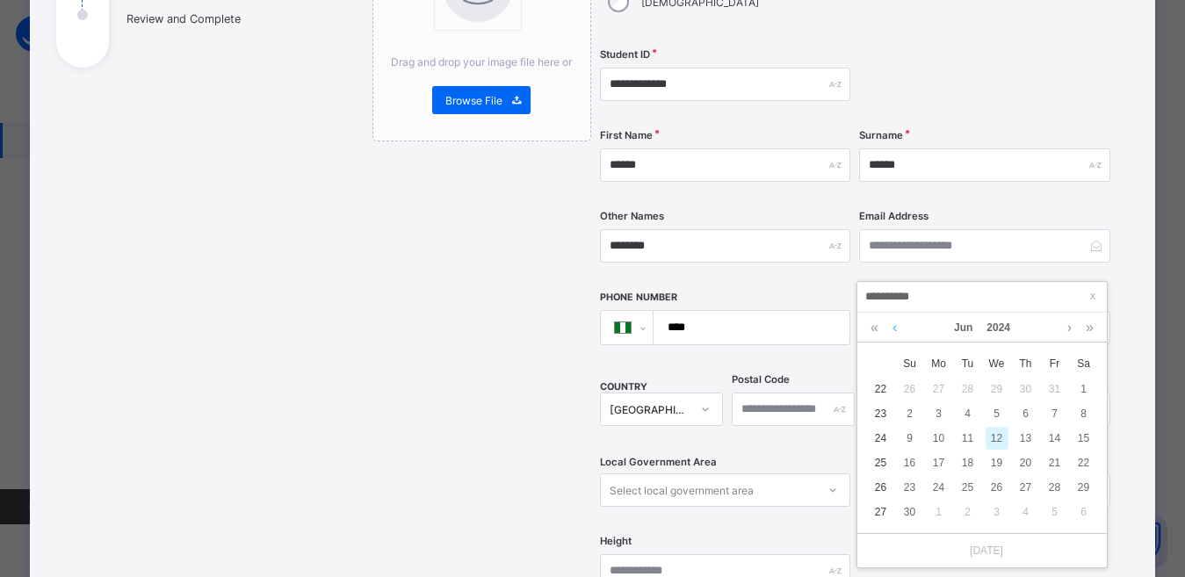
click at [892, 326] on link at bounding box center [894, 328] width 13 height 30
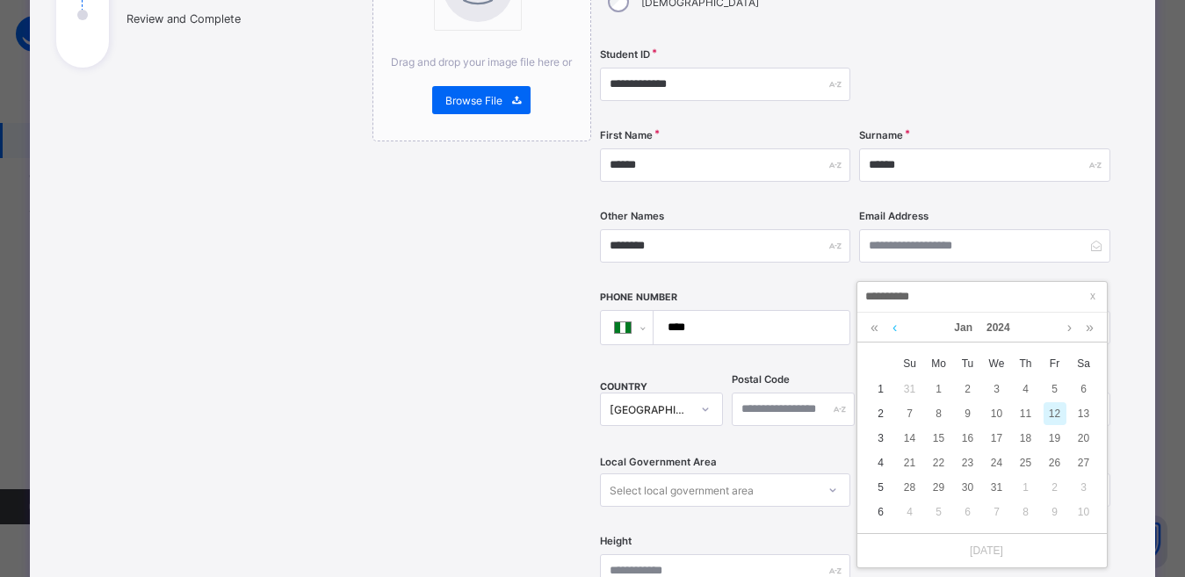
click at [892, 326] on link at bounding box center [894, 328] width 13 height 30
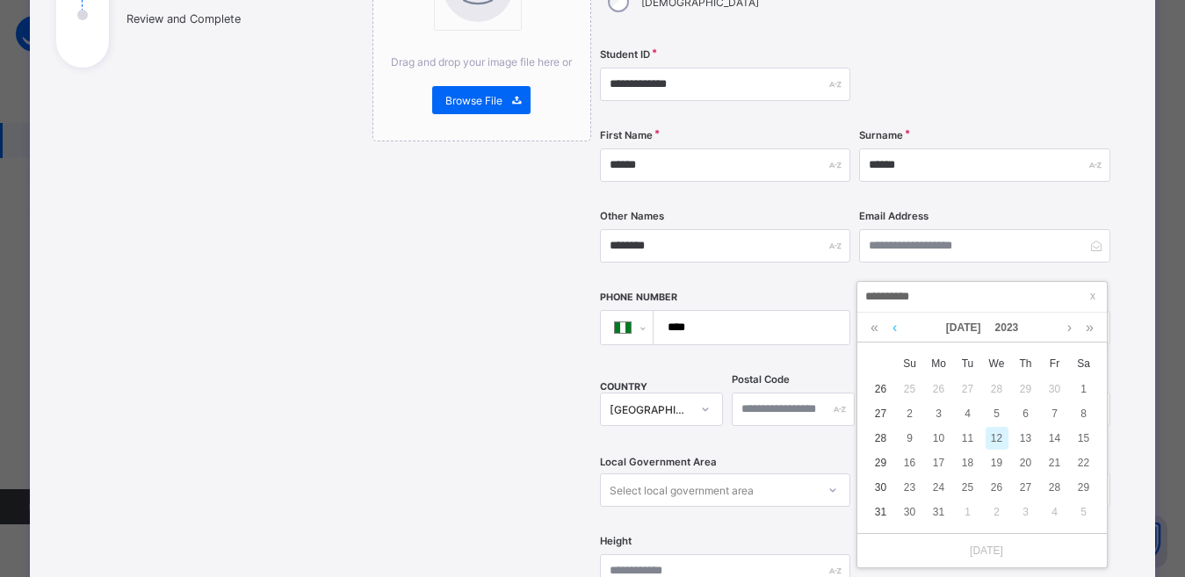
click at [892, 326] on link at bounding box center [894, 328] width 13 height 30
click at [870, 329] on link at bounding box center [874, 328] width 17 height 30
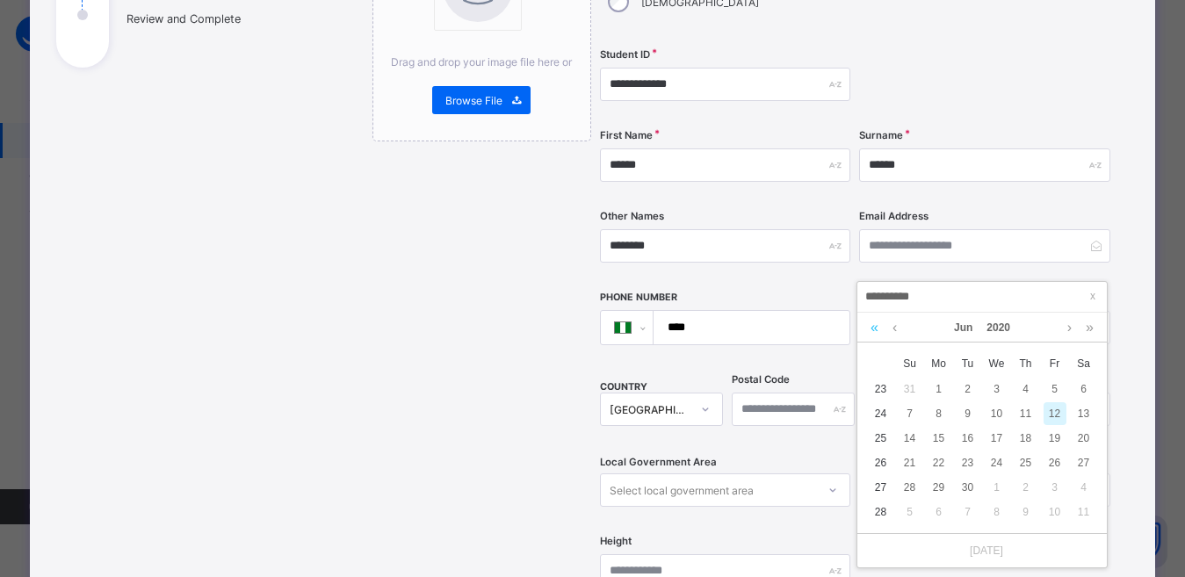
click at [870, 329] on link at bounding box center [874, 328] width 17 height 30
click at [869, 329] on link at bounding box center [874, 328] width 17 height 30
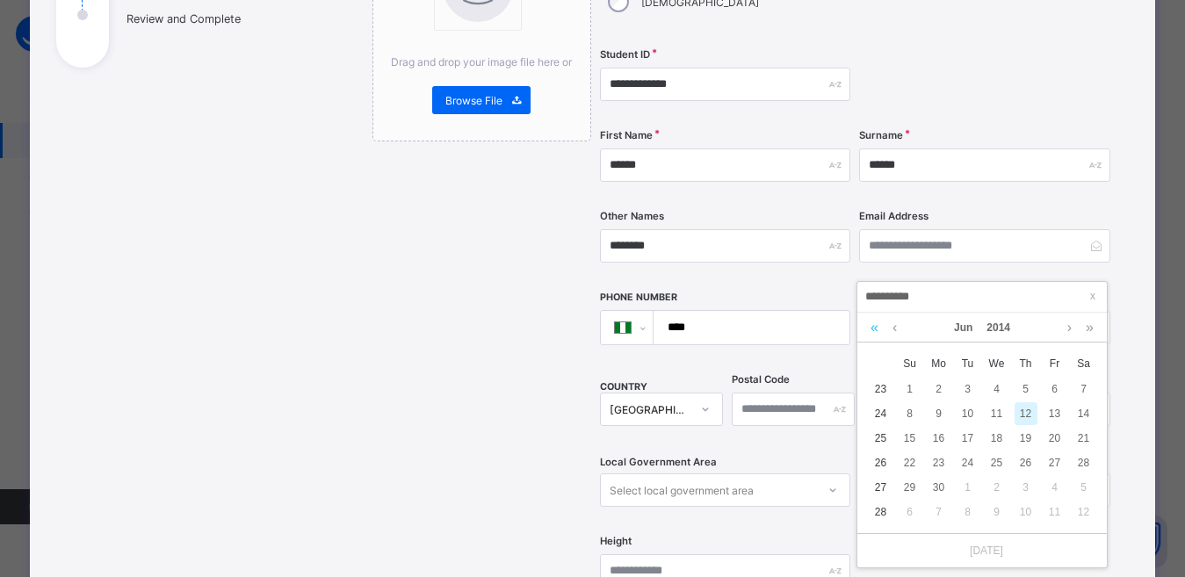
click at [869, 329] on link at bounding box center [874, 328] width 17 height 30
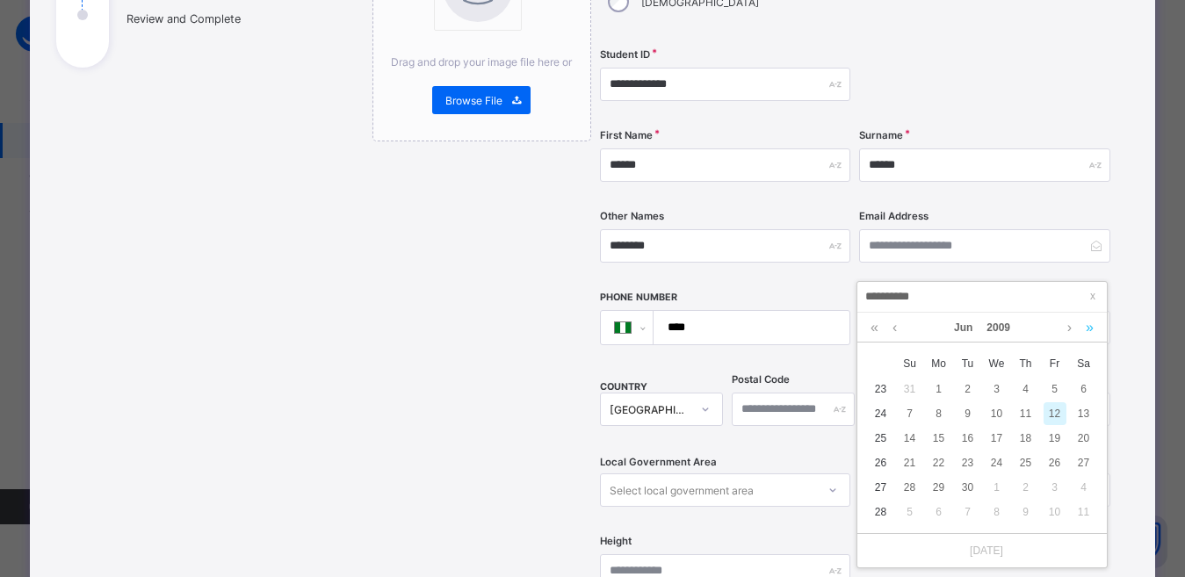
click at [1094, 327] on link at bounding box center [1089, 328] width 17 height 30
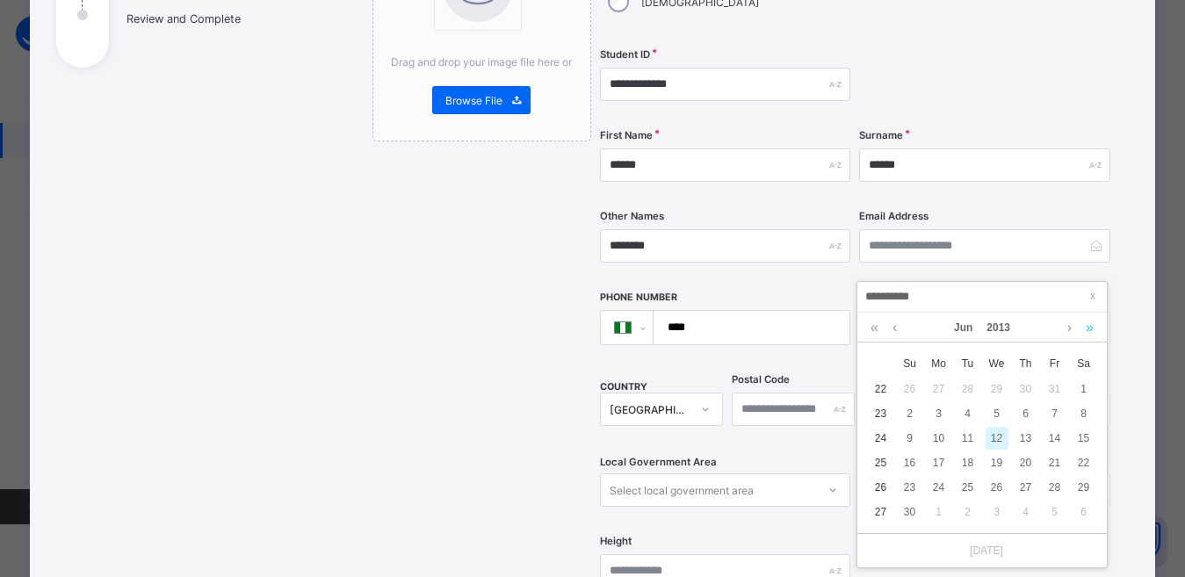
click at [1094, 327] on link at bounding box center [1089, 328] width 17 height 30
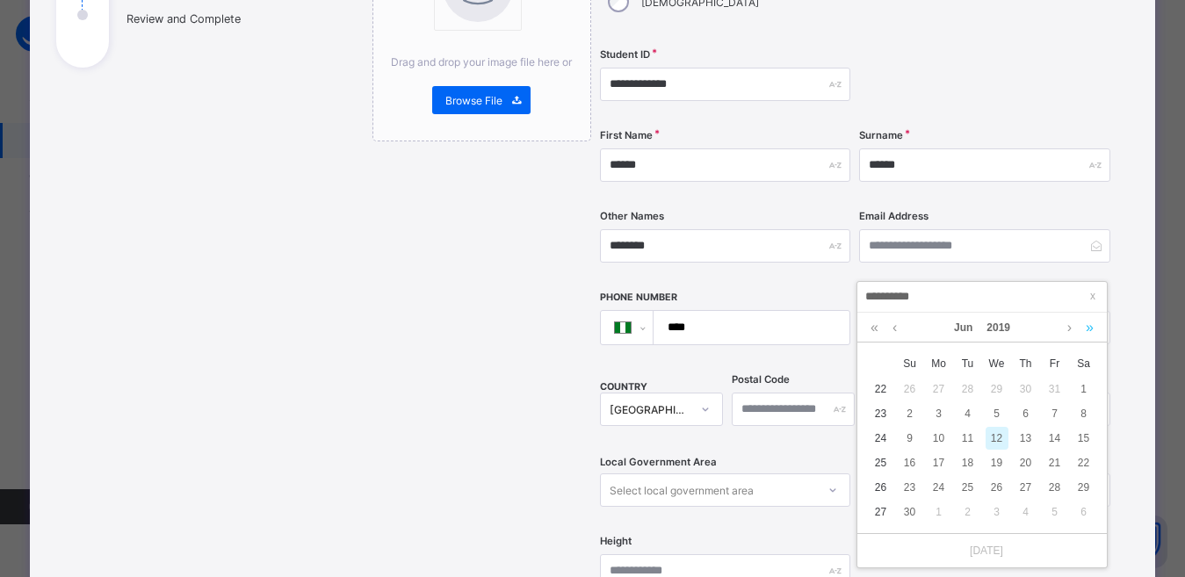
click at [1094, 327] on link at bounding box center [1089, 328] width 17 height 30
click at [893, 329] on link at bounding box center [894, 328] width 13 height 30
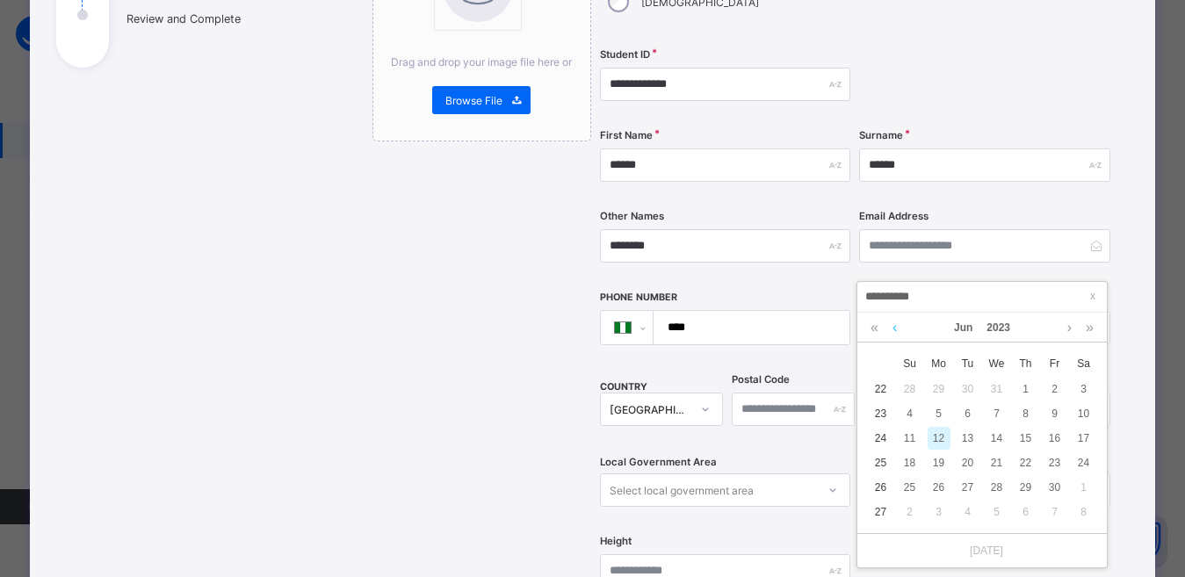
click at [893, 329] on link at bounding box center [894, 328] width 13 height 30
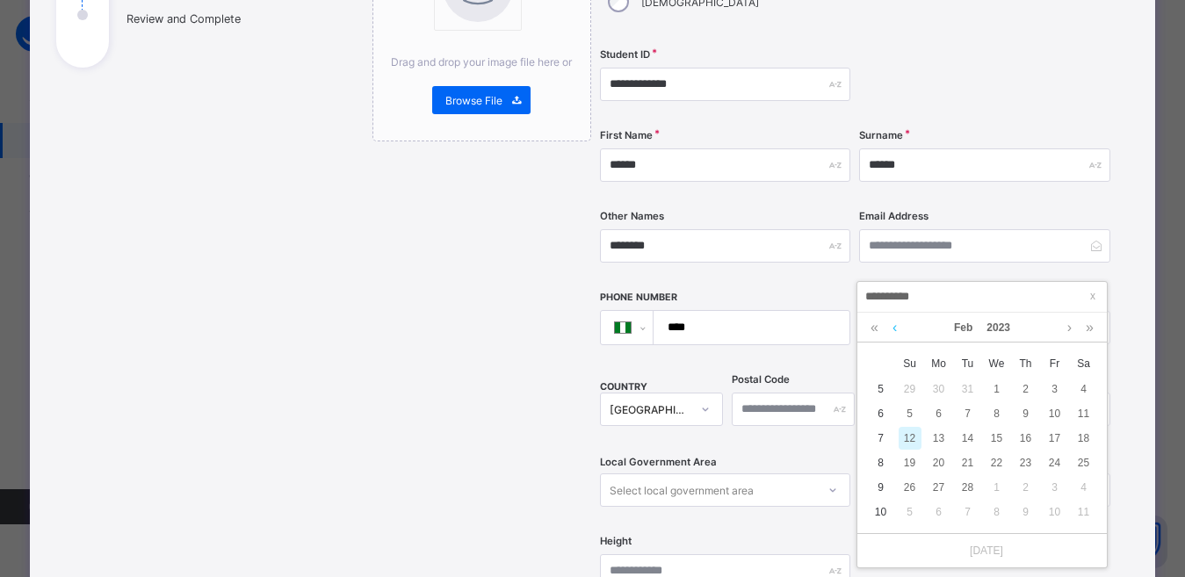
click at [893, 329] on link at bounding box center [894, 328] width 13 height 30
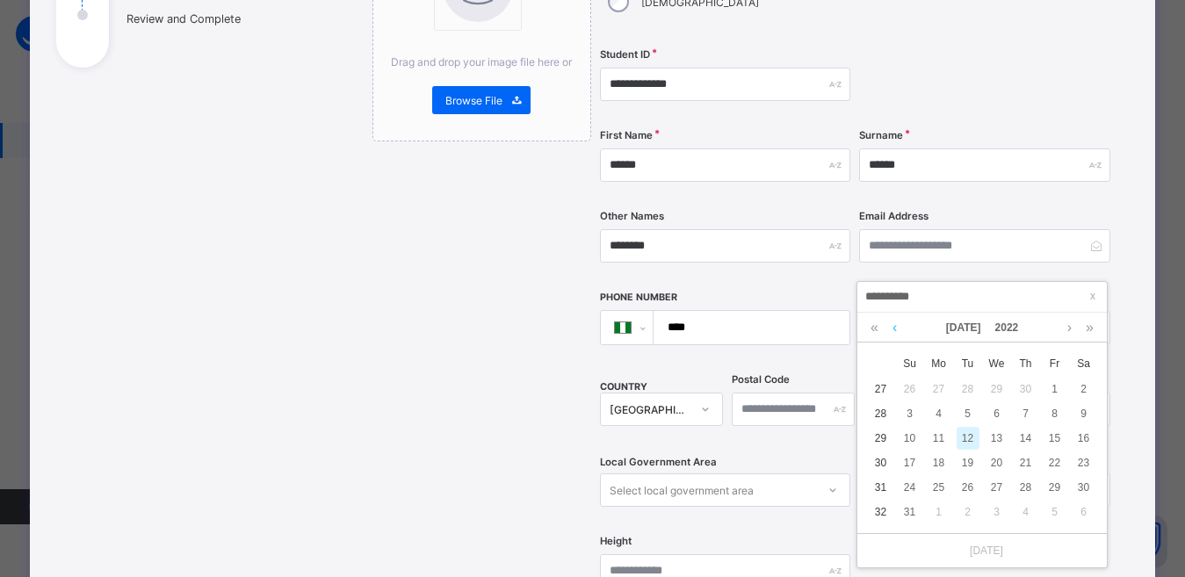
click at [893, 329] on link at bounding box center [894, 328] width 13 height 30
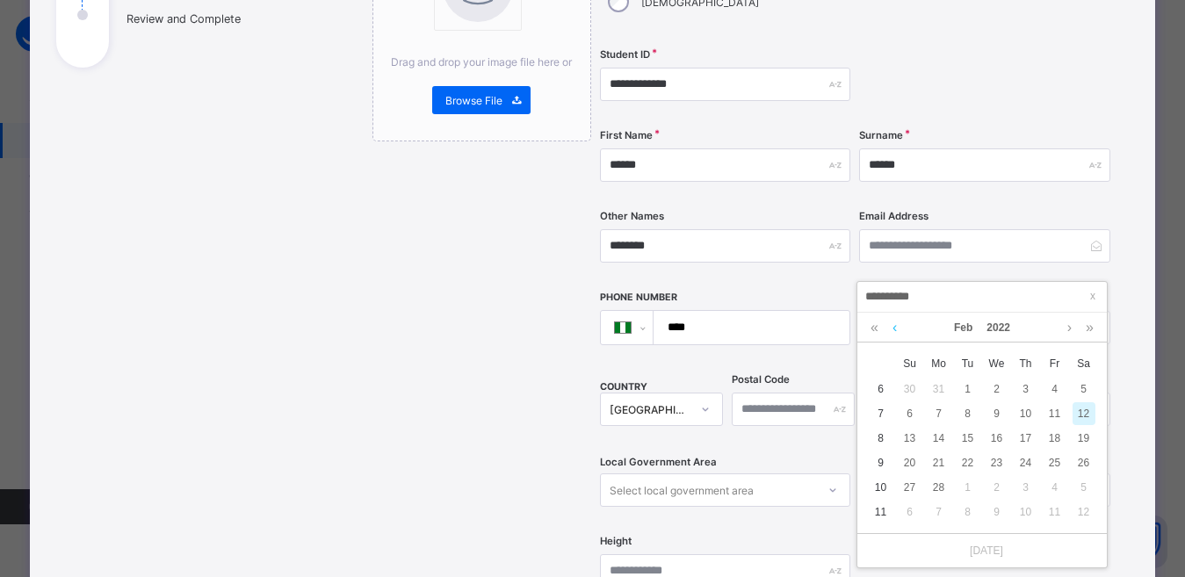
click at [893, 329] on link at bounding box center [894, 328] width 13 height 30
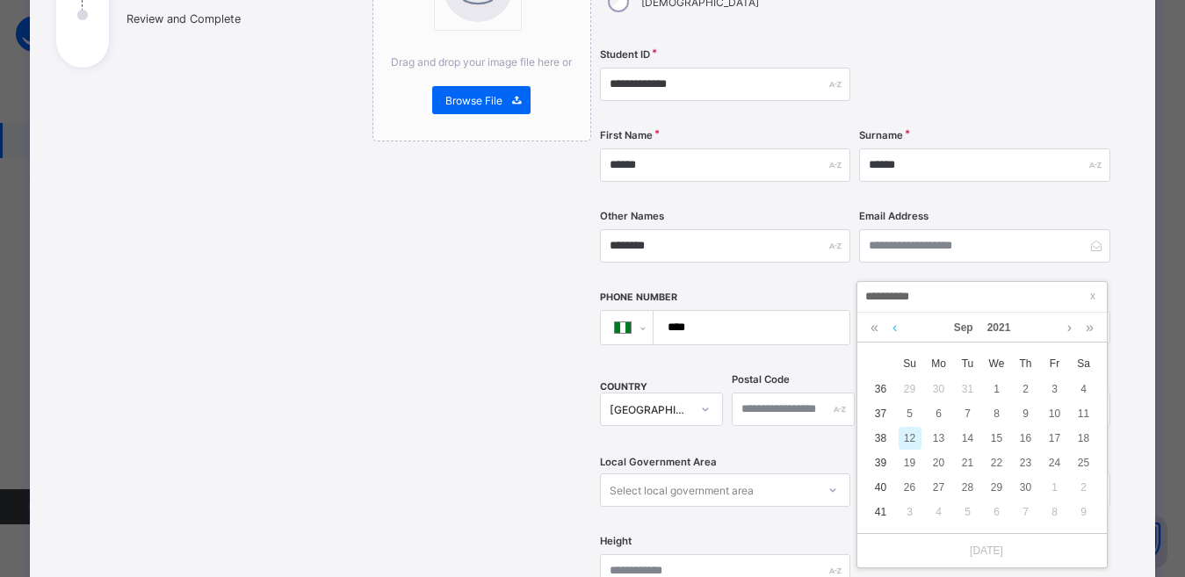
click at [893, 329] on link at bounding box center [894, 328] width 13 height 30
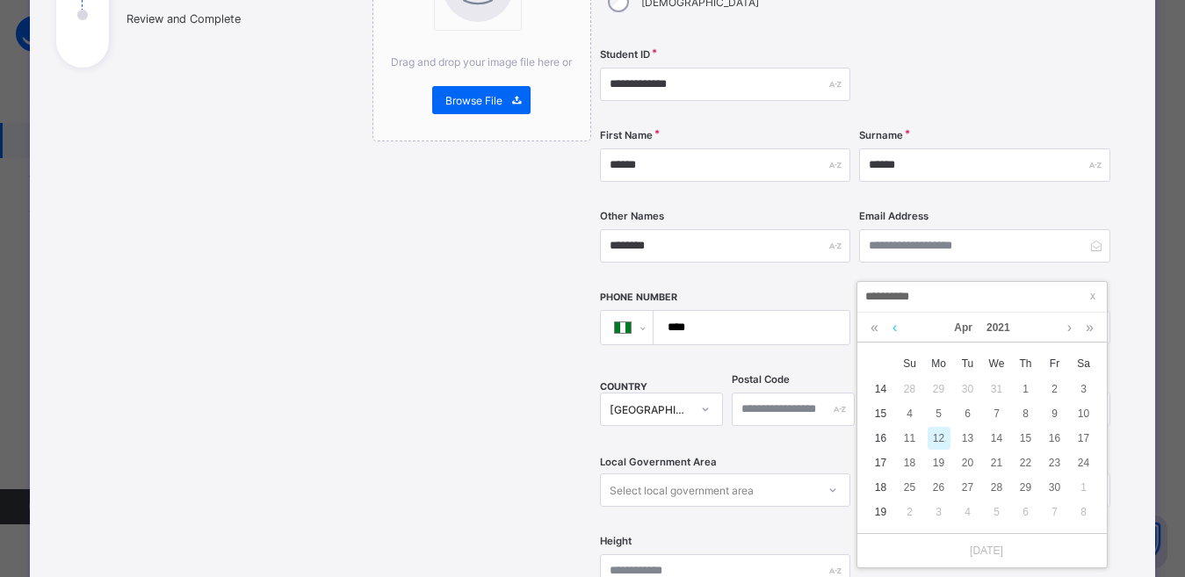
click at [893, 329] on link at bounding box center [894, 328] width 13 height 30
click at [893, 328] on link at bounding box center [894, 328] width 13 height 30
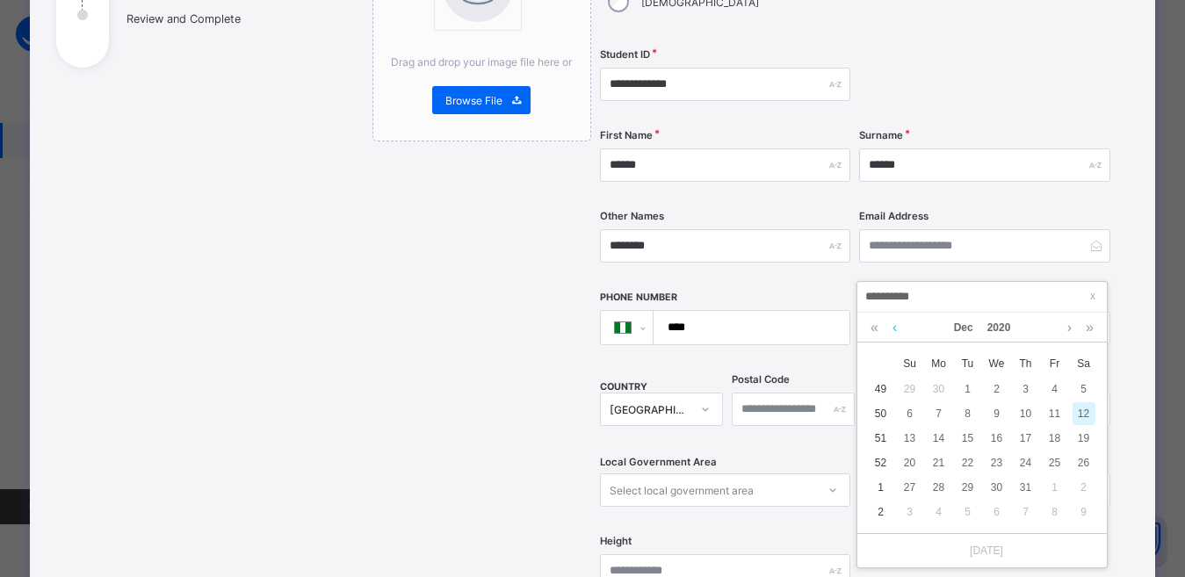
click at [893, 328] on link at bounding box center [894, 328] width 13 height 30
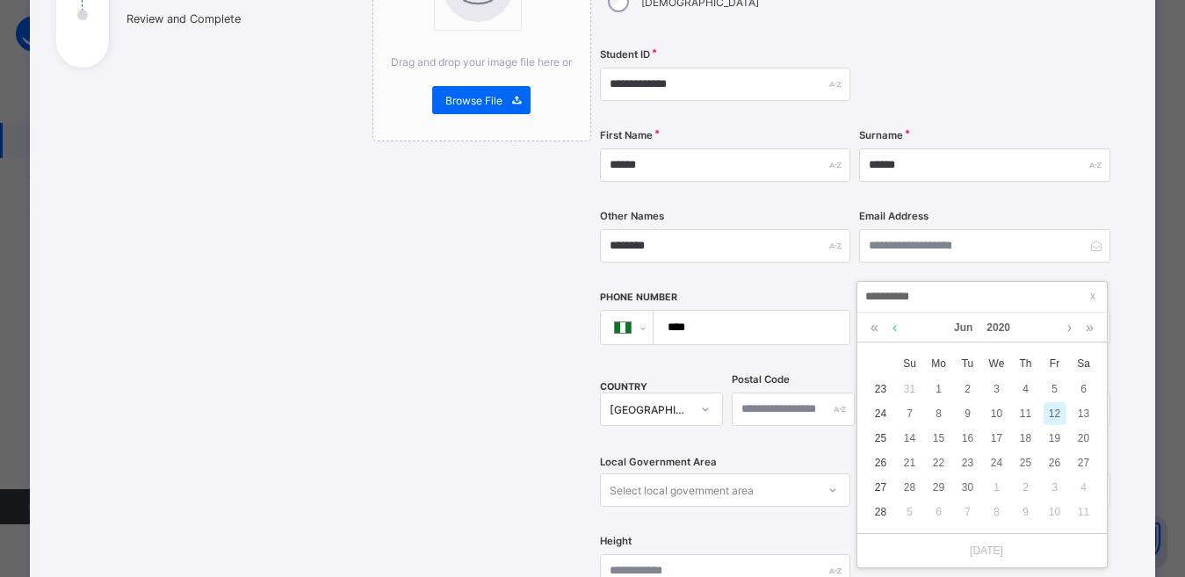
click at [893, 328] on link at bounding box center [894, 328] width 13 height 30
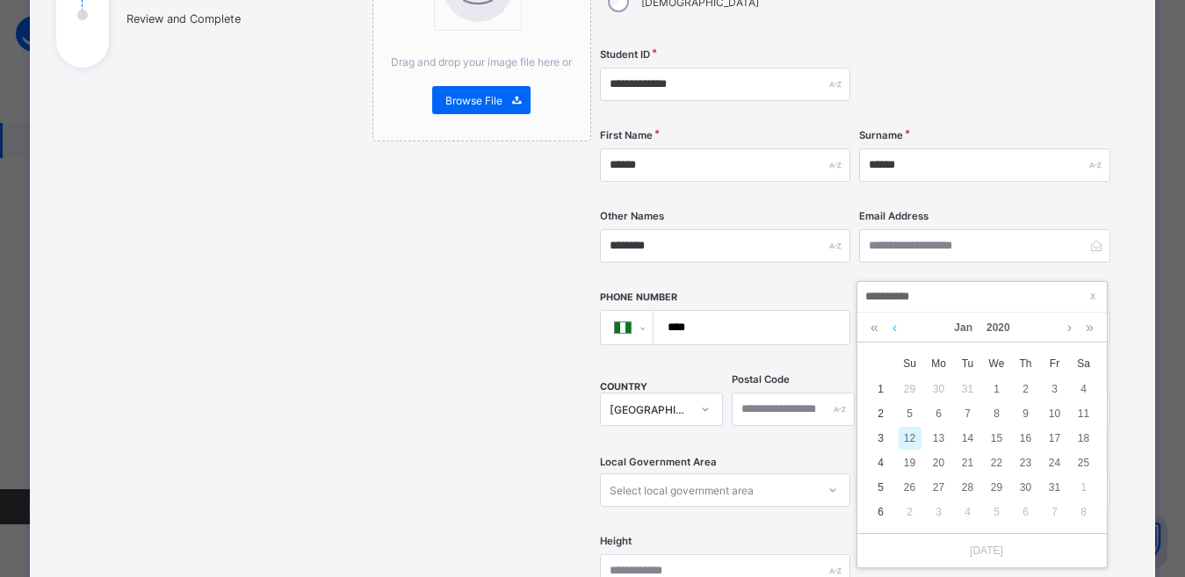
click at [893, 328] on link at bounding box center [894, 328] width 13 height 30
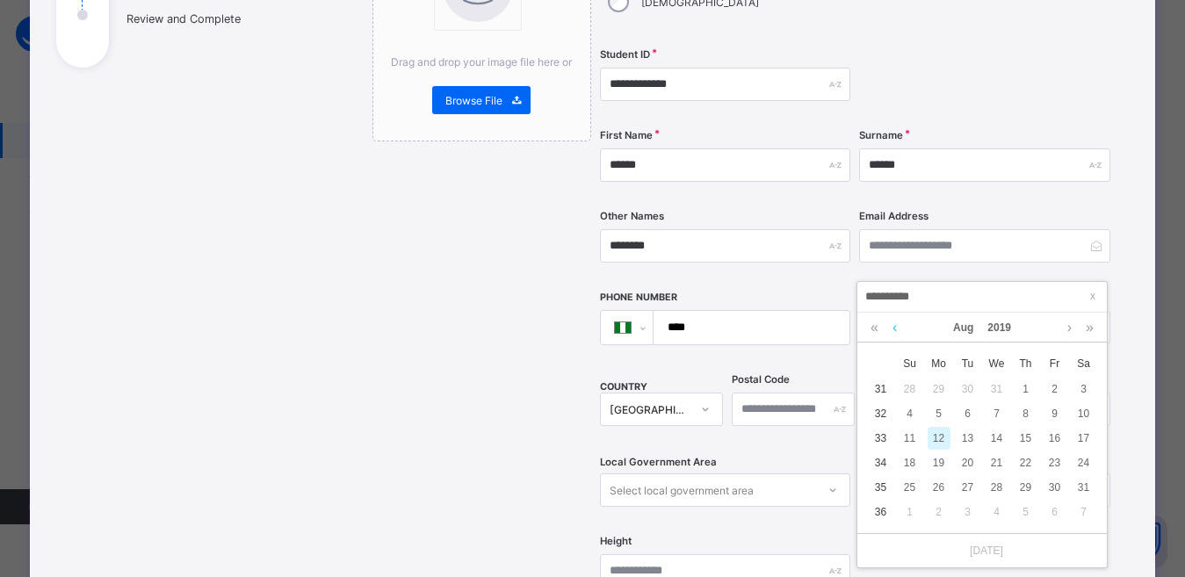
click at [893, 328] on link at bounding box center [894, 328] width 13 height 30
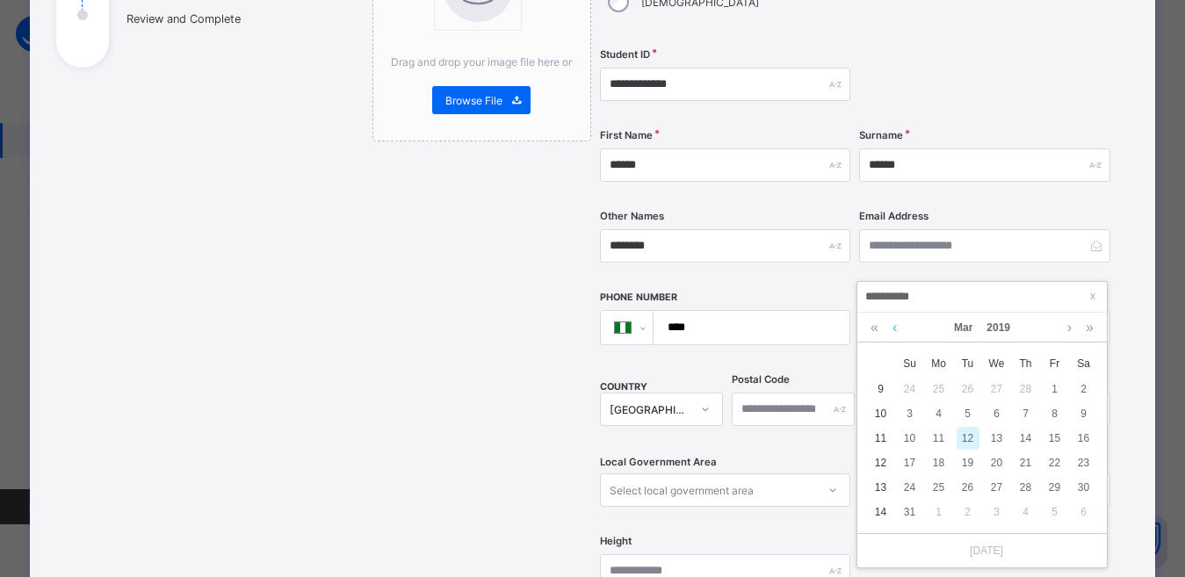
click at [893, 328] on link at bounding box center [894, 328] width 13 height 30
click at [892, 328] on link at bounding box center [894, 328] width 13 height 30
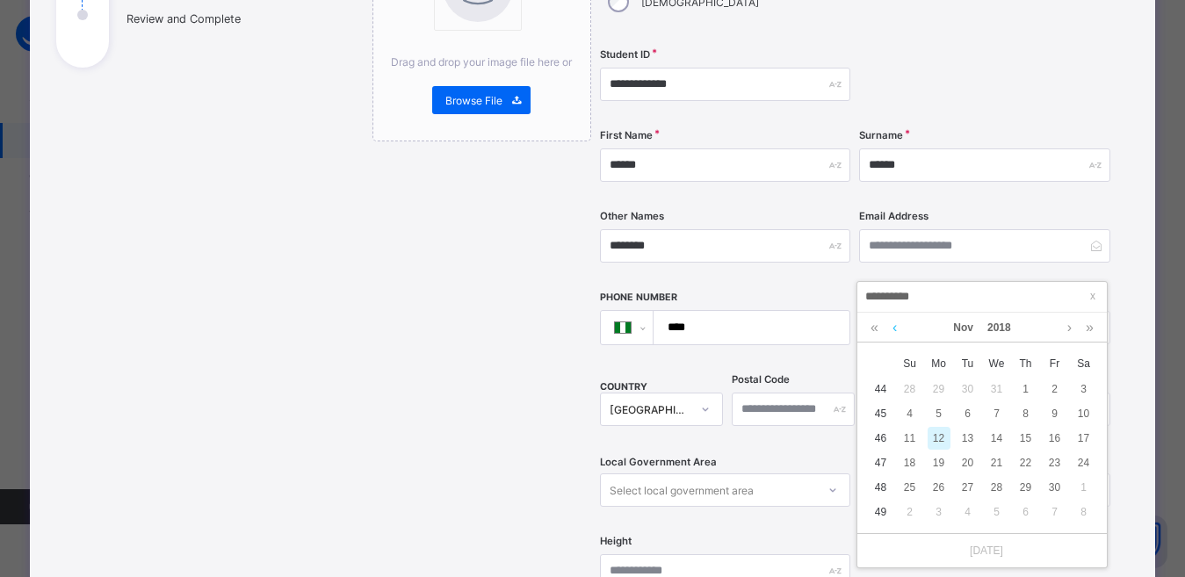
click at [892, 328] on link at bounding box center [894, 328] width 13 height 30
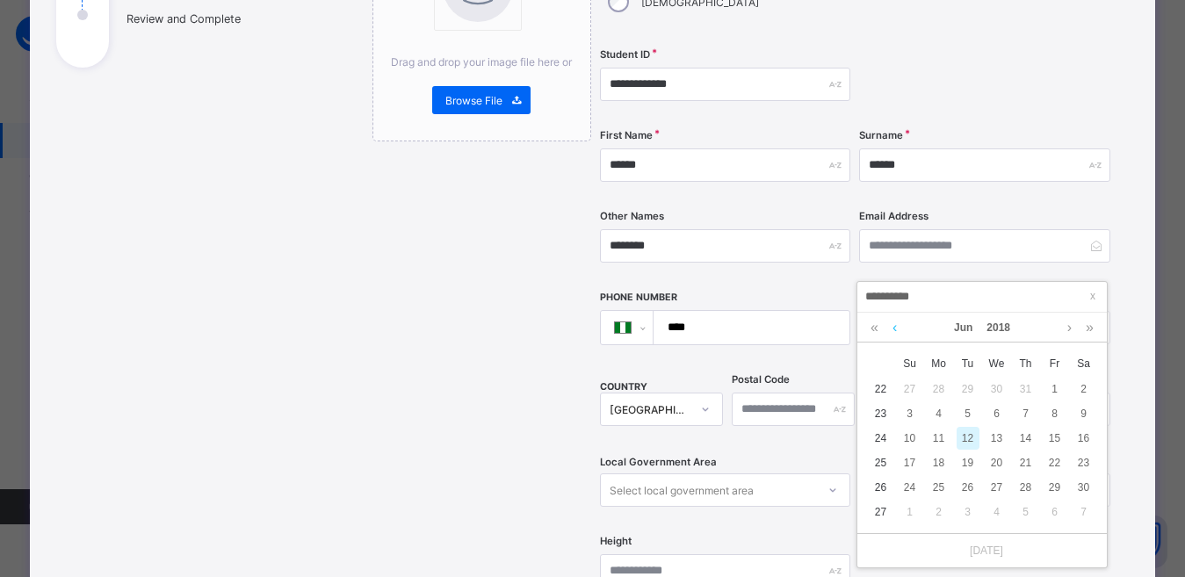
click at [892, 328] on link at bounding box center [894, 328] width 13 height 30
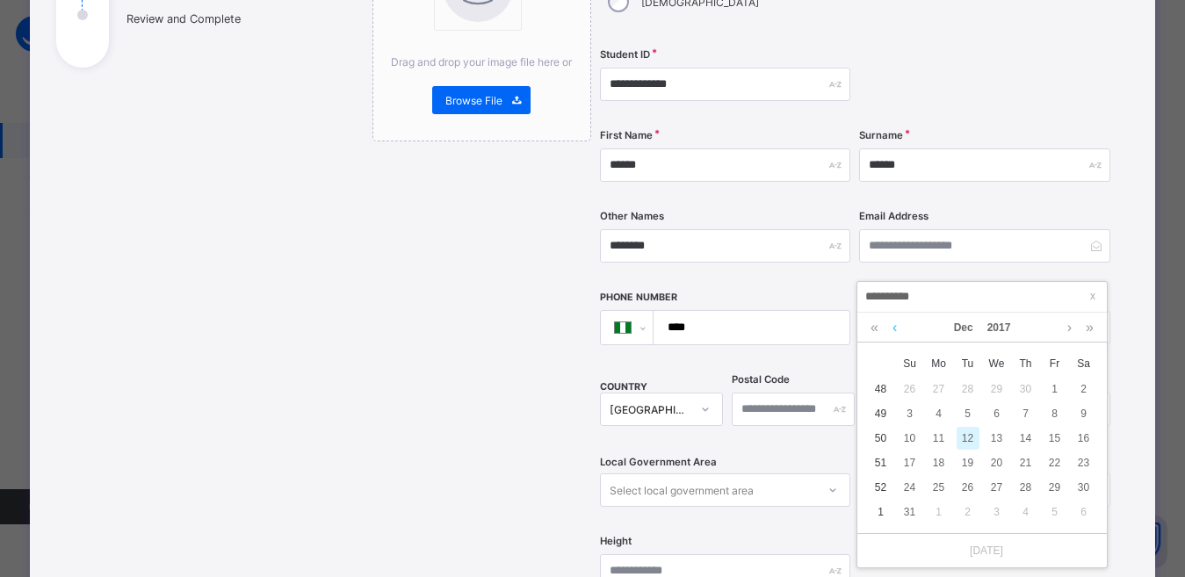
click at [892, 328] on link at bounding box center [894, 328] width 13 height 30
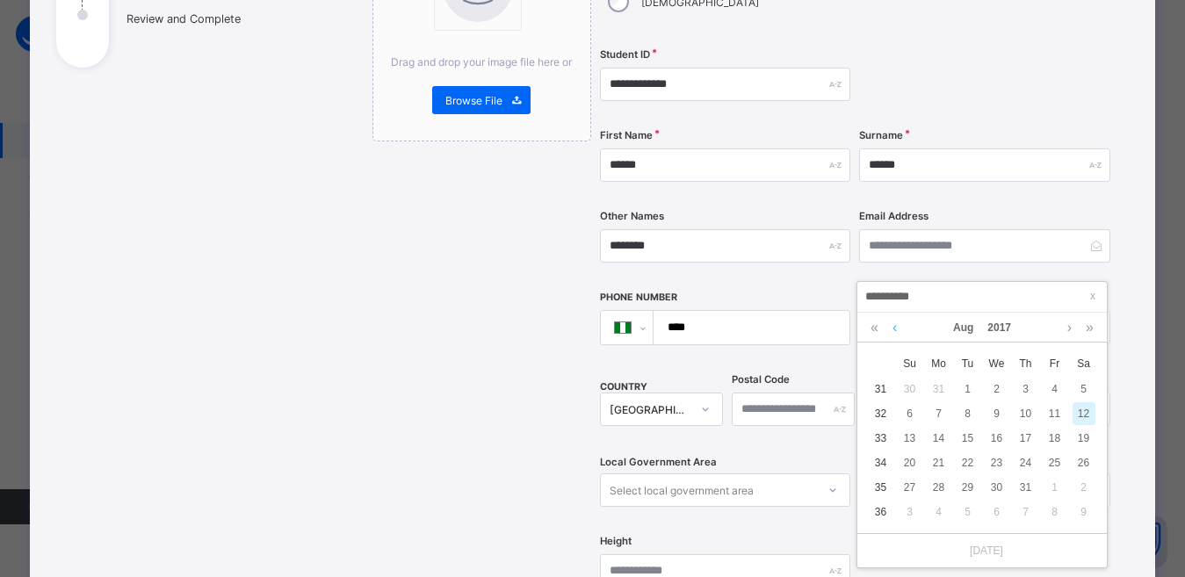
click at [892, 328] on link at bounding box center [894, 328] width 13 height 30
click at [891, 328] on link at bounding box center [894, 328] width 13 height 30
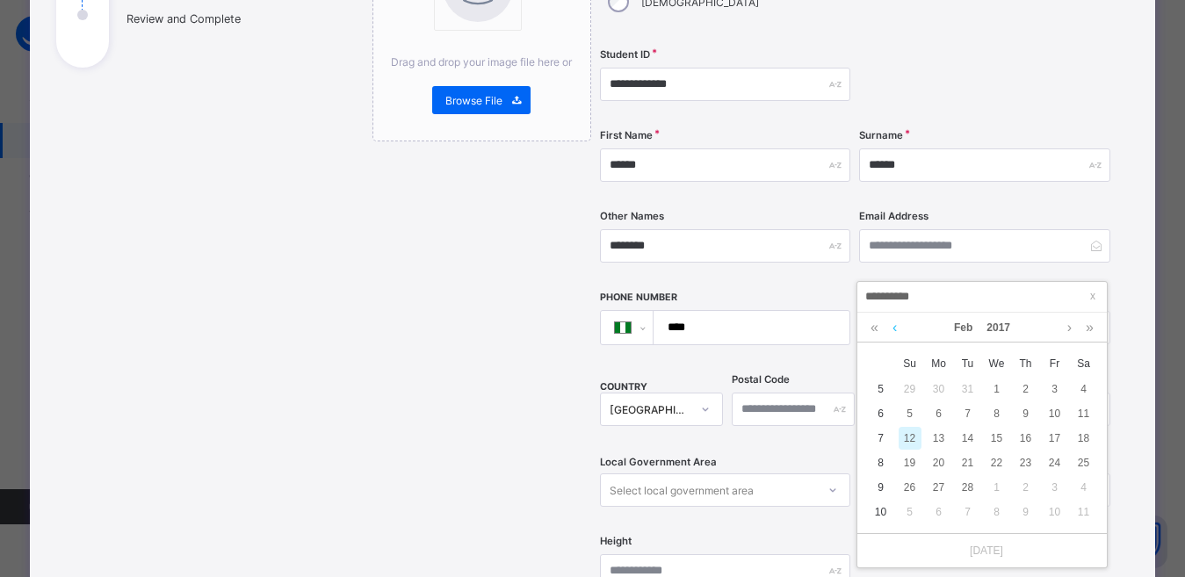
click at [891, 328] on link at bounding box center [894, 328] width 13 height 30
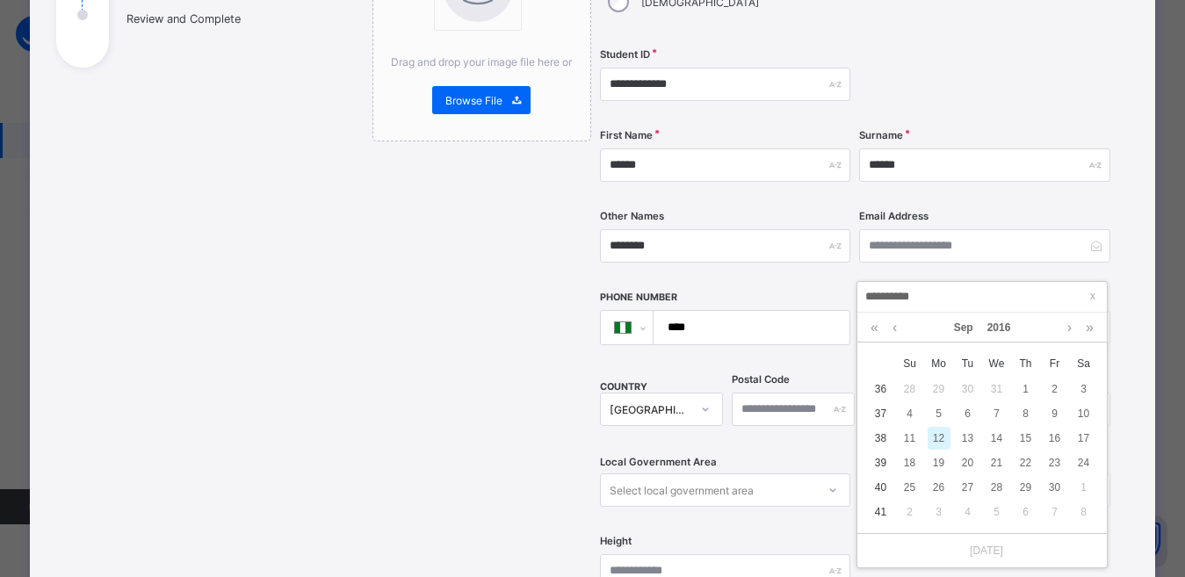
click at [1047, 242] on div "Email Address" at bounding box center [984, 246] width 250 height 72
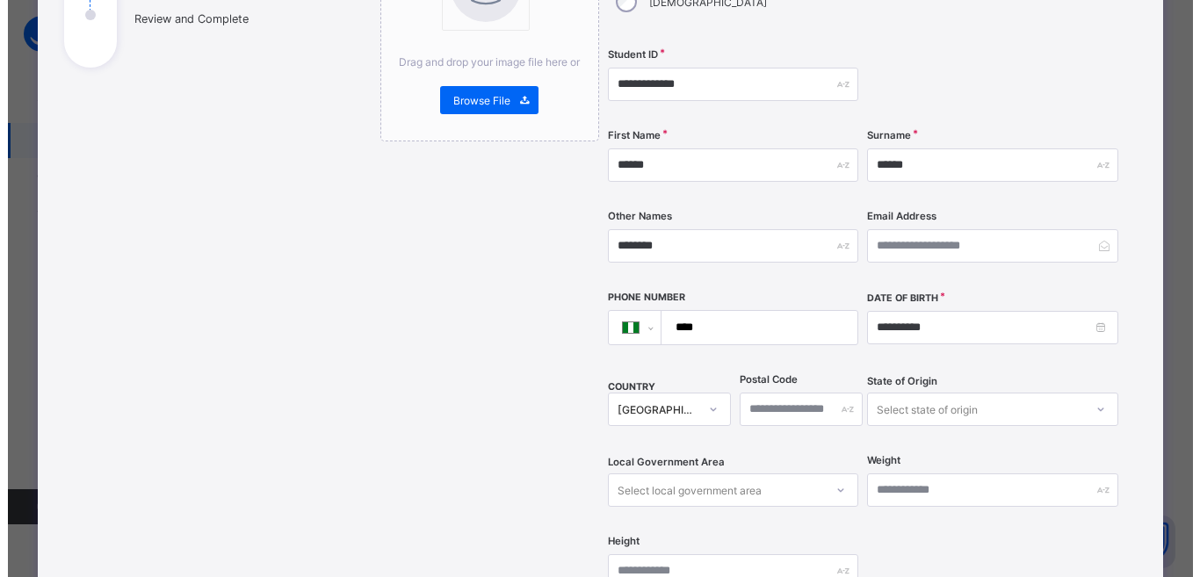
scroll to position [676, 0]
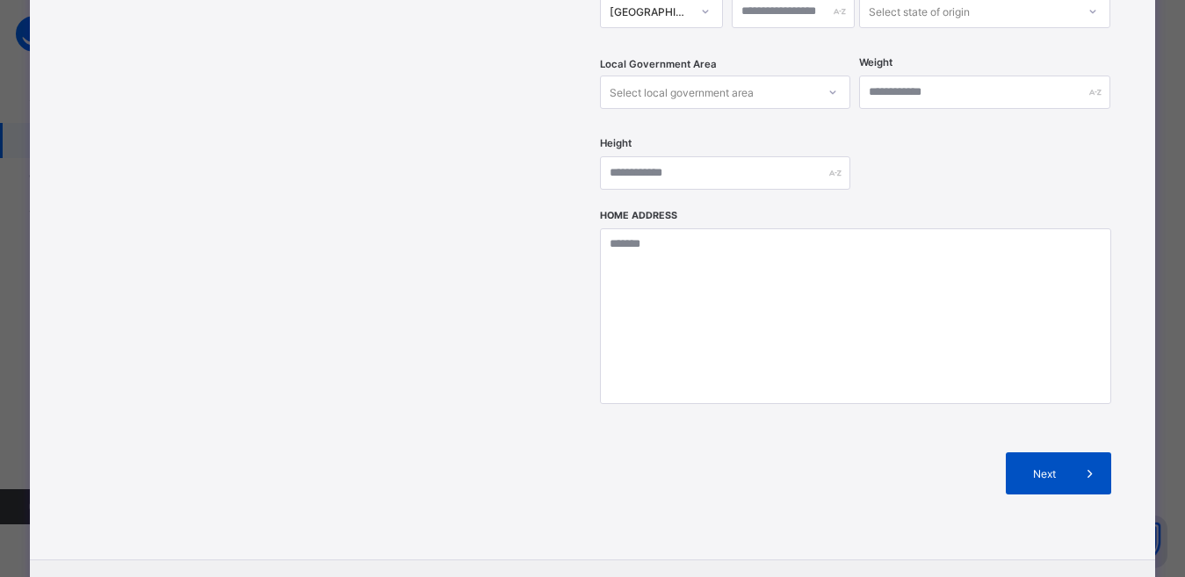
click at [1047, 467] on span "Next" at bounding box center [1044, 473] width 50 height 13
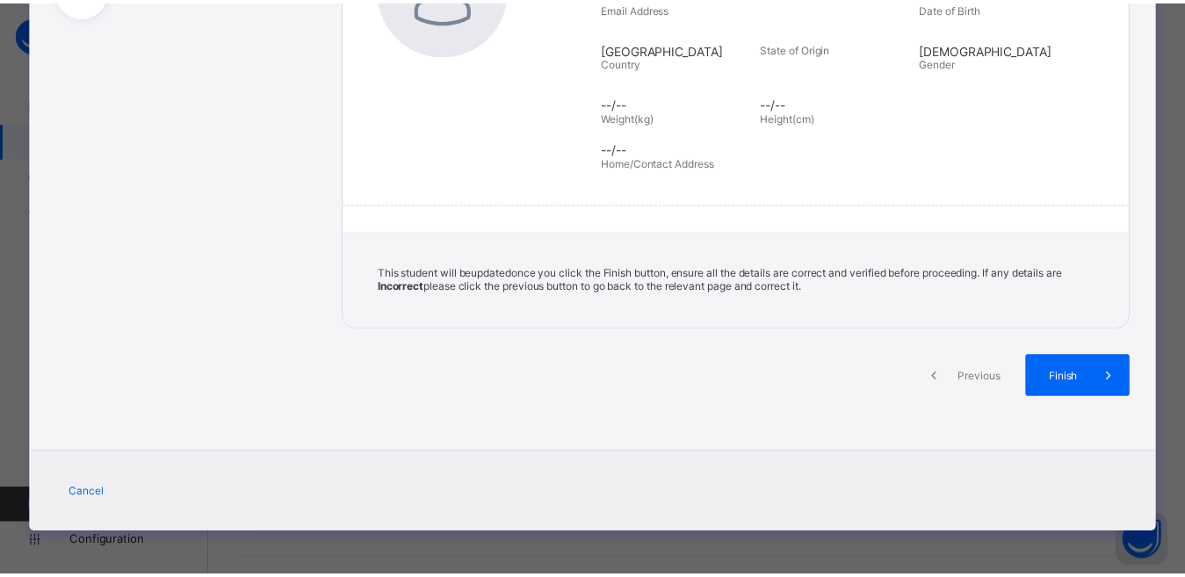
scroll to position [330, 0]
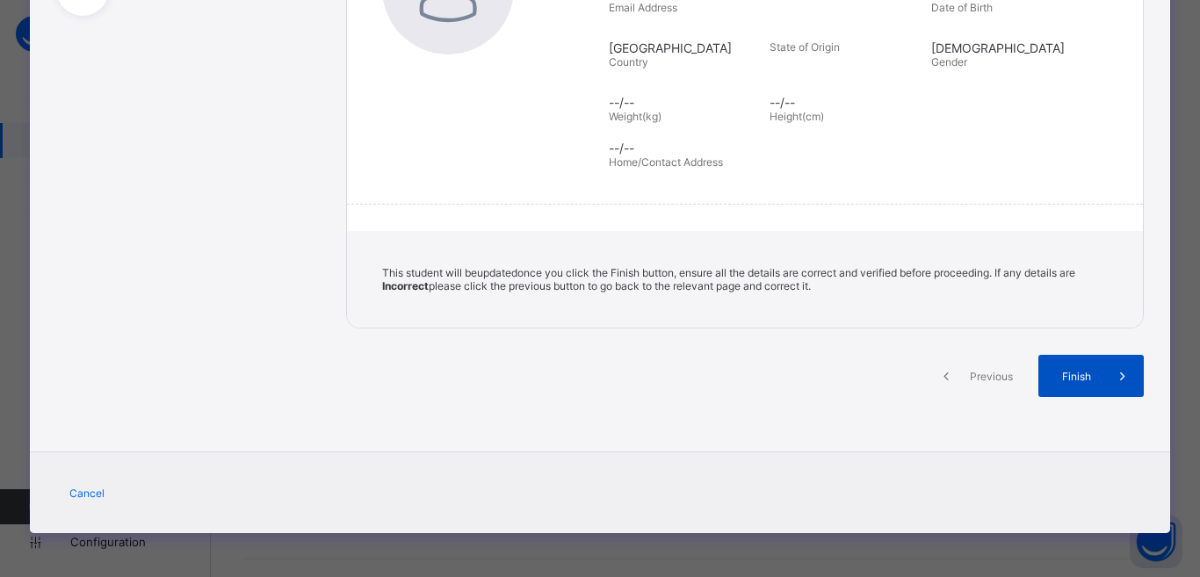
click at [1085, 368] on div "Finish" at bounding box center [1090, 376] width 105 height 42
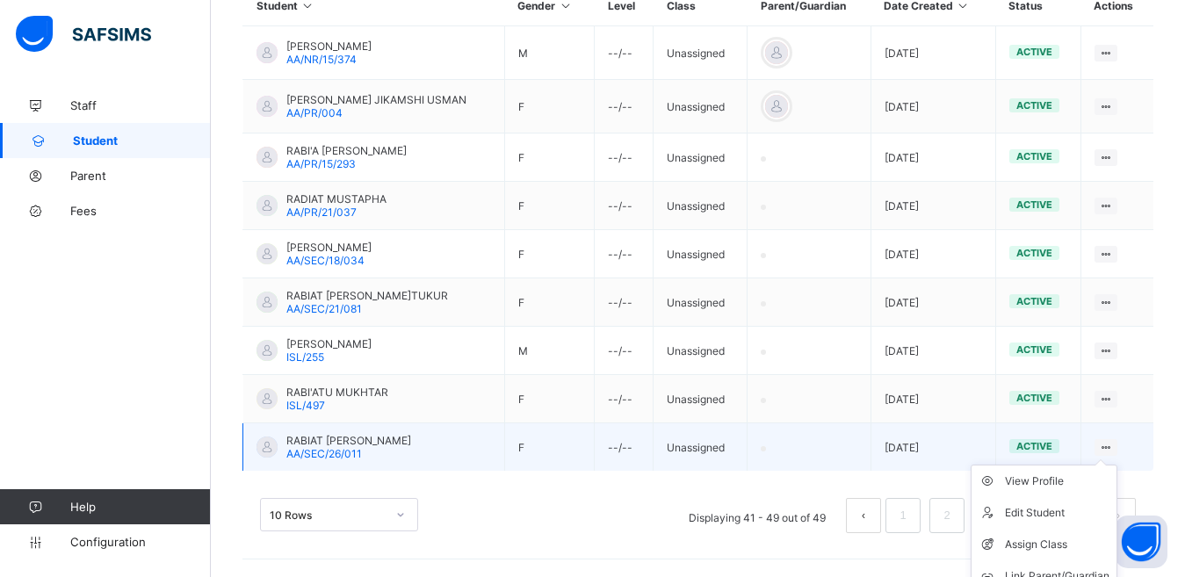
click at [1114, 445] on icon at bounding box center [1106, 447] width 15 height 13
click at [1071, 539] on div "Assign Class" at bounding box center [1057, 545] width 105 height 18
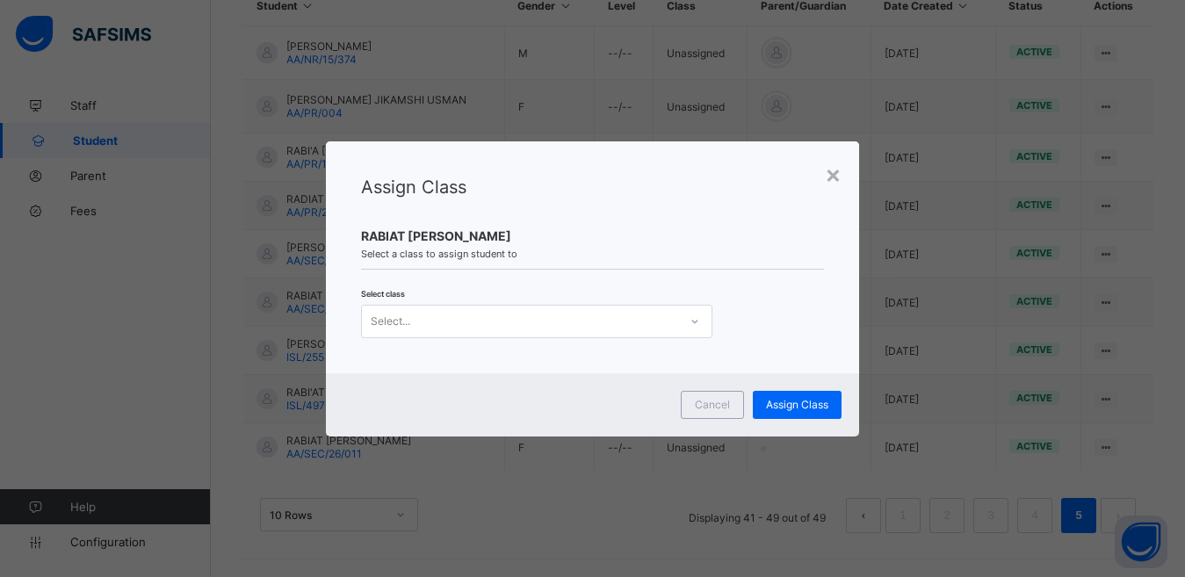
click at [790, 469] on div "× Assign Class RABIAT MUHAMMAD IDRIS Select a class to assign student to Select…" at bounding box center [592, 288] width 1185 height 577
click at [815, 400] on span "Assign Class" at bounding box center [797, 404] width 62 height 13
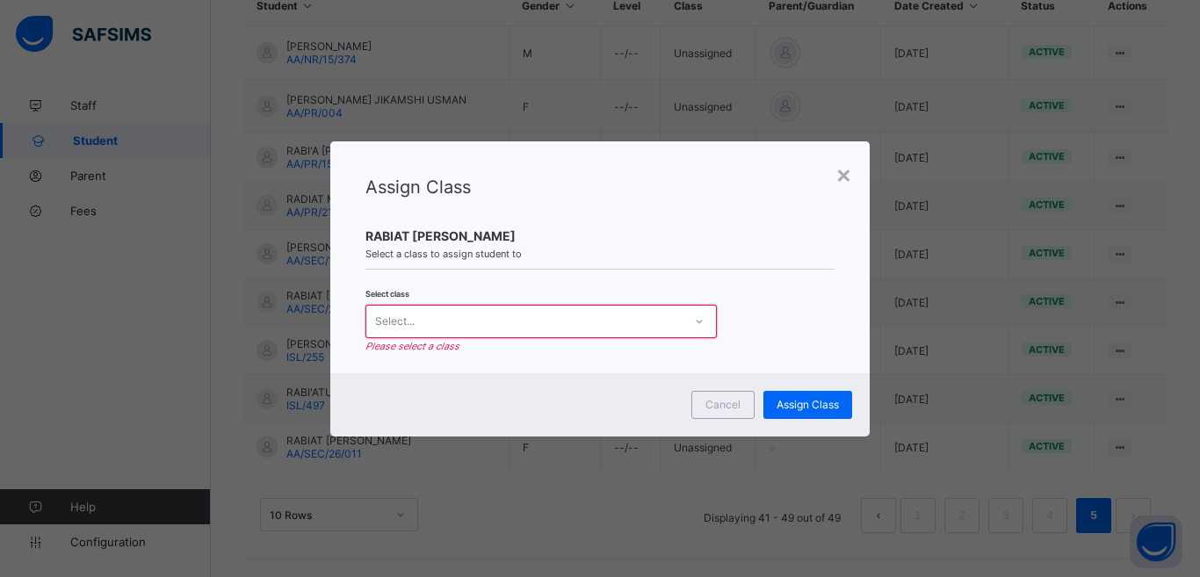
click at [697, 324] on icon at bounding box center [699, 322] width 11 height 18
click at [651, 401] on div "Cancel Assign Class" at bounding box center [600, 404] width 540 height 63
click at [700, 323] on icon at bounding box center [699, 322] width 11 height 18
click at [718, 399] on span "Cancel" at bounding box center [722, 404] width 35 height 13
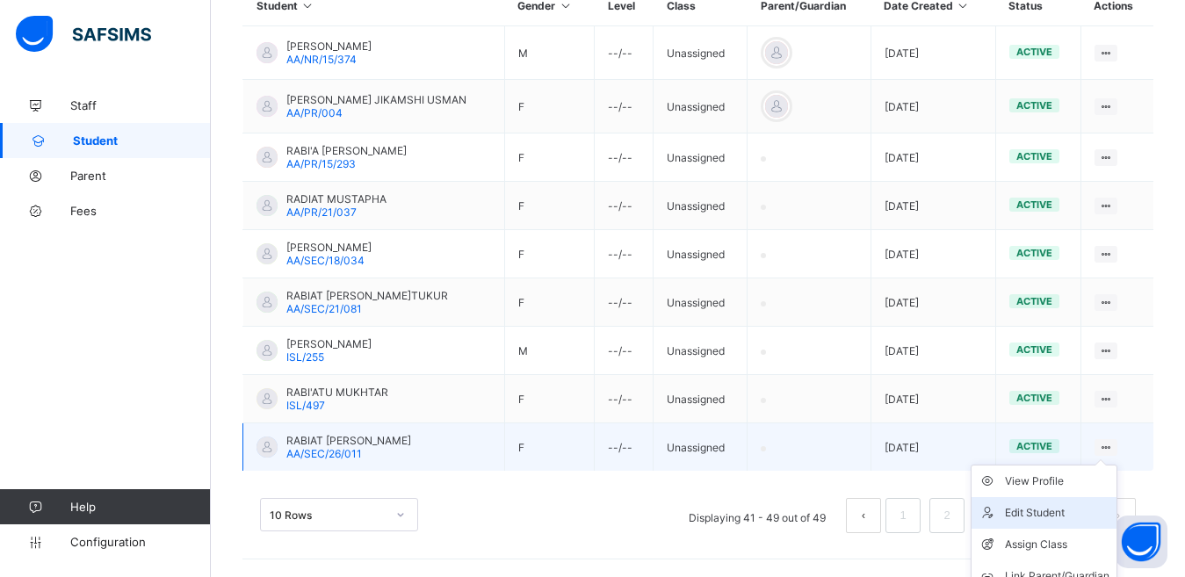
click at [1031, 515] on div "Edit Student" at bounding box center [1057, 513] width 105 height 18
select select "**"
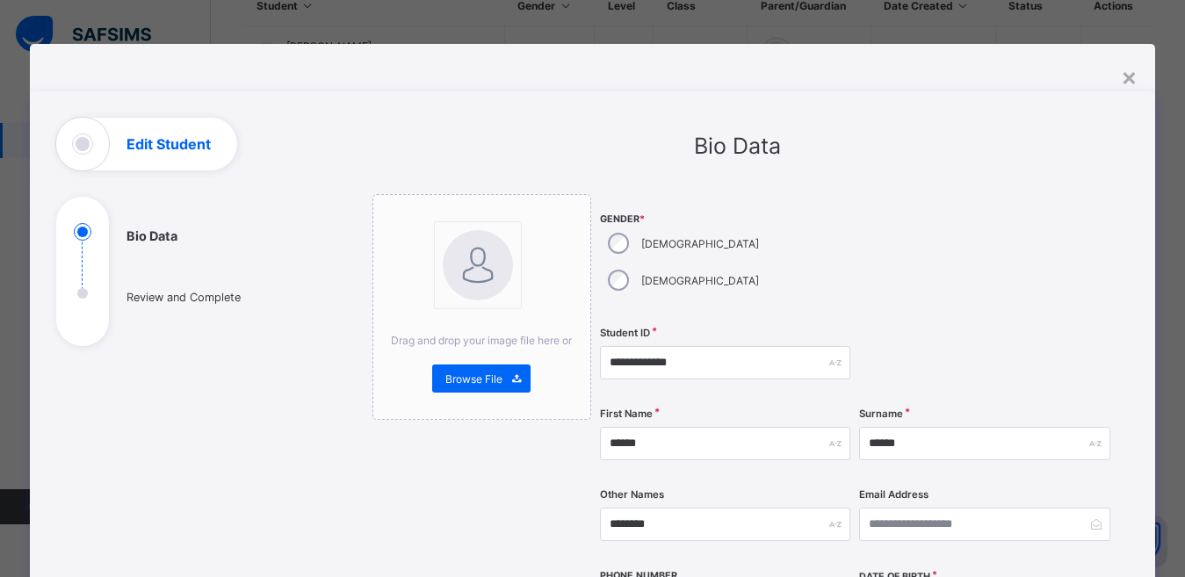
click at [1031, 515] on div "Email Address" at bounding box center [984, 524] width 250 height 72
click at [490, 39] on div "**********" at bounding box center [592, 288] width 1185 height 577
click at [1175, 433] on div "**********" at bounding box center [592, 288] width 1185 height 577
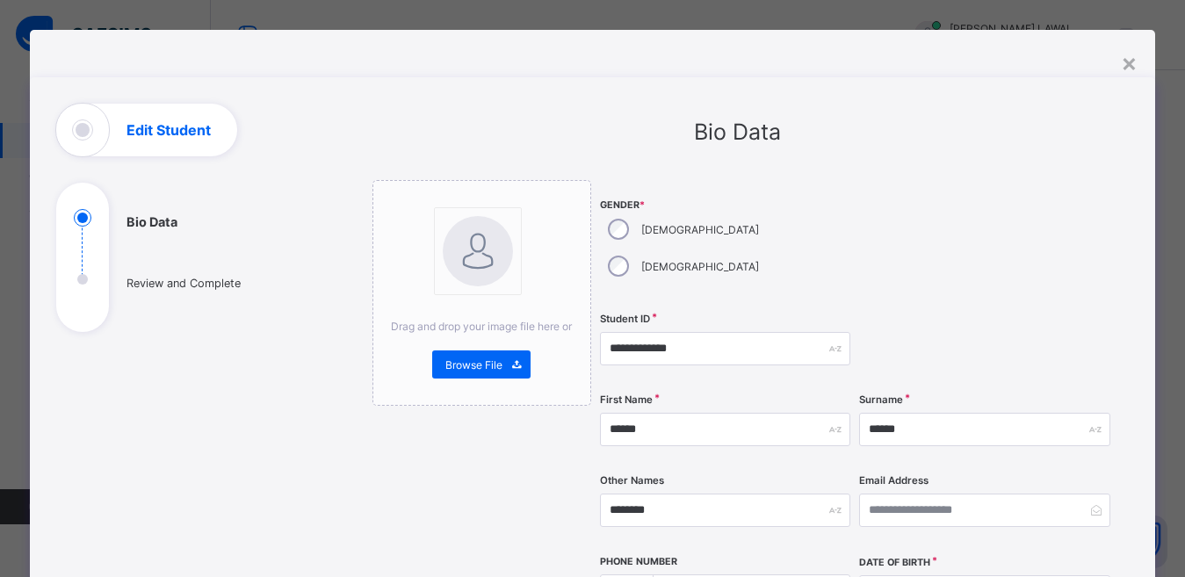
scroll to position [0, 0]
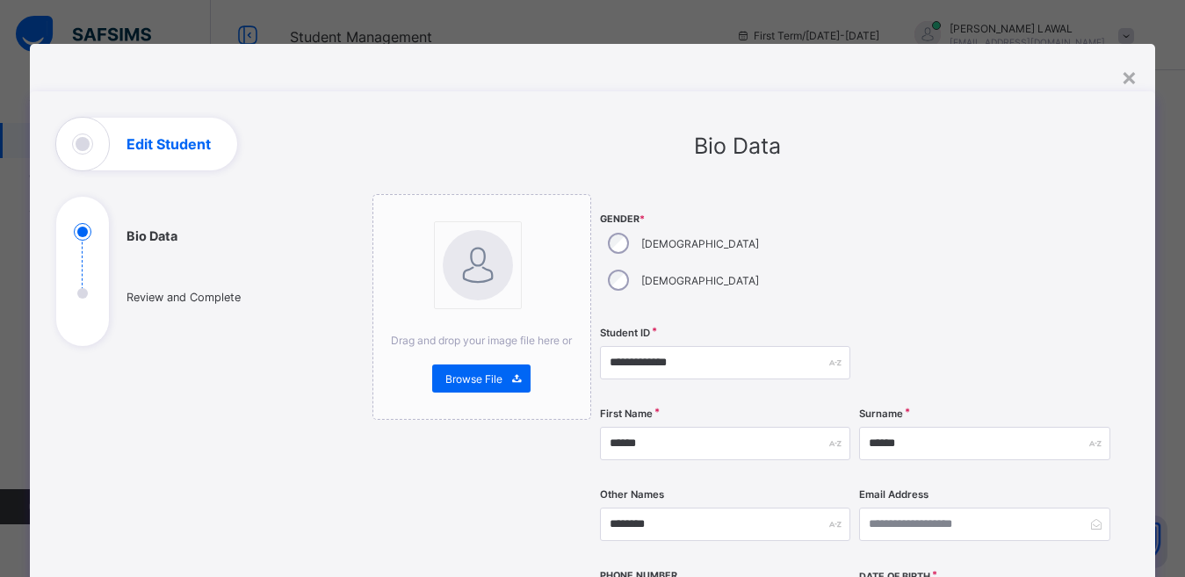
click at [304, 5] on div "**********" at bounding box center [592, 288] width 1185 height 577
click at [1134, 75] on div "×" at bounding box center [1129, 76] width 17 height 30
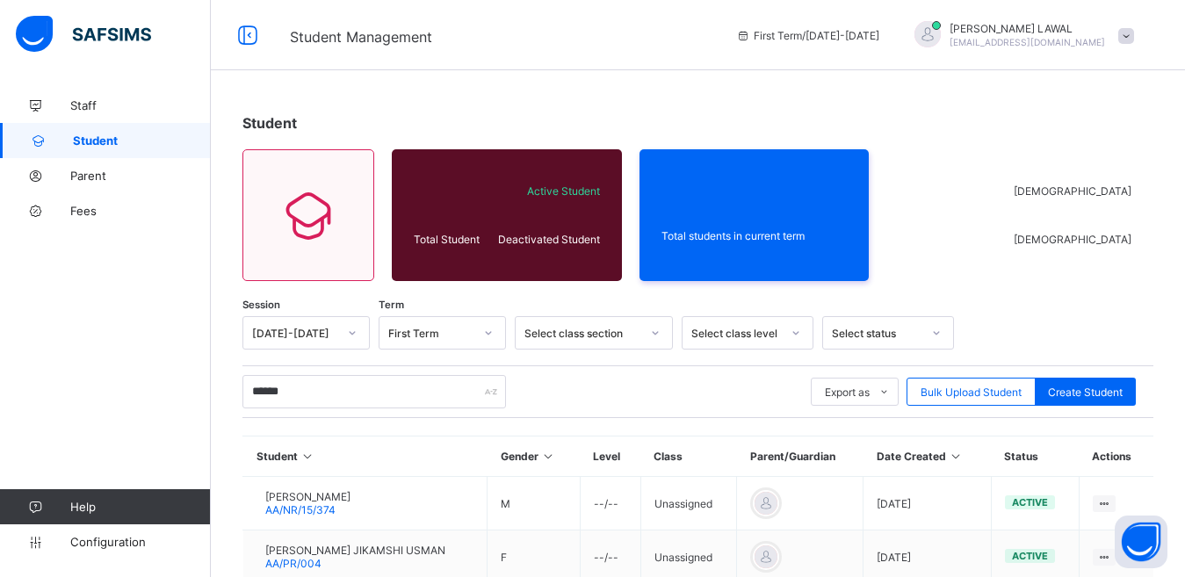
click at [1184, 461] on div "Student Total Student Active Student Deactivated Student Total students in curr…" at bounding box center [698, 558] width 974 height 940
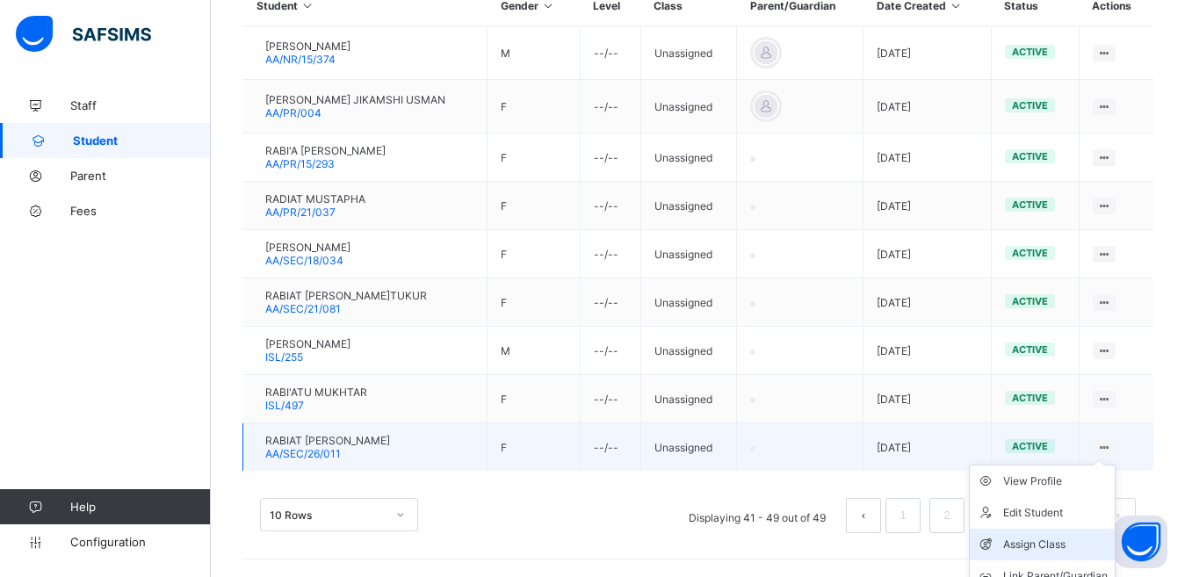
click at [1073, 544] on div "Assign Class" at bounding box center [1055, 545] width 105 height 18
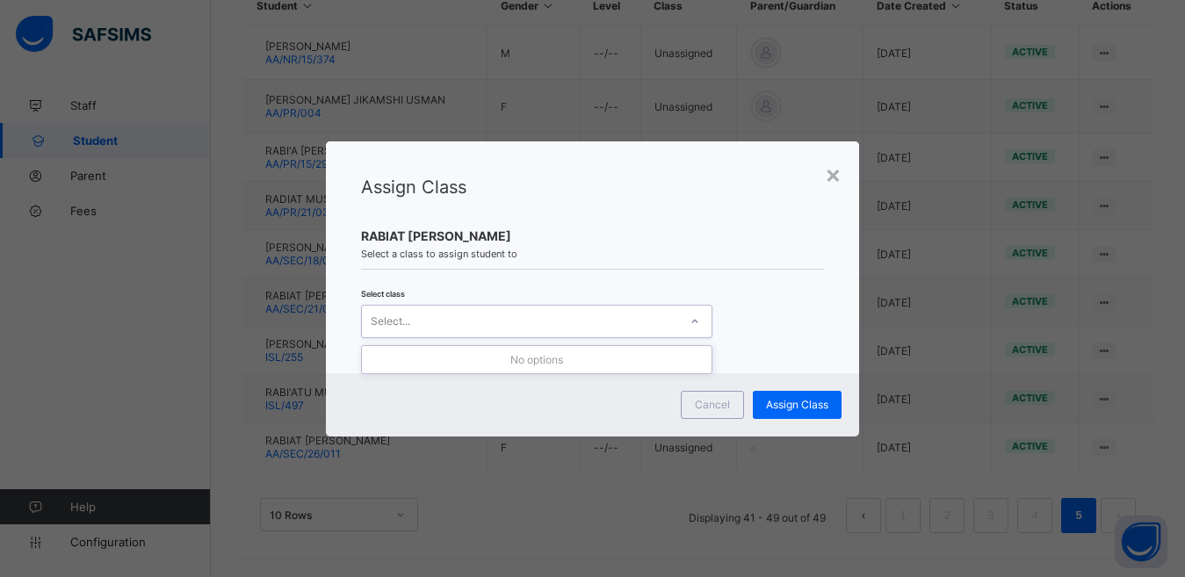
click at [656, 319] on div "Select..." at bounding box center [520, 321] width 316 height 25
click at [727, 410] on span "Cancel" at bounding box center [712, 404] width 35 height 13
